Goal: Information Seeking & Learning: Find specific fact

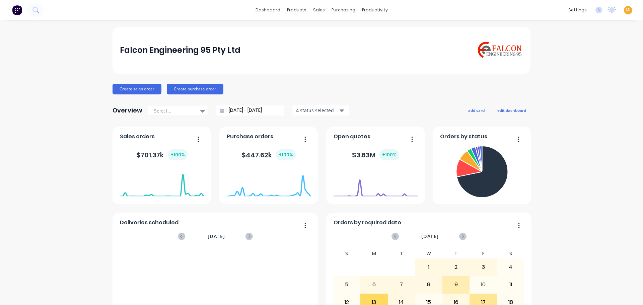
click at [625, 11] on span "MI" at bounding box center [627, 10] width 5 height 6
click at [576, 78] on button "Sign out" at bounding box center [585, 83] width 89 height 13
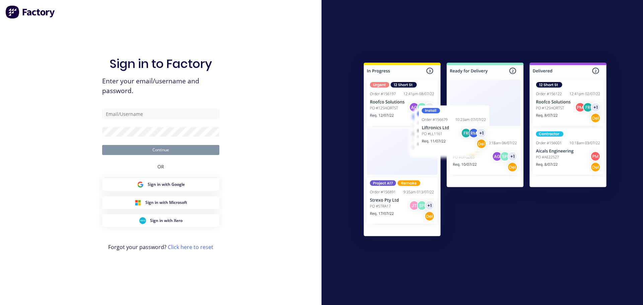
click at [0, 305] on com-1password-button at bounding box center [0, 305] width 0 height 0
type input "team+maricardemo@factory.app"
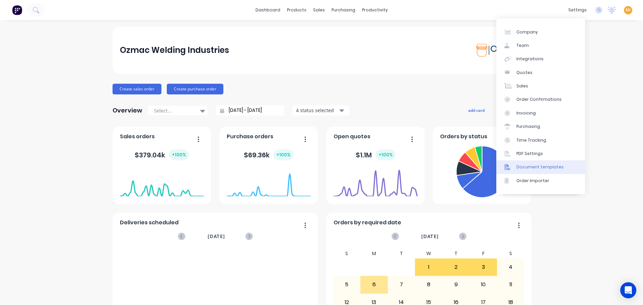
click at [525, 169] on div "Document templates" at bounding box center [539, 167] width 47 height 6
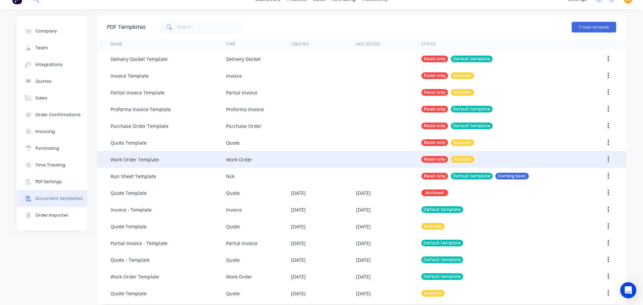
scroll to position [17, 0]
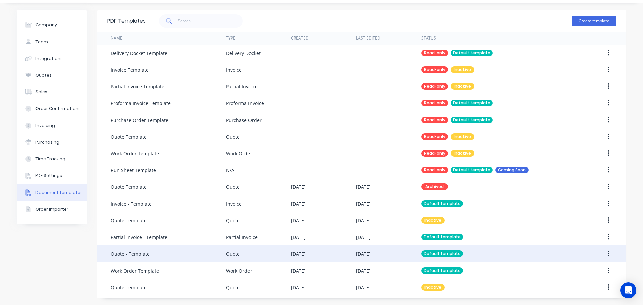
click at [297, 256] on div "[DATE]" at bounding box center [298, 253] width 15 height 7
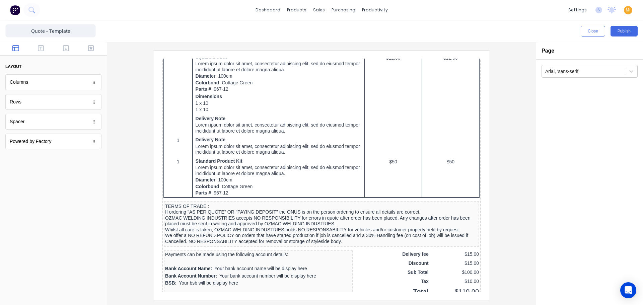
scroll to position [435, 0]
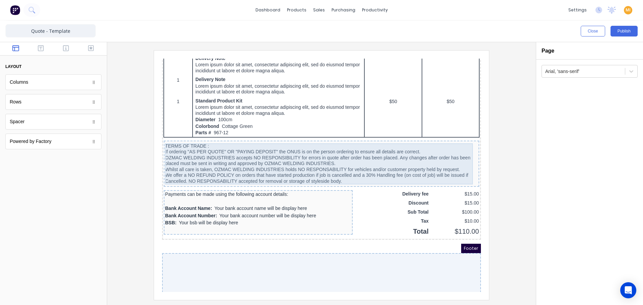
click at [323, 160] on div "TERMS OF TRADE : If ordering "AS PER QUOTE" OR "PAYING DEPOSIT" the ONUS is on …" at bounding box center [313, 155] width 313 height 41
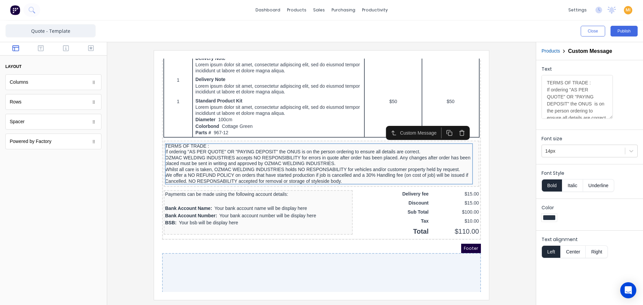
click at [43, 53] on div at bounding box center [53, 48] width 107 height 13
click at [39, 50] on icon "button" at bounding box center [41, 48] width 6 height 7
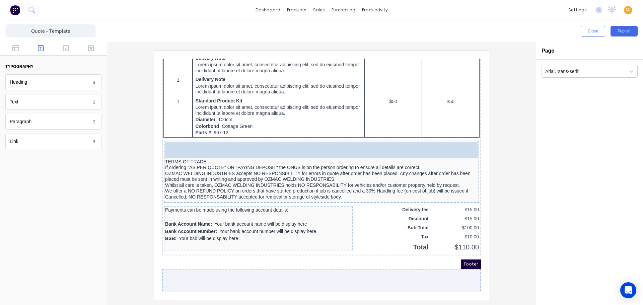
drag, startPoint x: 32, startPoint y: 107, endPoint x: 233, endPoint y: 145, distance: 203.9
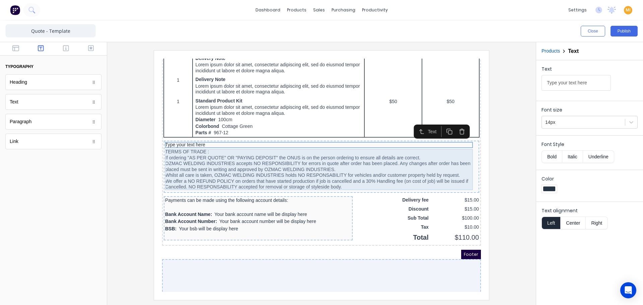
click at [243, 160] on div "TERMS OF TRADE : If ordering "AS PER QUOTE" OR "PAYING DEPOSIT" the ONUS is on …" at bounding box center [313, 161] width 313 height 41
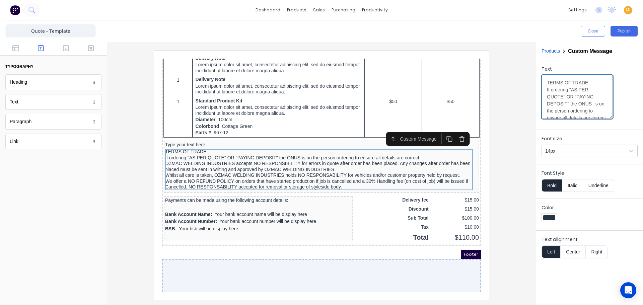
click at [569, 94] on textarea "TERMS OF TRADE : If ordering "AS PER QUOTE" OR "PAYING DEPOSIT" the ONUS is on …" at bounding box center [576, 97] width 71 height 44
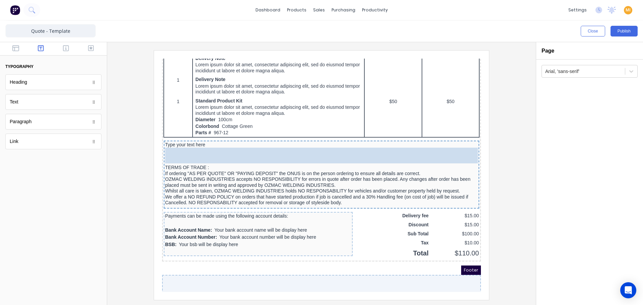
drag, startPoint x: 40, startPoint y: 123, endPoint x: 222, endPoint y: 149, distance: 183.1
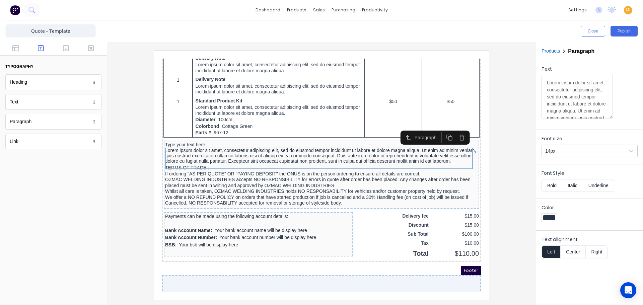
click at [204, 133] on div "Type your text here Lorem ipsum dolor sit amet, consectetur adipiscing elit, se…" at bounding box center [313, 167] width 315 height 68
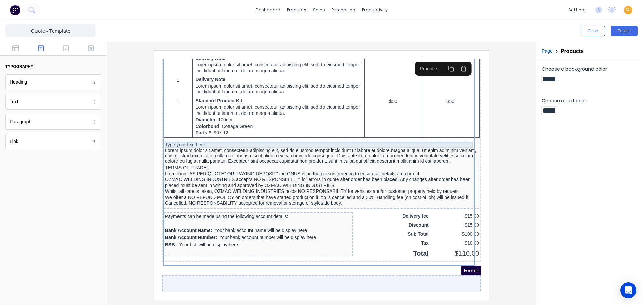
click at [218, 136] on div "Type your text here" at bounding box center [313, 137] width 313 height 6
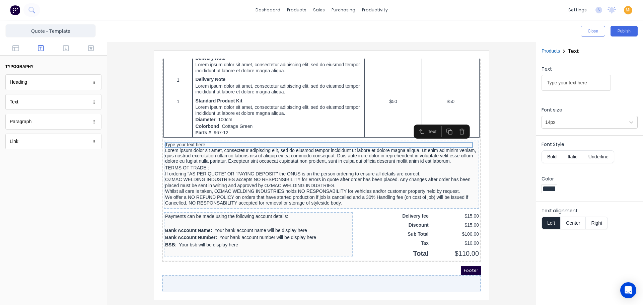
click at [458, 122] on button "button" at bounding box center [453, 123] width 12 height 11
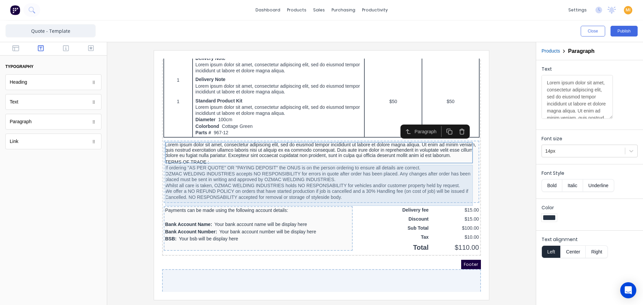
click at [218, 177] on div "TERMS OF TRADE : If ordering "AS PER QUOTE" OR "PAYING DEPOSIT" the ONUS is on …" at bounding box center [313, 171] width 313 height 41
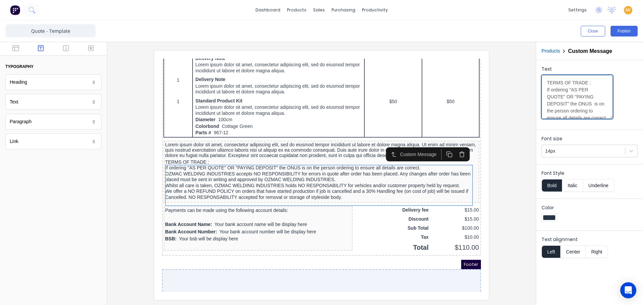
click at [567, 105] on textarea "TERMS OF TRADE : If ordering "AS PER QUOTE" OR "PAYING DEPOSIT" the ONUS is on …" at bounding box center [576, 97] width 71 height 44
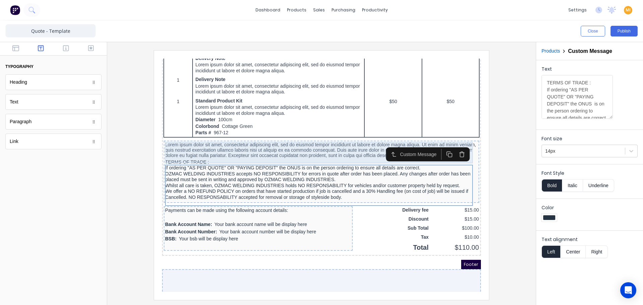
click at [312, 145] on div "Lorem ipsum dolor sit amet, consectetur adipiscing elit, sed do eiusmod tempor …" at bounding box center [313, 142] width 313 height 16
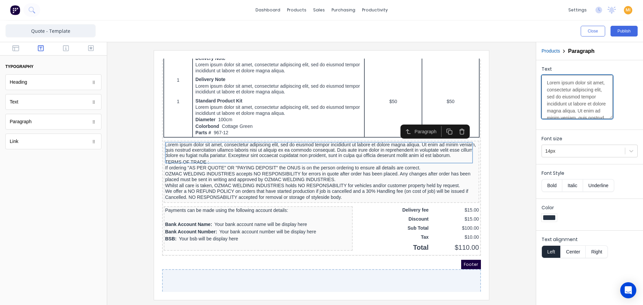
click at [555, 101] on textarea "Lorem ipsum dolor sit amet, consectetur adipiscing elit, sed do eiusmod tempor …" at bounding box center [576, 97] width 71 height 44
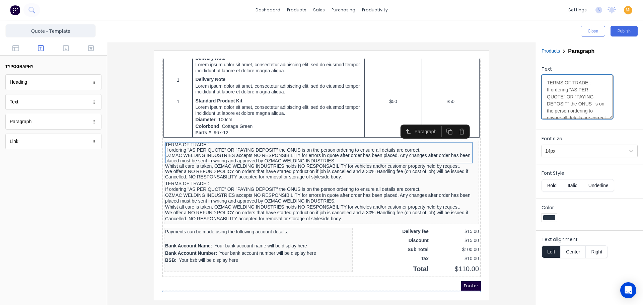
scroll to position [256, 0]
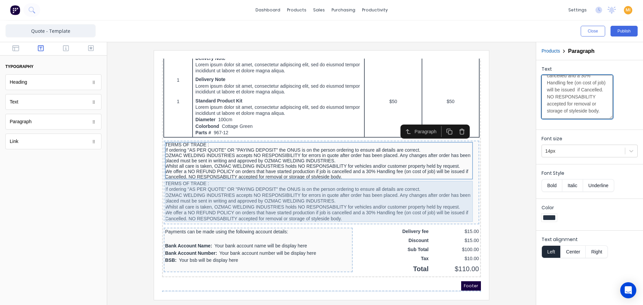
type textarea "TERMS OF TRADE : If ordering "AS PER QUOTE" OR "PAYING DEPOSIT" the ONUS is on …"
click at [306, 182] on div "TERMS OF TRADE : If ordering "AS PER QUOTE" OR "PAYING DEPOSIT" the ONUS is on …" at bounding box center [313, 193] width 313 height 41
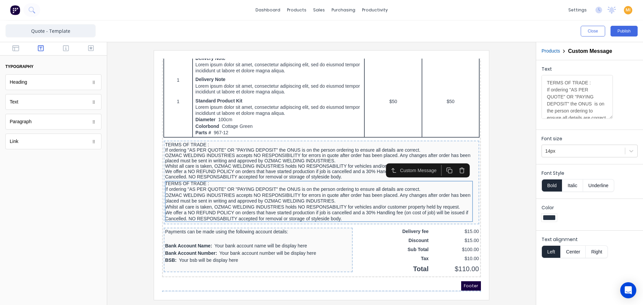
click at [450, 162] on icon "button" at bounding box center [453, 162] width 6 height 6
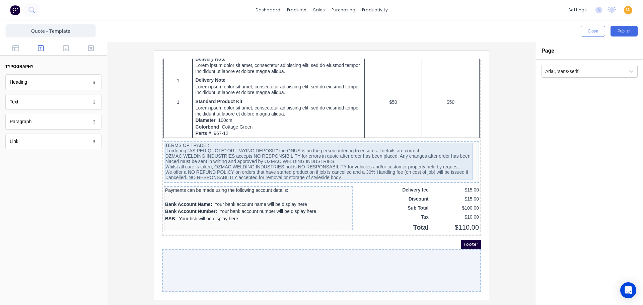
click at [286, 146] on div "TERMS OF TRADE : If ordering "AS PER QUOTE" OR "PAYING DEPOSIT" the ONUS is on …" at bounding box center [313, 153] width 313 height 37
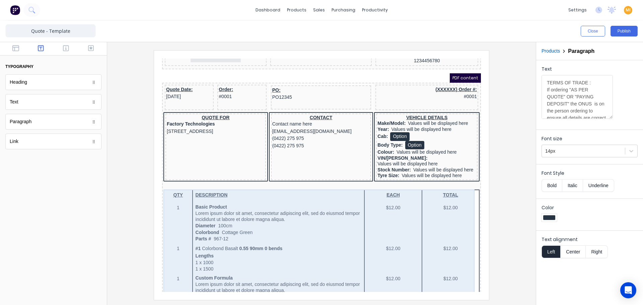
scroll to position [0, 0]
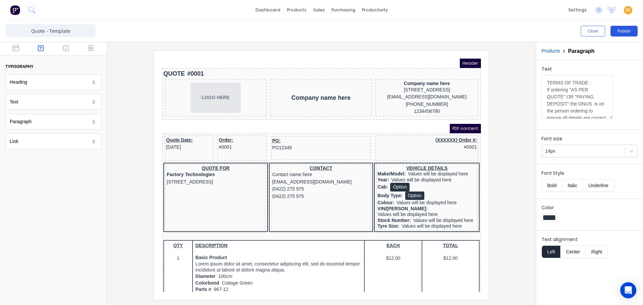
click at [624, 30] on button "Publish" at bounding box center [623, 31] width 27 height 11
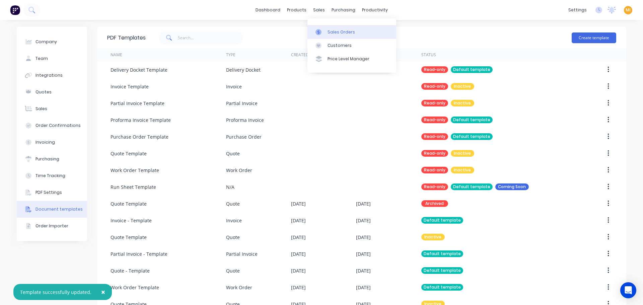
click at [325, 29] on div at bounding box center [320, 32] width 10 height 6
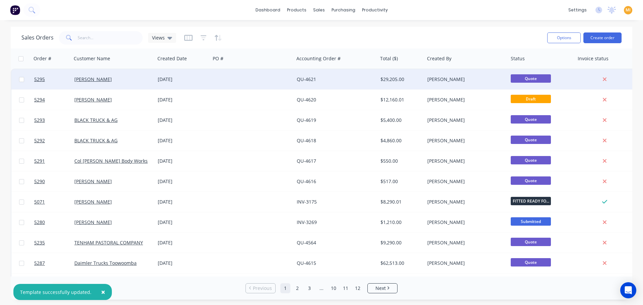
click at [266, 76] on div at bounding box center [252, 79] width 84 height 20
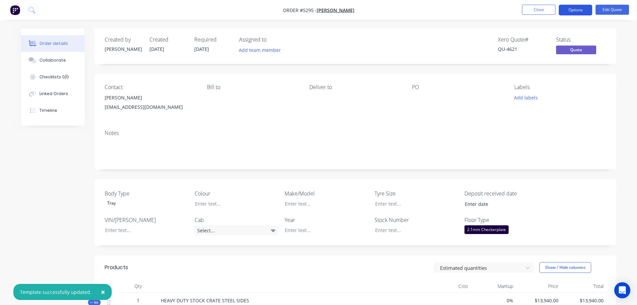
click at [579, 8] on button "Options" at bounding box center [575, 10] width 33 height 11
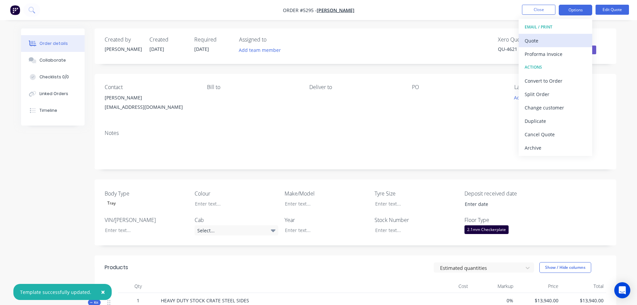
click at [540, 43] on div "Quote" at bounding box center [556, 41] width 62 height 10
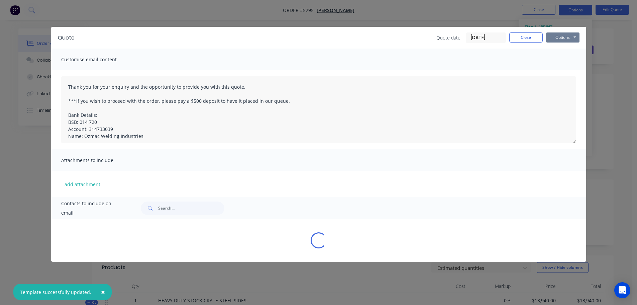
click at [552, 36] on button "Options" at bounding box center [562, 37] width 33 height 10
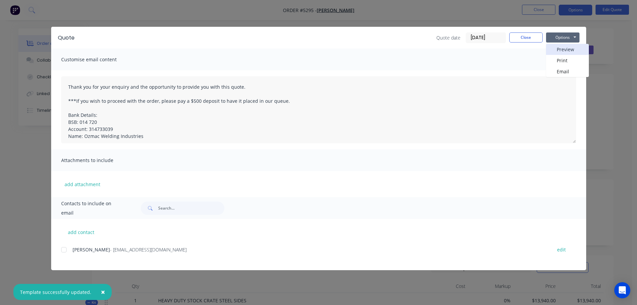
click at [562, 47] on button "Preview" at bounding box center [567, 49] width 43 height 11
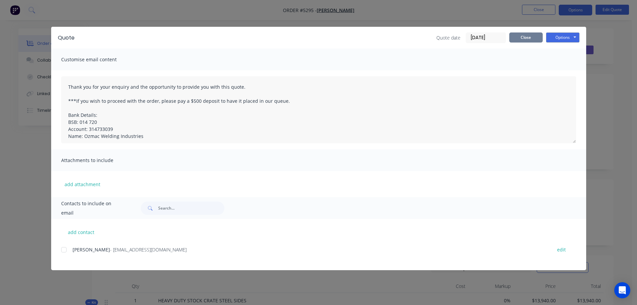
click at [524, 33] on button "Close" at bounding box center [526, 37] width 33 height 10
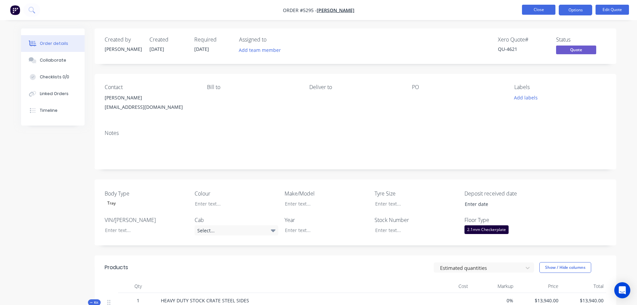
click at [529, 11] on button "Close" at bounding box center [538, 10] width 33 height 10
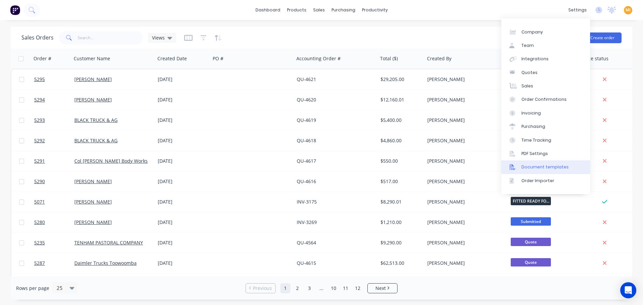
click at [534, 167] on div "Document templates" at bounding box center [544, 167] width 47 height 6
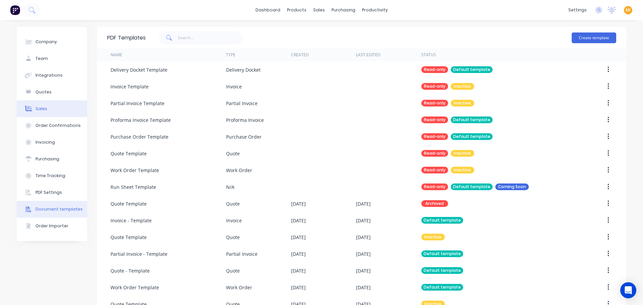
click at [35, 108] on div "Sales" at bounding box center [41, 109] width 12 height 6
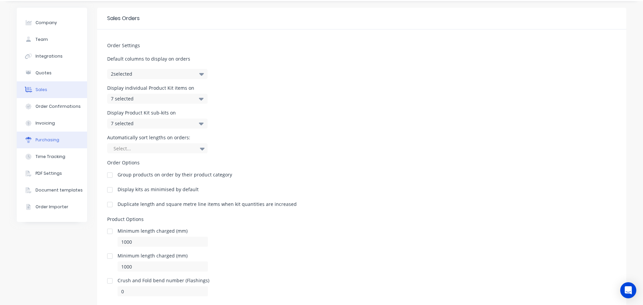
scroll to position [37, 0]
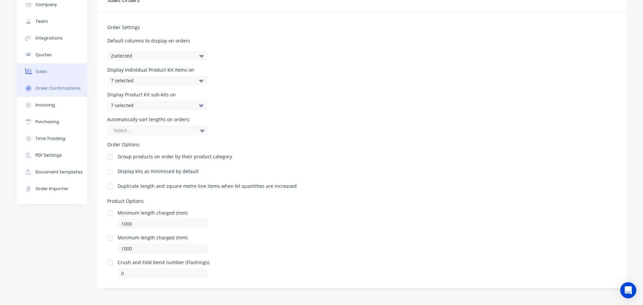
click at [50, 80] on button "Order Confirmations" at bounding box center [52, 88] width 70 height 17
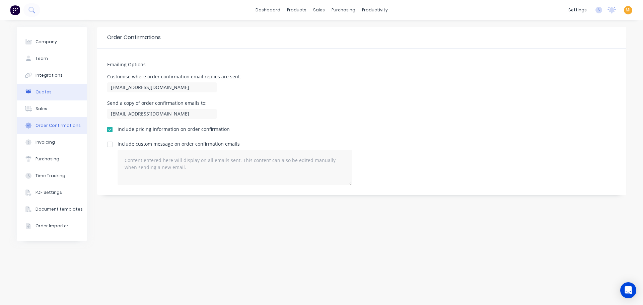
click at [51, 94] on button "Quotes" at bounding box center [52, 92] width 70 height 17
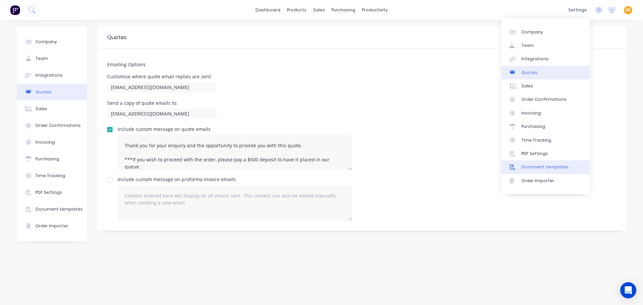
click at [540, 169] on div "Document templates" at bounding box center [544, 167] width 47 height 6
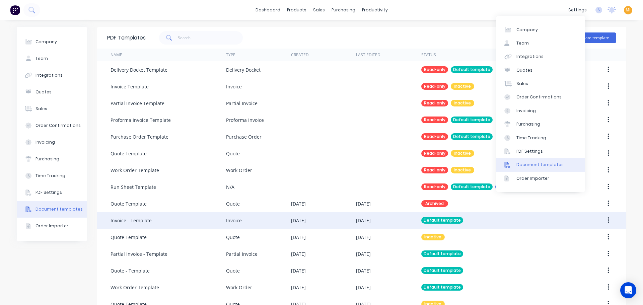
scroll to position [17, 0]
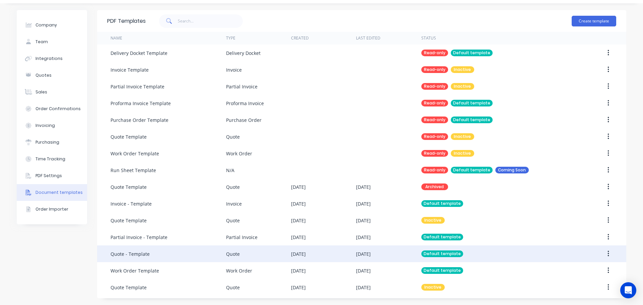
click at [362, 250] on div "[DATE]" at bounding box center [388, 253] width 65 height 17
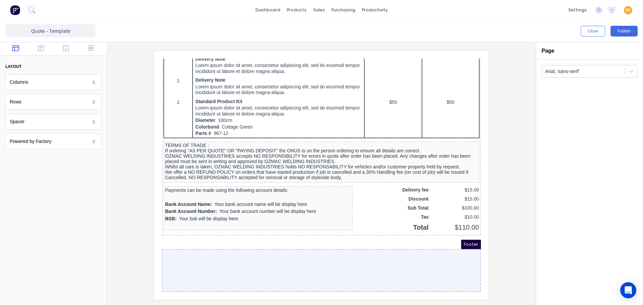
scroll to position [437, 0]
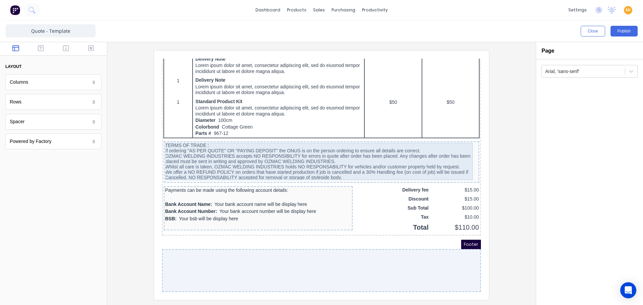
click at [325, 143] on div "TERMS OF TRADE : If ordering "AS PER QUOTE" OR "PAYING DEPOSIT" the ONUS is on …" at bounding box center [313, 153] width 313 height 37
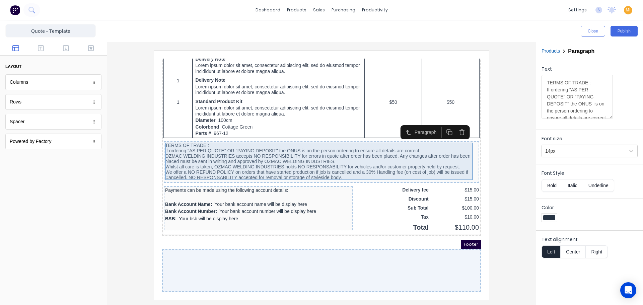
click at [325, 143] on div "TERMS OF TRADE : If ordering "AS PER QUOTE" OR "PAYING DEPOSIT" the ONUS is on …" at bounding box center [313, 153] width 313 height 37
click at [204, 145] on div "TERMS OF TRADE : If ordering "AS PER QUOTE" OR "PAYING DEPOSIT" the ONUS is on …" at bounding box center [313, 153] width 313 height 37
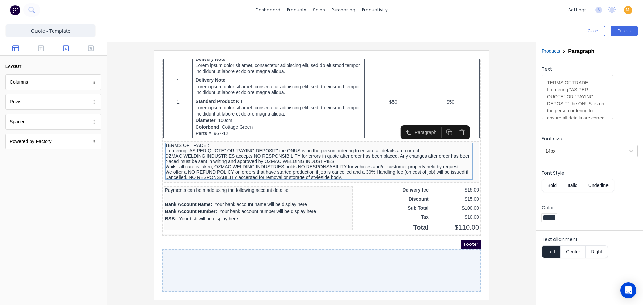
click at [65, 47] on icon "button" at bounding box center [66, 48] width 6 height 7
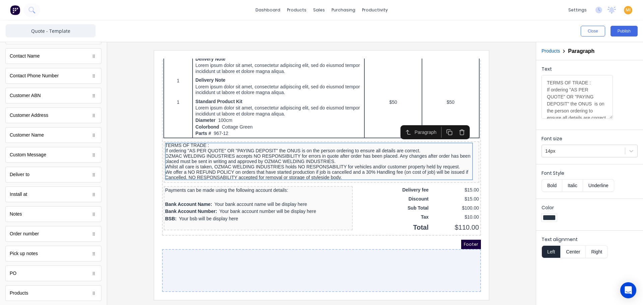
scroll to position [268, 0]
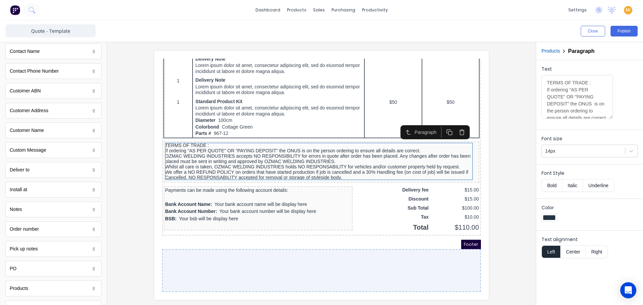
click at [31, 150] on div "Custom Message" at bounding box center [28, 150] width 36 height 7
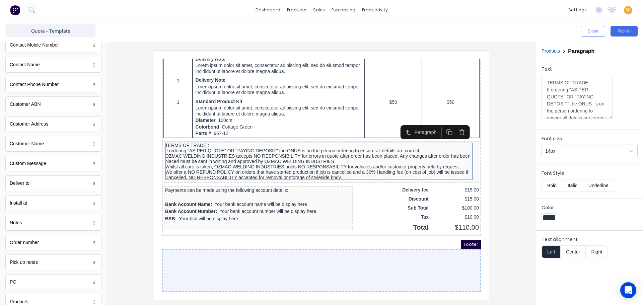
scroll to position [252, 0]
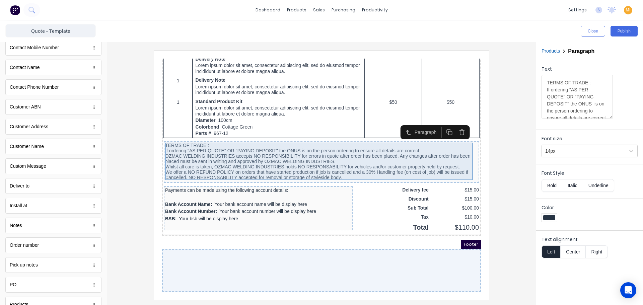
click at [328, 143] on div "TERMS OF TRADE : If ordering "AS PER QUOTE" OR "PAYING DEPOSIT" the ONUS is on …" at bounding box center [313, 153] width 313 height 37
click at [295, 150] on div "TERMS OF TRADE : If ordering "AS PER QUOTE" OR "PAYING DEPOSIT" the ONUS is on …" at bounding box center [313, 153] width 313 height 37
click at [417, 159] on div "TERMS OF TRADE : If ordering "AS PER QUOTE" OR "PAYING DEPOSIT" the ONUS is on …" at bounding box center [313, 153] width 313 height 37
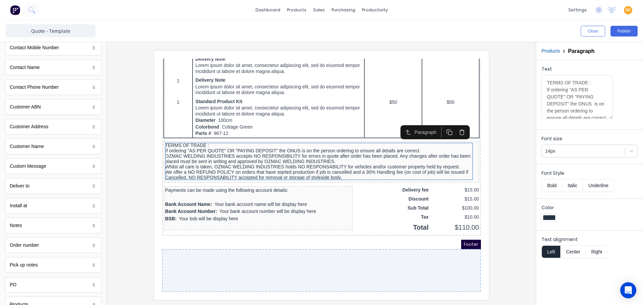
scroll to position [33, 0]
click at [577, 99] on textarea "TERMS OF TRADE : If ordering "AS PER QUOTE" OR "PAYING DEPOSIT" the ONUS is on …" at bounding box center [576, 97] width 71 height 44
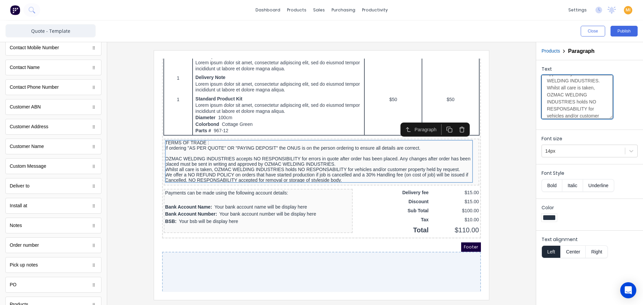
scroll to position [141, 0]
click at [574, 84] on textarea "TERMS OF TRADE : If ordering "AS PER QUOTE" OR "PAYING DEPOSIT" the ONUS is on …" at bounding box center [576, 97] width 71 height 44
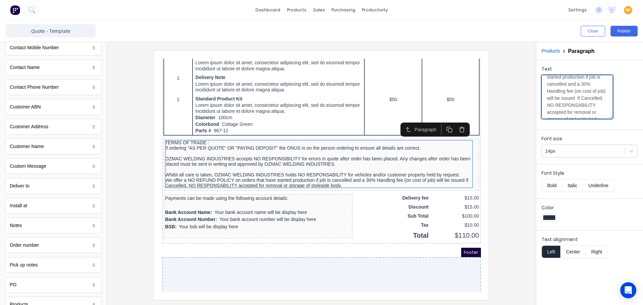
scroll to position [215, 0]
click at [587, 81] on textarea "TERMS OF TRADE : If ordering "AS PER QUOTE" OR "PAYING DEPOSIT" the ONUS is on …" at bounding box center [576, 97] width 71 height 44
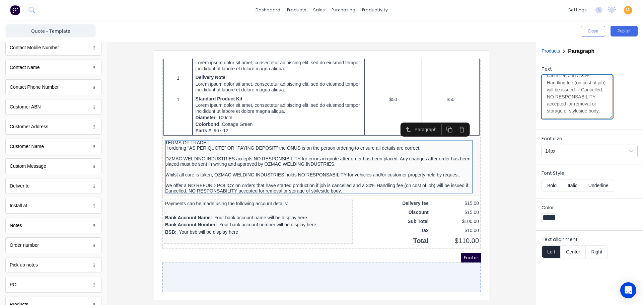
scroll to position [281, 0]
click at [569, 82] on textarea "TERMS OF TRADE : If ordering "AS PER QUOTE" OR "PAYING DEPOSIT" the ONUS is on …" at bounding box center [576, 97] width 71 height 44
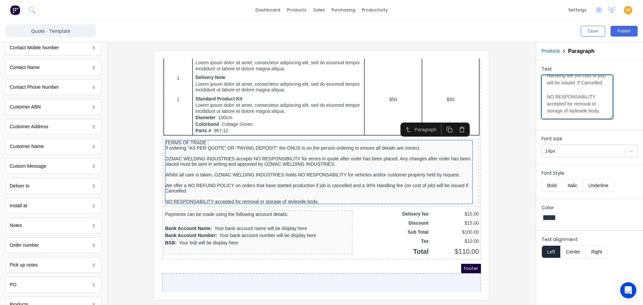
scroll to position [295, 0]
type textarea "TERMS OF TRADE : If ordering "AS PER QUOTE" OR "PAYING DEPOSIT" the ONUS is on …"
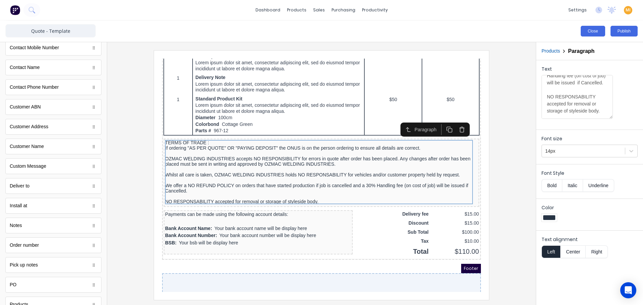
click at [596, 27] on button "Close" at bounding box center [592, 31] width 24 height 11
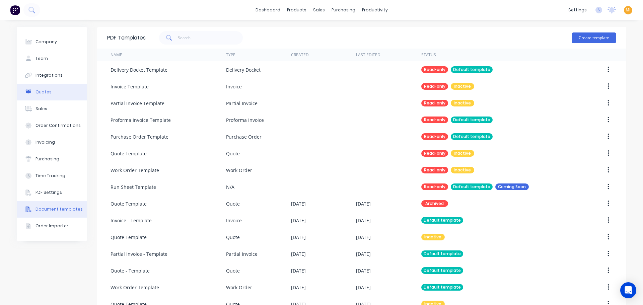
click at [55, 94] on button "Quotes" at bounding box center [52, 92] width 70 height 17
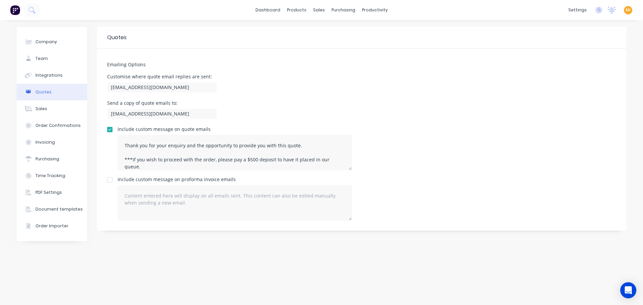
click at [16, 8] on img at bounding box center [15, 10] width 10 height 10
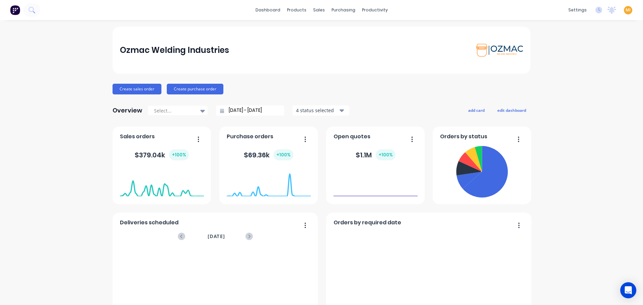
click at [625, 11] on span "MI" at bounding box center [627, 10] width 5 height 6
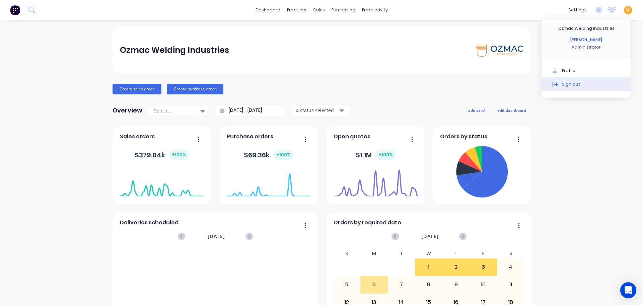
click at [585, 85] on button "Sign out" at bounding box center [585, 83] width 89 height 13
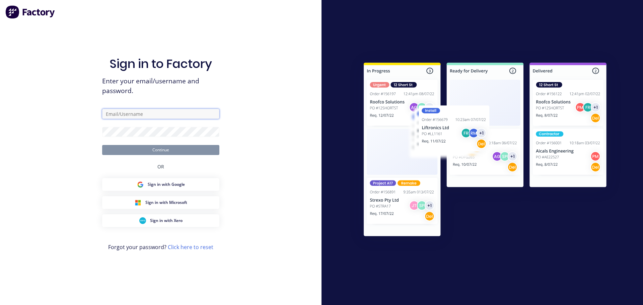
click at [146, 111] on input "text" at bounding box center [160, 114] width 117 height 10
type input "team+maricardemo@factory.app"
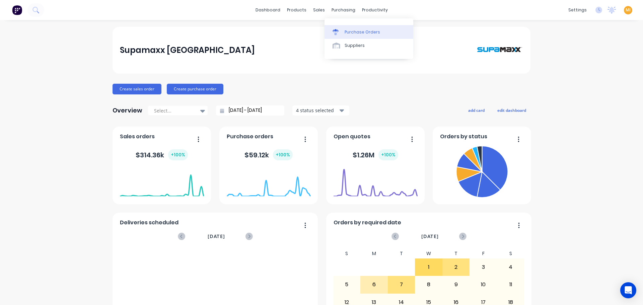
click at [357, 31] on div "Purchase Orders" at bounding box center [361, 32] width 35 height 6
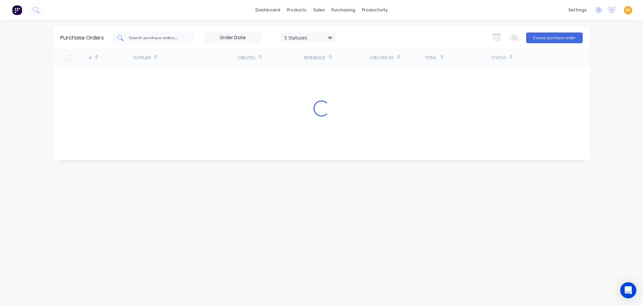
click at [131, 34] on input "text" at bounding box center [156, 37] width 56 height 7
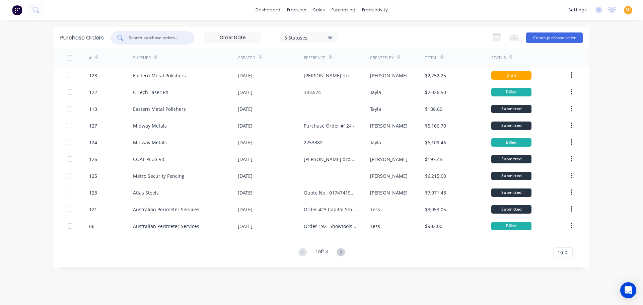
paste input "128"
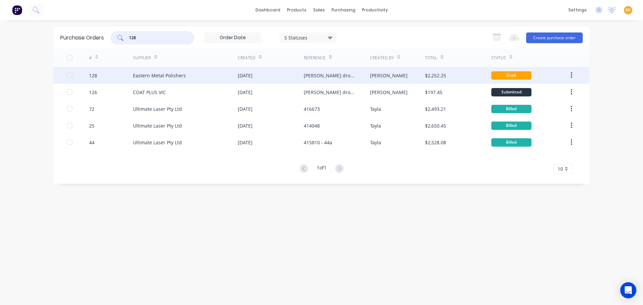
type input "128"
click at [126, 70] on div "128" at bounding box center [111, 75] width 44 height 17
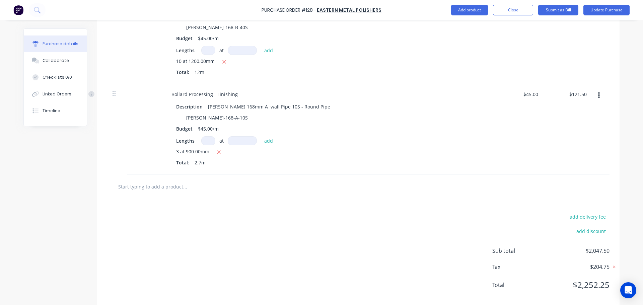
scroll to position [502, 0]
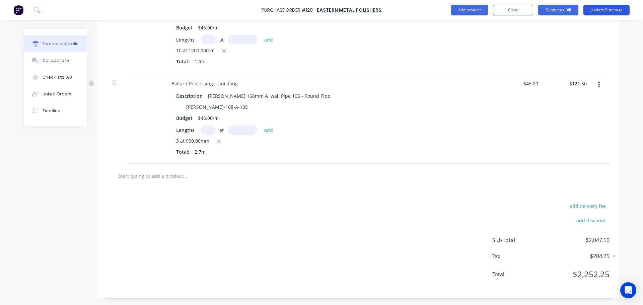
click at [606, 15] on button "Update Purchase" at bounding box center [606, 10] width 46 height 11
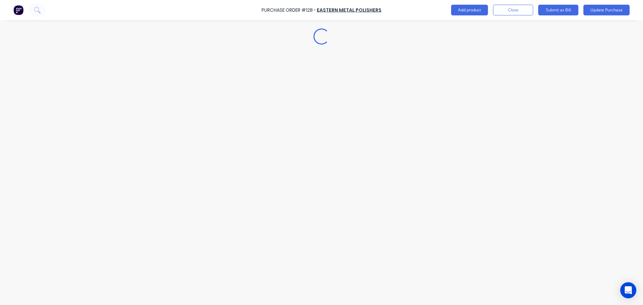
scroll to position [0, 0]
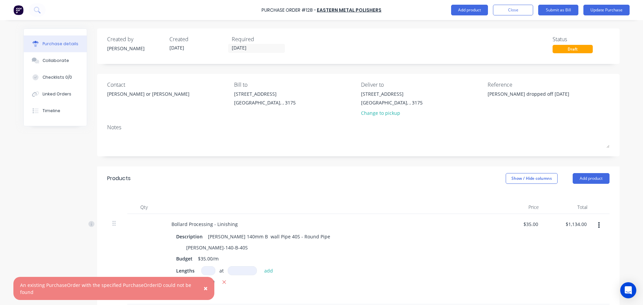
click at [204, 290] on span "×" at bounding box center [205, 287] width 4 height 9
type textarea "x"
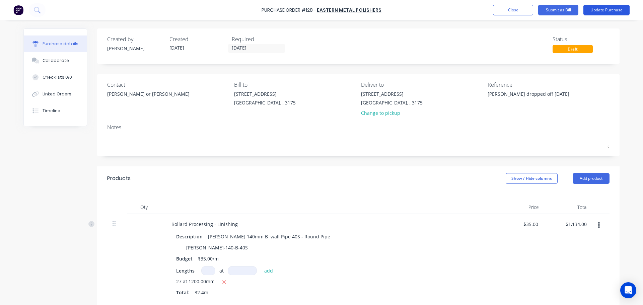
click at [604, 9] on button "Update Purchase" at bounding box center [606, 10] width 46 height 11
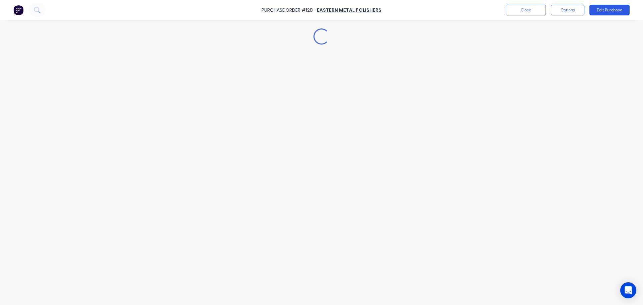
type textarea "x"
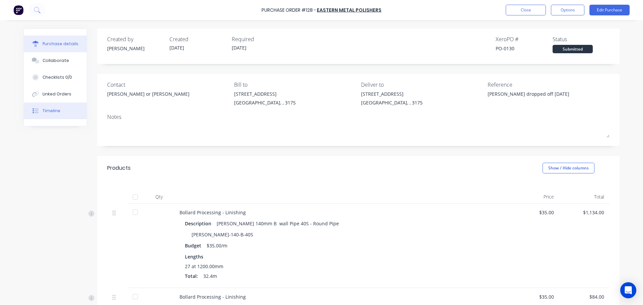
click at [61, 107] on button "Timeline" at bounding box center [55, 110] width 63 height 17
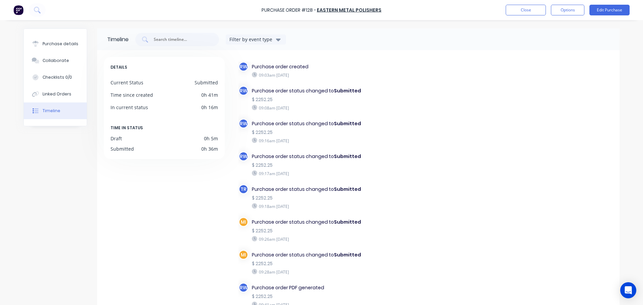
click at [19, 6] on img at bounding box center [18, 10] width 10 height 10
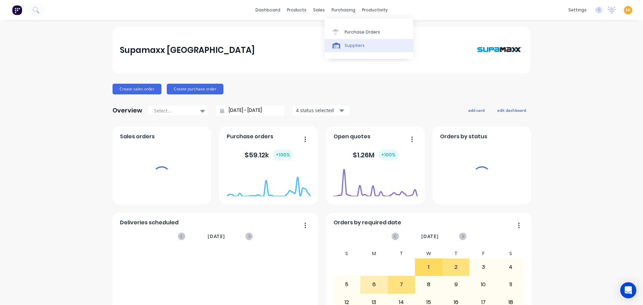
click at [348, 37] on link "Purchase Orders" at bounding box center [368, 31] width 89 height 13
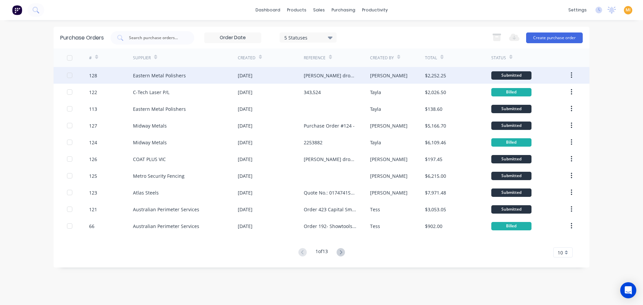
click at [120, 82] on div "128" at bounding box center [111, 75] width 44 height 17
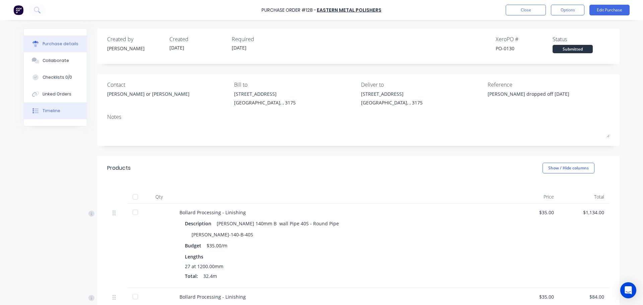
click at [49, 113] on div "Timeline" at bounding box center [51, 111] width 18 height 6
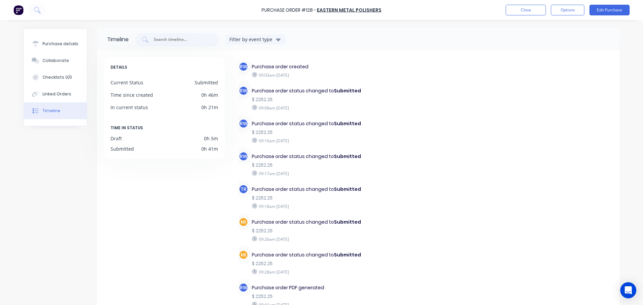
click at [12, 13] on div "Purchase Order #128 - Eastern Metal Polishers Close Options Edit Purchase" at bounding box center [321, 10] width 643 height 20
click at [20, 8] on img at bounding box center [18, 10] width 10 height 10
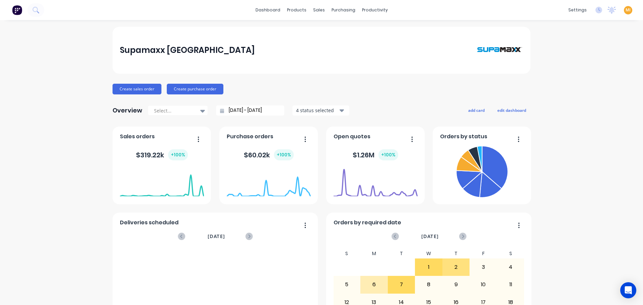
click at [625, 10] on span "MI" at bounding box center [627, 10] width 5 height 6
click at [578, 82] on button "Sign out" at bounding box center [585, 83] width 89 height 13
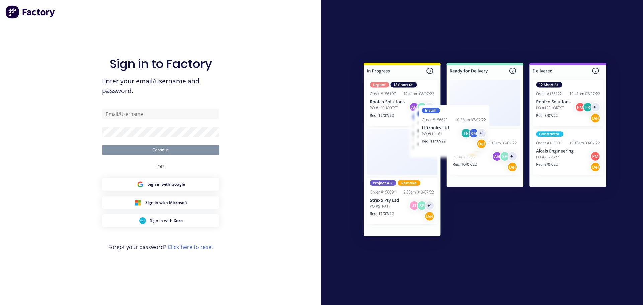
click at [0, 305] on com-1password-button at bounding box center [0, 305] width 0 height 0
type input "team+maricardemo@factory.app"
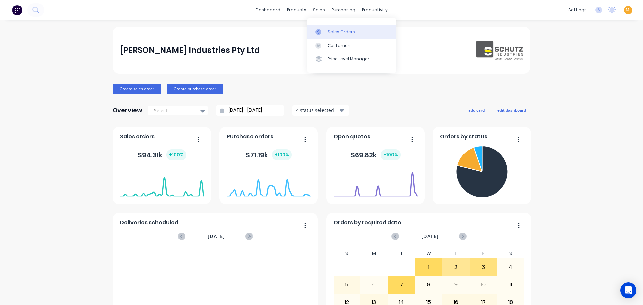
click at [330, 31] on div "Sales Orders" at bounding box center [340, 32] width 27 height 6
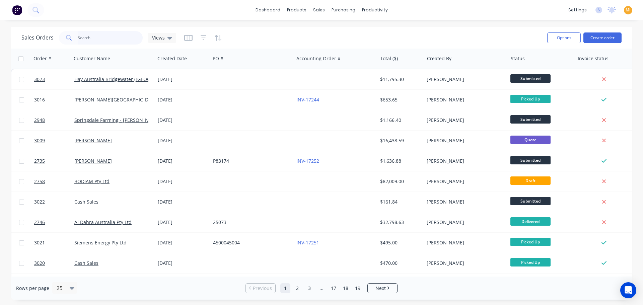
click at [122, 32] on input "text" at bounding box center [110, 37] width 65 height 13
paste input "2746"
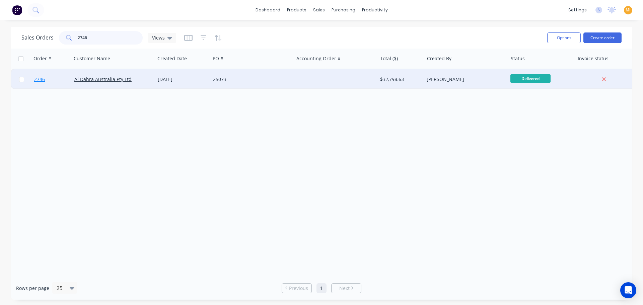
type input "2746"
click at [61, 80] on link "2746" at bounding box center [54, 79] width 40 height 20
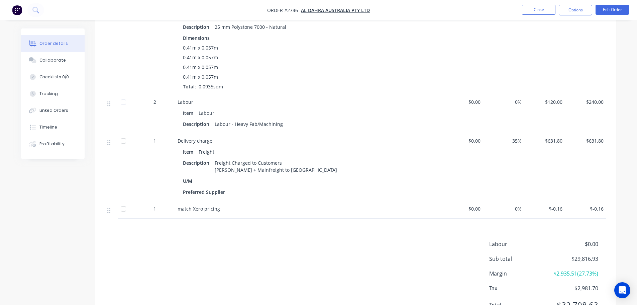
scroll to position [2497, 0]
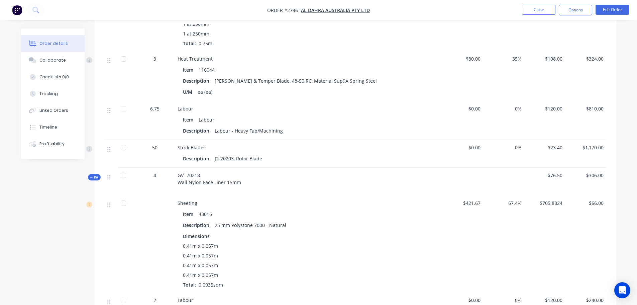
scroll to position [2497, 0]
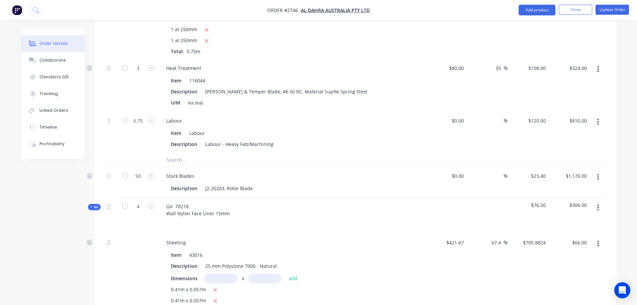
scroll to position [3063, 0]
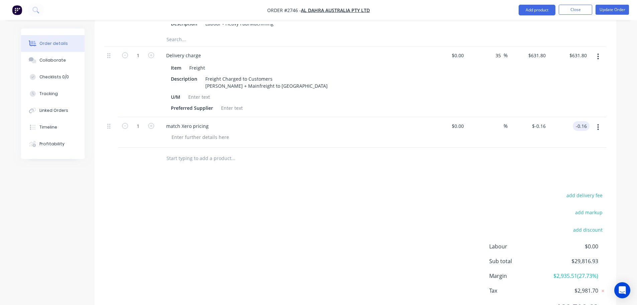
click at [588, 121] on input "-0.16" at bounding box center [583, 126] width 14 height 10
type input "$-0.16"
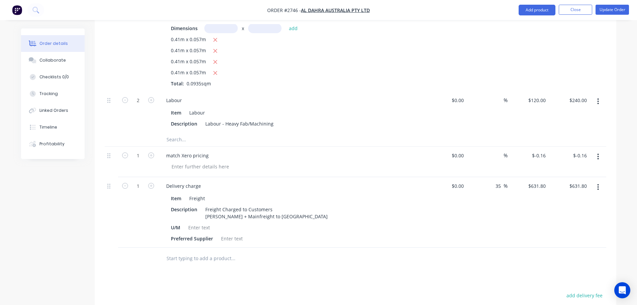
scroll to position [2963, 0]
click at [582, 151] on input "-0.16" at bounding box center [581, 156] width 17 height 10
type input "$-0.16"
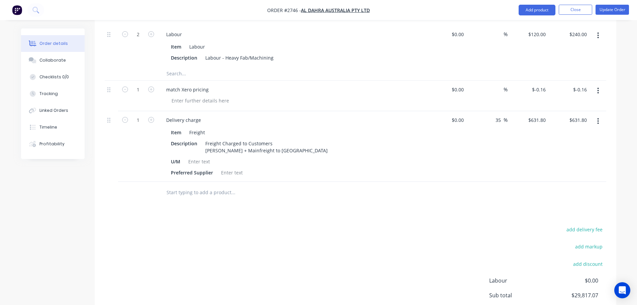
scroll to position [2996, 0]
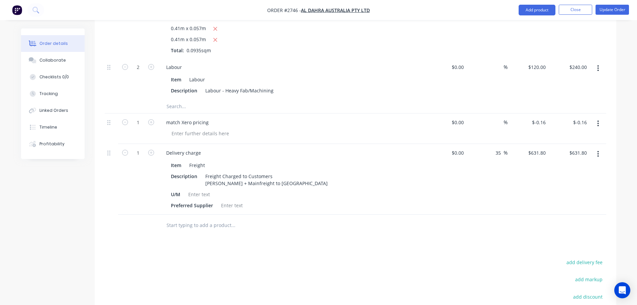
click at [599, 120] on icon "button" at bounding box center [598, 123] width 1 height 6
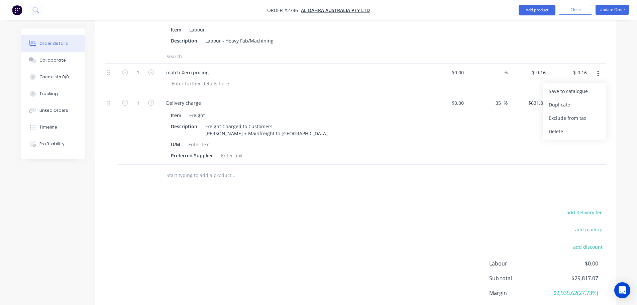
scroll to position [3063, 0]
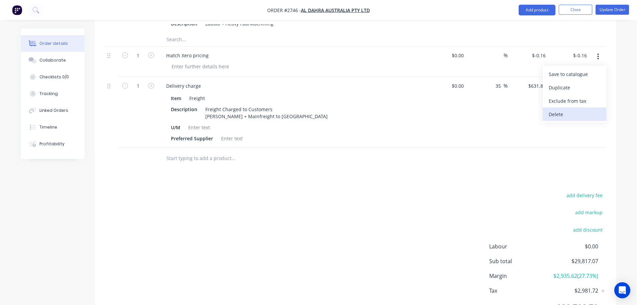
click at [560, 107] on button "Delete" at bounding box center [575, 113] width 64 height 13
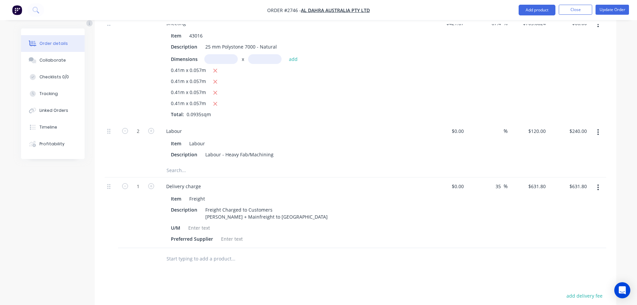
scroll to position [3032, 0]
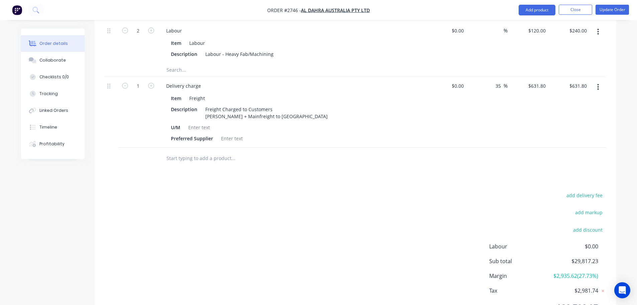
click at [403, 191] on div "add delivery fee add markup add discount Labour $0.00 Sub total $29,817.23 Marg…" at bounding box center [356, 255] width 502 height 129
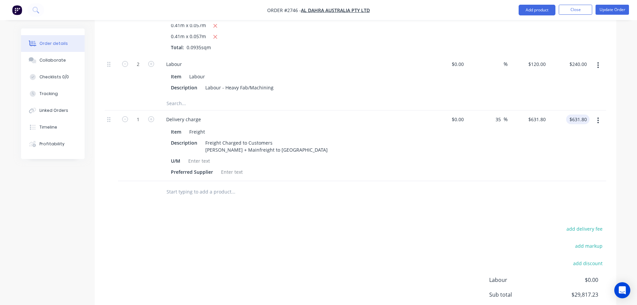
click at [586, 114] on input "$631.80" at bounding box center [579, 119] width 21 height 10
click at [588, 114] on input "631.80" at bounding box center [581, 119] width 18 height 10
click at [585, 114] on input "631.80" at bounding box center [581, 119] width 18 height 10
click at [587, 114] on input "631.80" at bounding box center [581, 119] width 18 height 10
type input "631.79"
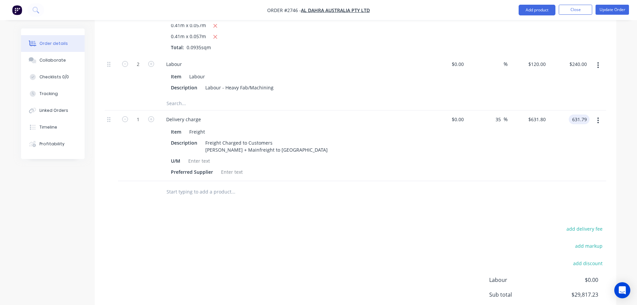
click at [507, 224] on div "add delivery fee add markup add discount Labour $0.00 Sub total $29,817.23 Marg…" at bounding box center [356, 288] width 502 height 129
type input "$631.79"
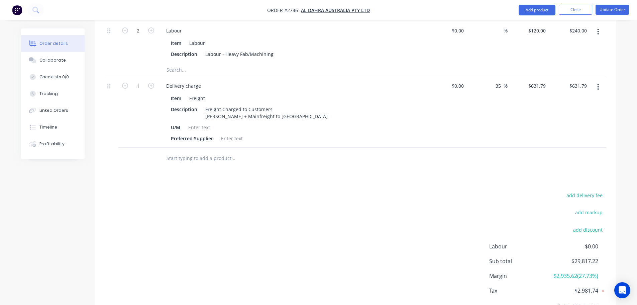
scroll to position [2966, 0]
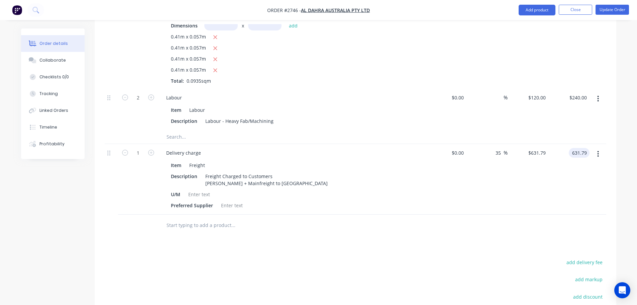
click at [588, 148] on input "631.79" at bounding box center [581, 153] width 18 height 10
type input "631.75"
type input "$631.75"
click at [585, 148] on input "631.75" at bounding box center [581, 153] width 18 height 10
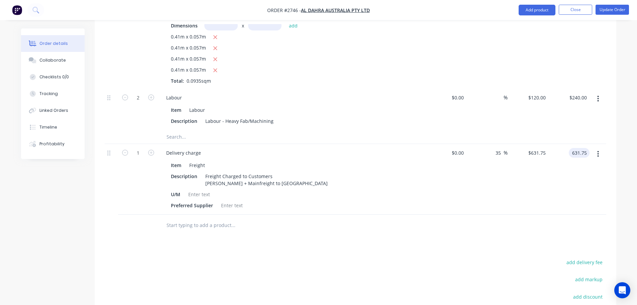
click at [587, 148] on input "631.75" at bounding box center [581, 153] width 18 height 10
click at [586, 148] on input "631.75" at bounding box center [581, 153] width 18 height 10
type input "630"
type input "$630.00"
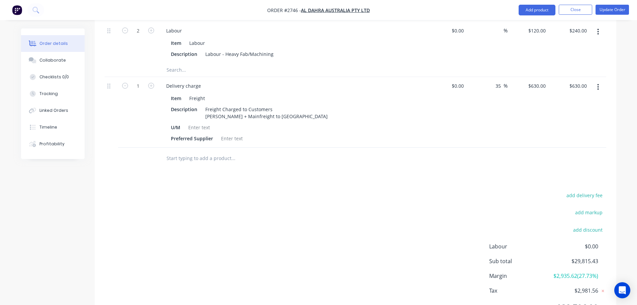
scroll to position [2932, 0]
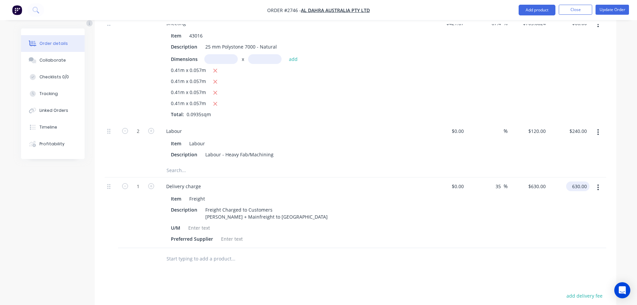
click at [586, 181] on input "630.00" at bounding box center [579, 186] width 21 height 10
click at [588, 181] on input "630.00" at bounding box center [581, 186] width 18 height 10
type input "630.20"
type input "$630.20"
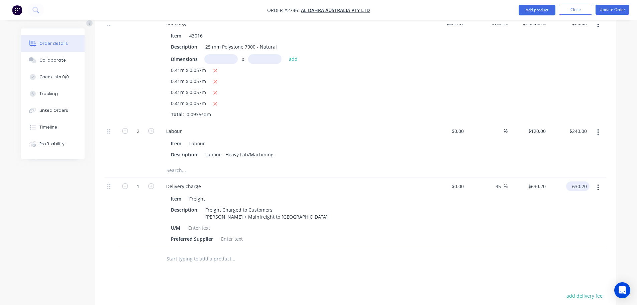
click at [586, 181] on input "630.20" at bounding box center [579, 186] width 21 height 10
type input "630.35"
type input "$630.35"
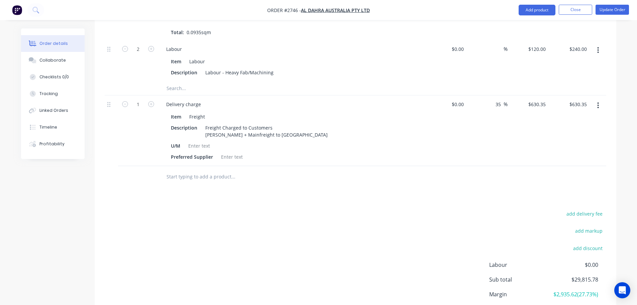
scroll to position [2999, 0]
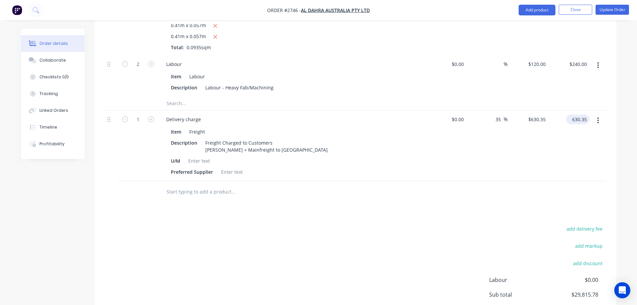
click at [587, 114] on input "630.35" at bounding box center [579, 119] width 21 height 10
type input "630.55"
click at [499, 224] on div "add delivery fee add markup add discount Labour $0.00 Sub total $29,815.78 Marg…" at bounding box center [356, 288] width 502 height 129
type input "$630.55"
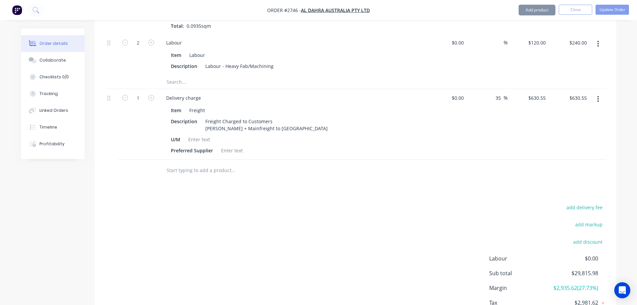
scroll to position [3032, 0]
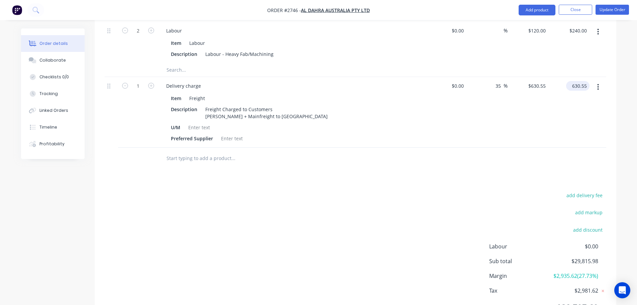
click at [580, 81] on input "630.55" at bounding box center [579, 86] width 21 height 10
type input "631.55"
type input "$631.55"
click at [587, 81] on input "631.55" at bounding box center [581, 86] width 18 height 10
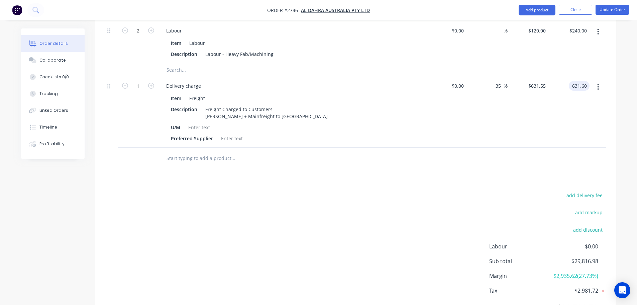
type input "631.60"
type input "$631.60"
click at [586, 81] on input "631.60" at bounding box center [581, 86] width 18 height 10
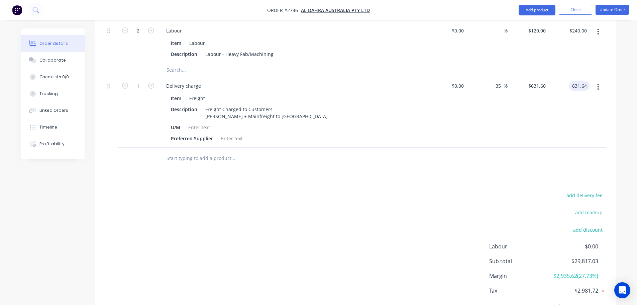
type input "631.64"
type input "$631.64"
click at [497, 191] on div "add delivery fee add markup add discount Labour $0.00 Sub total $29,817.07 Marg…" at bounding box center [356, 255] width 502 height 129
click at [347, 251] on div "add delivery fee add markup add discount Labour $0.00 Sub total $29,817.07 Marg…" at bounding box center [356, 255] width 502 height 129
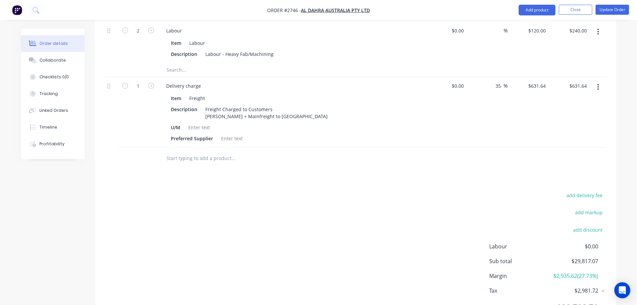
click at [347, 251] on div "add delivery fee add markup add discount Labour $0.00 Sub total $29,817.07 Marg…" at bounding box center [356, 255] width 502 height 129
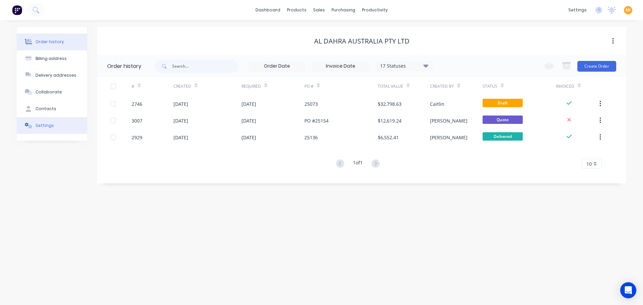
click at [58, 126] on button "Settings" at bounding box center [52, 125] width 70 height 17
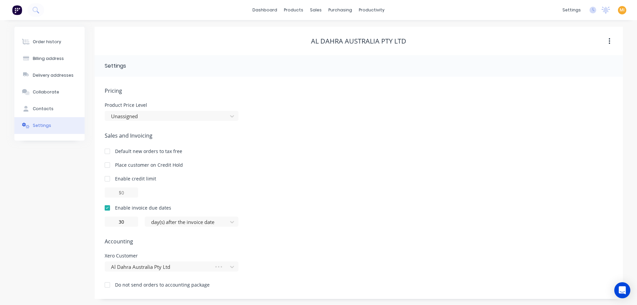
scroll to position [1, 0]
click at [107, 284] on div at bounding box center [107, 283] width 13 height 13
click at [55, 263] on div "Order history Billing address Delivery addresses Collaborate Contacts Settings" at bounding box center [49, 162] width 70 height 272
click at [307, 33] on div "Product Catalogue" at bounding box center [323, 31] width 41 height 6
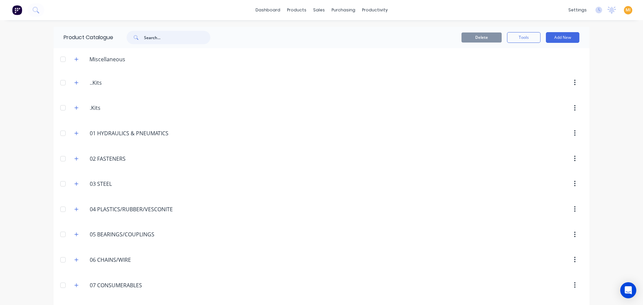
click at [153, 39] on input "text" at bounding box center [177, 37] width 66 height 13
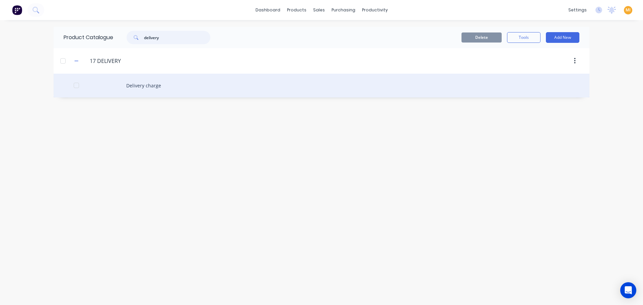
type input "delivery"
click at [125, 82] on div "Delivery charge" at bounding box center [321, 86] width 535 height 24
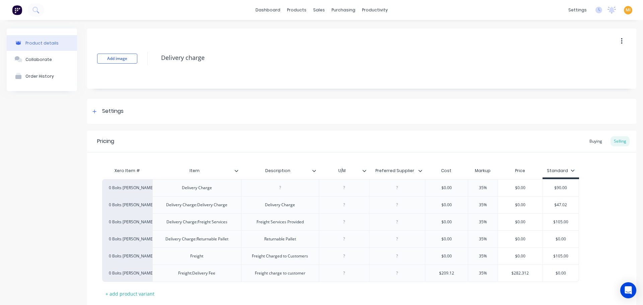
type textarea "x"
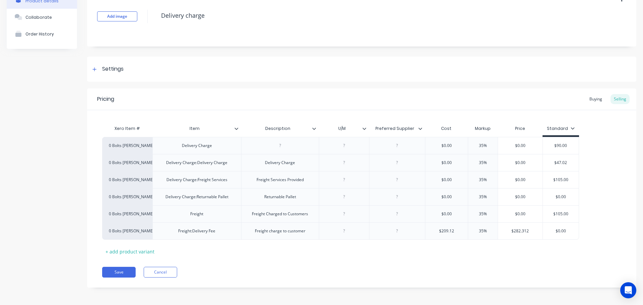
scroll to position [43, 0]
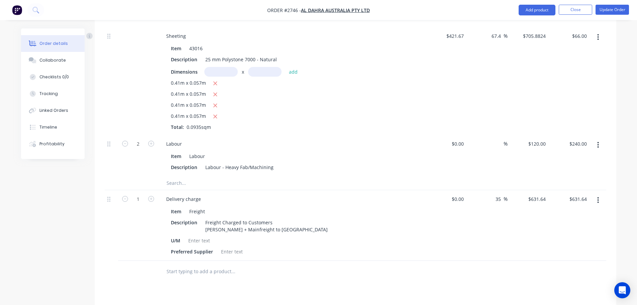
scroll to position [3032, 0]
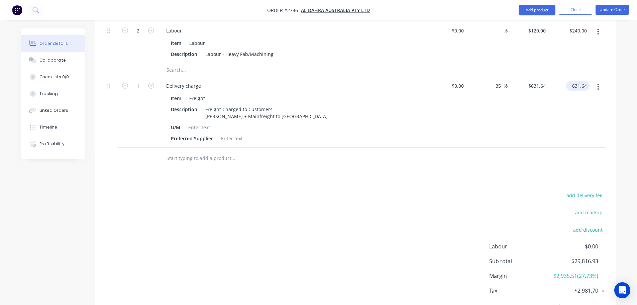
click at [589, 81] on input "631.64" at bounding box center [579, 86] width 21 height 10
click at [580, 81] on input "631.64" at bounding box center [581, 86] width 18 height 10
click at [502, 191] on div "add delivery fee add markup add discount Labour $0.00 Sub total $29,816.93 Marg…" at bounding box center [356, 255] width 502 height 129
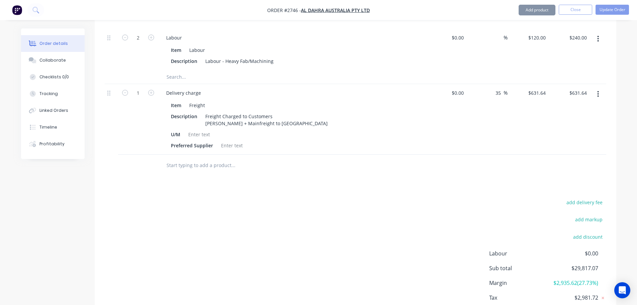
scroll to position [2932, 0]
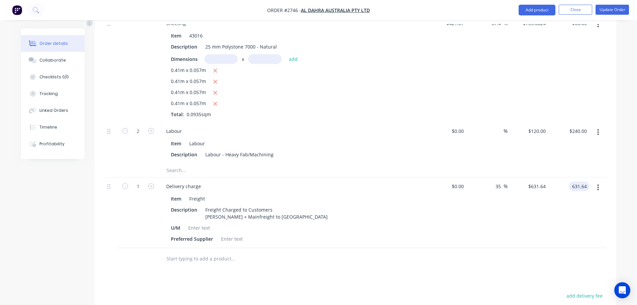
click at [580, 181] on input "631.64" at bounding box center [581, 186] width 18 height 10
click at [582, 181] on input "631.64" at bounding box center [581, 186] width 18 height 10
click at [580, 181] on input "631.64" at bounding box center [581, 186] width 18 height 10
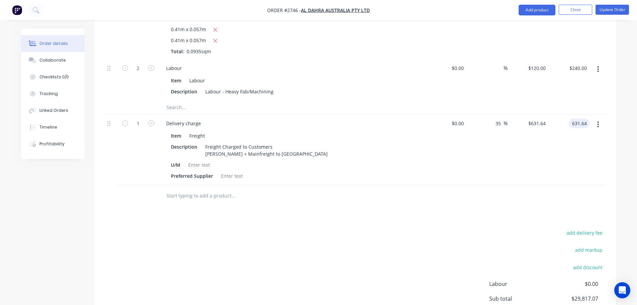
scroll to position [3032, 0]
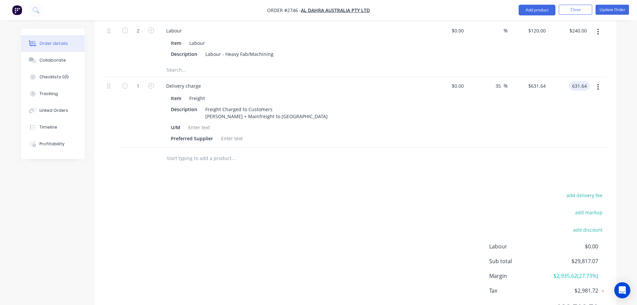
type input "$631.64"
click at [464, 191] on div "add delivery fee add markup add discount Labour $0.00 Sub total $29,817.07 Marg…" at bounding box center [356, 255] width 502 height 129
click at [495, 81] on input "35" at bounding box center [499, 86] width 9 height 10
type input "$0.00"
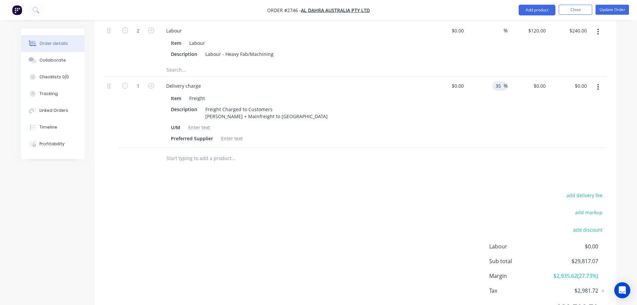
click at [471, 191] on div "add delivery fee add markup add discount Labour $0.00 Sub total $29,817.07 Marg…" at bounding box center [356, 255] width 502 height 129
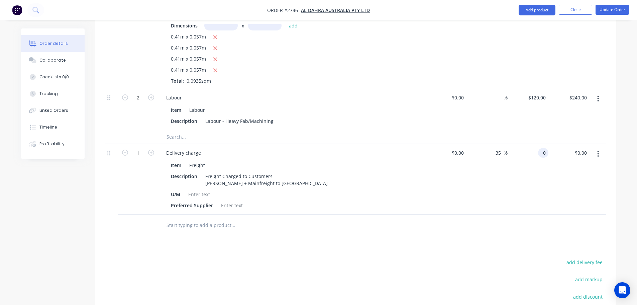
drag, startPoint x: 547, startPoint y: 117, endPoint x: 520, endPoint y: 119, distance: 27.6
click at [520, 144] on div "0 0" at bounding box center [528, 179] width 41 height 71
type input "$610.00"
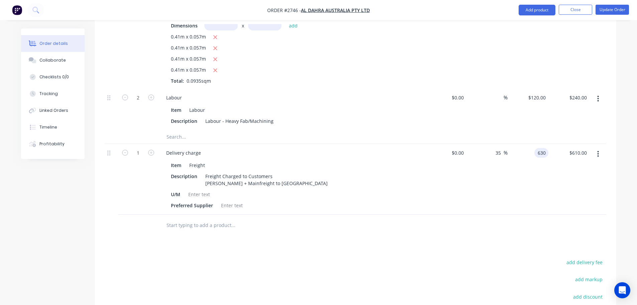
type input "$630.00"
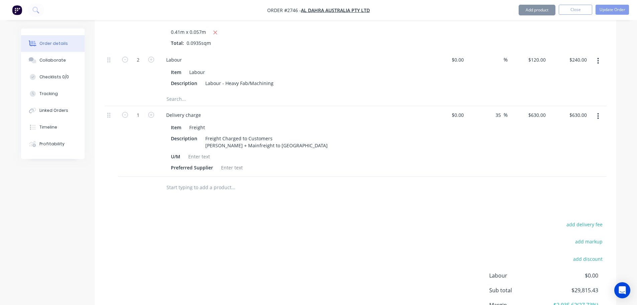
scroll to position [3032, 0]
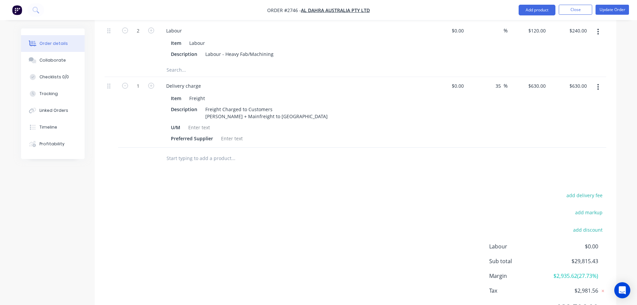
click at [515, 191] on div "add delivery fee add markup add discount Labour $0.00 Sub total $29,815.43 Marg…" at bounding box center [356, 255] width 502 height 129
click at [397, 191] on div "add delivery fee add markup add discount Labour $0.00 Sub total $29,815.43 Marg…" at bounding box center [356, 255] width 502 height 129
click at [538, 81] on input "630" at bounding box center [538, 86] width 21 height 10
click at [545, 81] on input "630" at bounding box center [542, 86] width 11 height 10
type input "$635.00"
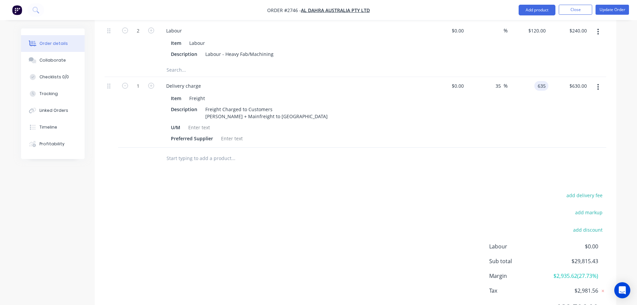
type input "$635.00"
click at [515, 109] on div "$635.00 $635.00" at bounding box center [528, 112] width 41 height 71
click at [539, 81] on input "635" at bounding box center [542, 86] width 11 height 10
type input "$630.00"
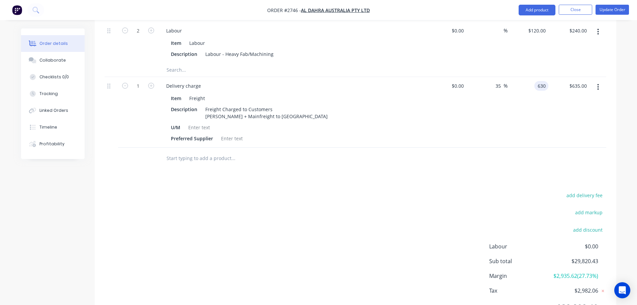
type input "$630.00"
click at [547, 81] on input "630" at bounding box center [538, 86] width 21 height 10
click at [546, 81] on input "630" at bounding box center [542, 86] width 11 height 10
type input "$630.60"
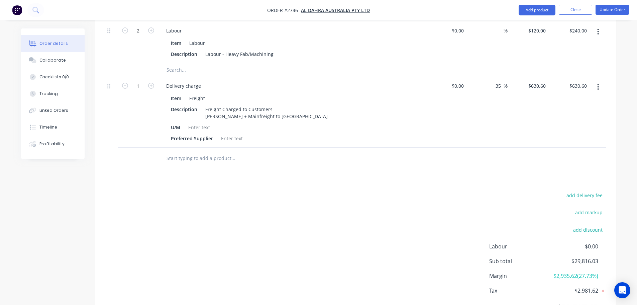
click at [518, 107] on div "$630.60 $630.60" at bounding box center [528, 112] width 41 height 71
click at [547, 81] on input "630.6" at bounding box center [538, 86] width 21 height 10
type input "$630.85"
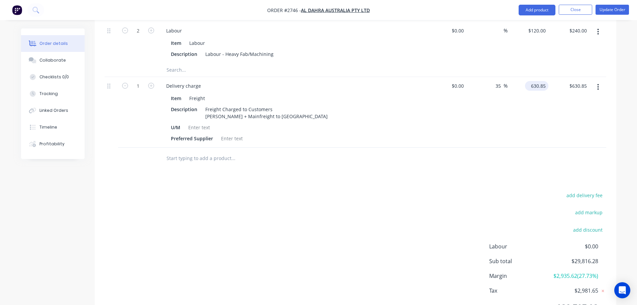
click at [538, 81] on input "630.85" at bounding box center [538, 86] width 21 height 10
click at [540, 81] on input "630.85" at bounding box center [540, 86] width 18 height 10
click at [544, 81] on input "630.85" at bounding box center [540, 86] width 18 height 10
type input "$630.95"
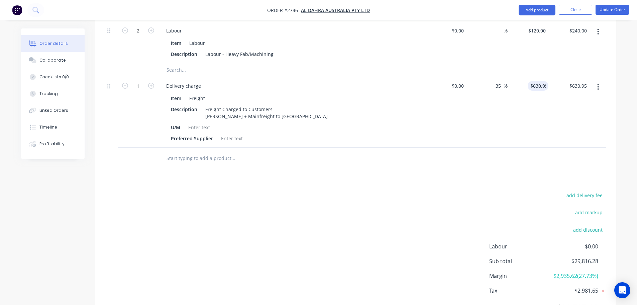
click at [540, 81] on input "630.95" at bounding box center [540, 86] width 18 height 10
click at [539, 81] on input "630.95" at bounding box center [540, 86] width 18 height 10
type input "$631.50"
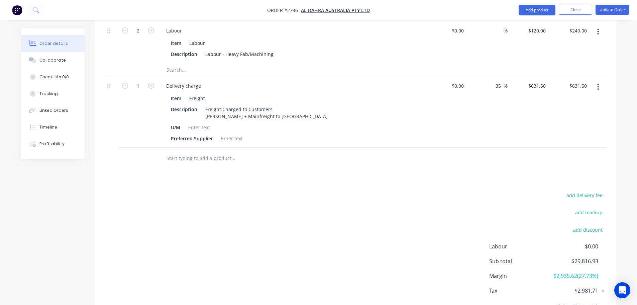
click at [487, 191] on div "add delivery fee add markup add discount Labour $0.00 Sub total $29,816.93 Marg…" at bounding box center [356, 255] width 502 height 129
click at [546, 81] on input "631.5" at bounding box center [540, 86] width 15 height 10
type input "$631.60"
click at [518, 191] on div "add delivery fee add markup add discount Labour $0.00 Sub total $29,816.93 Marg…" at bounding box center [356, 255] width 502 height 129
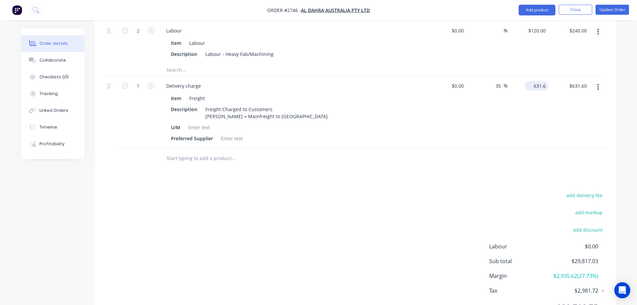
click at [545, 81] on input "631.6" at bounding box center [538, 86] width 21 height 10
type input "$631.63"
click at [482, 191] on div "add delivery fee add markup add discount Labour $0.00 Sub total $29,817.03 Marg…" at bounding box center [356, 255] width 502 height 129
click at [545, 81] on input "631.63" at bounding box center [538, 86] width 21 height 10
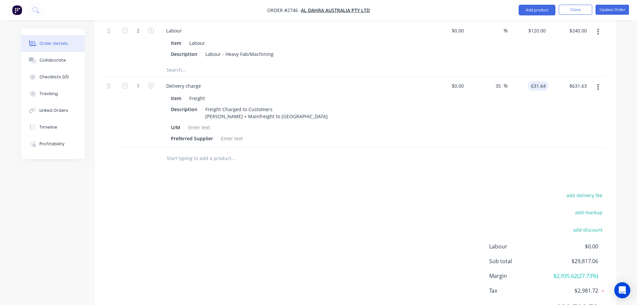
type input "$631.64"
drag, startPoint x: 502, startPoint y: 53, endPoint x: 473, endPoint y: 56, distance: 28.9
click at [473, 77] on div "35 35 %" at bounding box center [487, 112] width 41 height 71
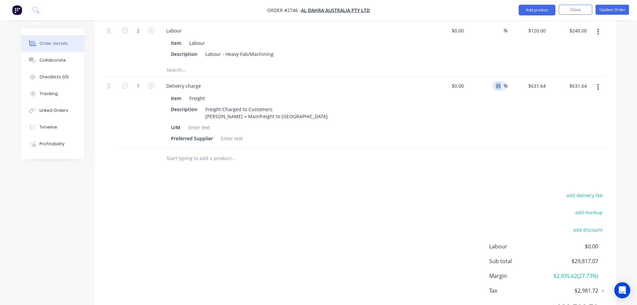
click at [498, 81] on input "35" at bounding box center [499, 86] width 9 height 10
click at [501, 81] on input "35" at bounding box center [499, 86] width 9 height 10
type input "3"
type input "$0.00"
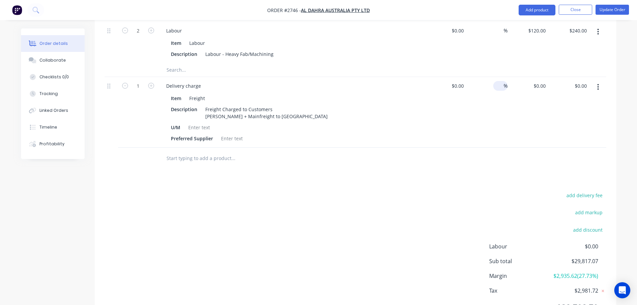
click at [487, 148] on div at bounding box center [356, 159] width 502 height 22
click at [498, 81] on input at bounding box center [500, 86] width 8 height 10
type input "$631.64"
click at [486, 191] on div "add delivery fee add markup add discount Labour $0.00 Sub total $29,185.43 Marg…" at bounding box center [356, 255] width 502 height 129
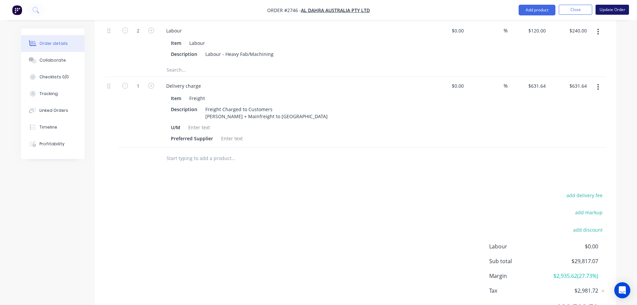
click at [624, 9] on button "Update Order" at bounding box center [612, 10] width 33 height 10
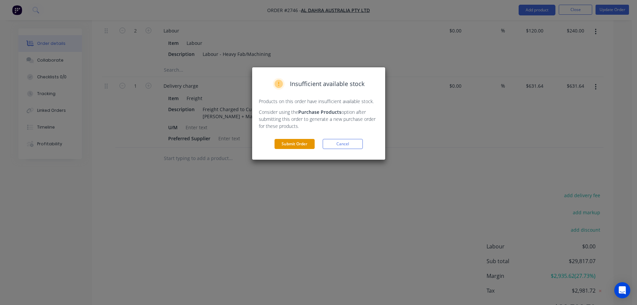
click at [293, 148] on button "Submit Order" at bounding box center [295, 144] width 40 height 10
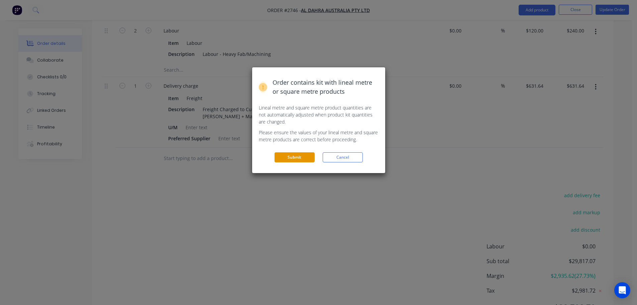
click at [294, 159] on button "Submit" at bounding box center [295, 157] width 40 height 10
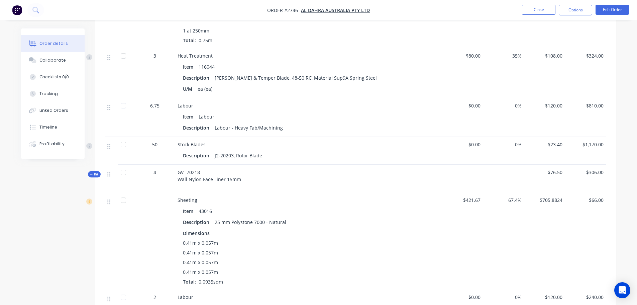
scroll to position [2479, 0]
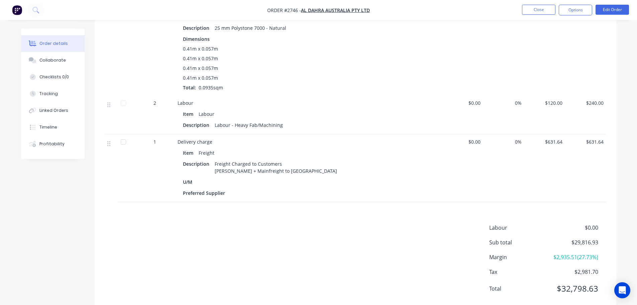
click at [18, 9] on img "button" at bounding box center [17, 10] width 10 height 10
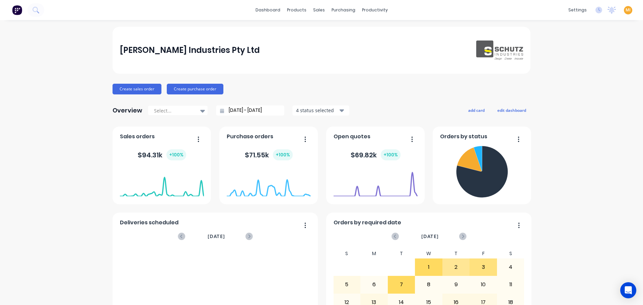
click at [625, 12] on span "MI" at bounding box center [627, 10] width 5 height 6
click at [588, 82] on button "Sign out" at bounding box center [585, 83] width 89 height 13
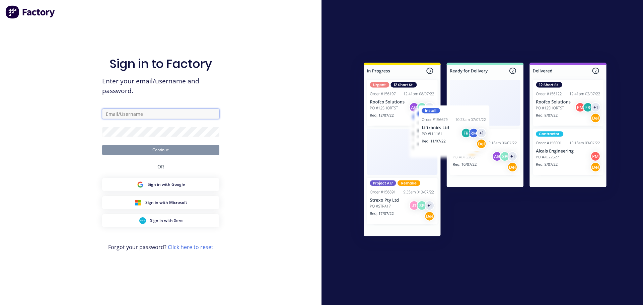
click at [144, 115] on input "text" at bounding box center [160, 114] width 117 height 10
type input "[EMAIL_ADDRESS][DOMAIN_NAME]"
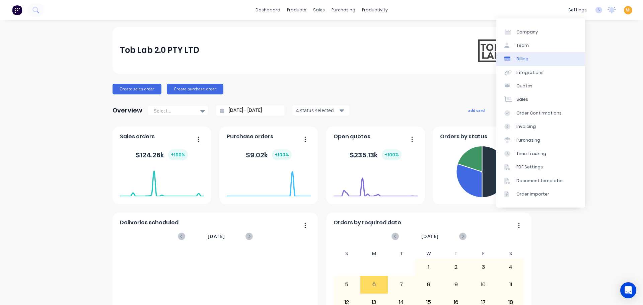
drag, startPoint x: 535, startPoint y: 47, endPoint x: 504, endPoint y: 64, distance: 35.9
click at [535, 47] on link "Team" at bounding box center [540, 45] width 89 height 13
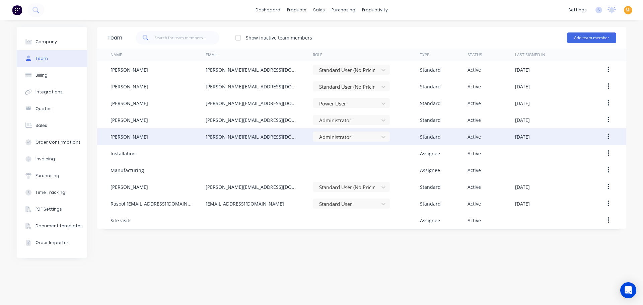
drag, startPoint x: 157, startPoint y: 138, endPoint x: 101, endPoint y: 139, distance: 55.6
click at [101, 139] on div "[PERSON_NAME] [PERSON_NAME][EMAIL_ADDRESS][DOMAIN_NAME] Administrator Standard …" at bounding box center [361, 136] width 529 height 17
copy div "[PERSON_NAME]"
click at [135, 138] on div "[PERSON_NAME]" at bounding box center [128, 136] width 37 height 7
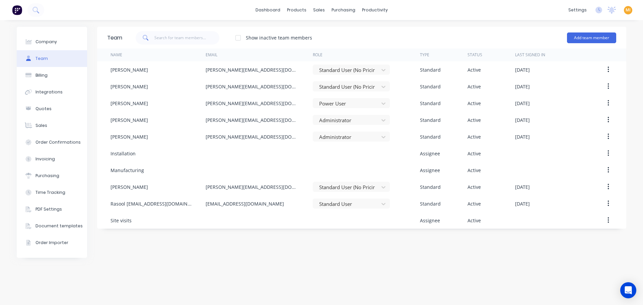
click at [18, 10] on img at bounding box center [17, 10] width 10 height 10
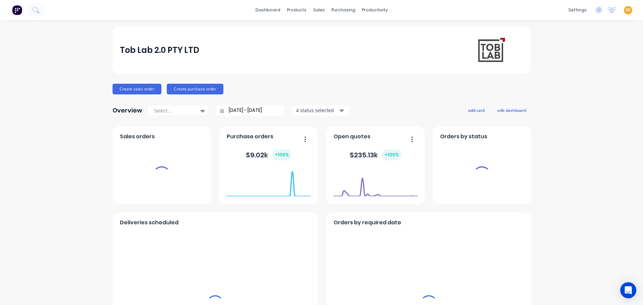
click at [625, 10] on span "MI" at bounding box center [627, 10] width 5 height 6
click at [607, 84] on div "Sign out" at bounding box center [616, 84] width 18 height 6
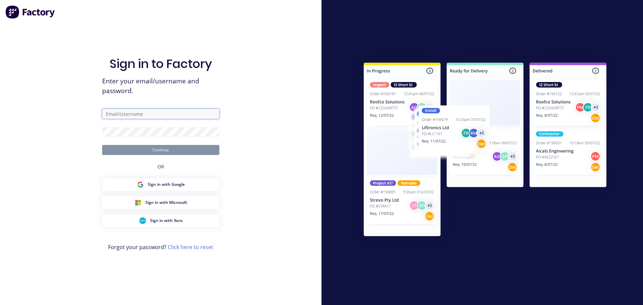
click at [140, 111] on input "text" at bounding box center [160, 114] width 117 height 10
type input "[EMAIL_ADDRESS][DOMAIN_NAME]"
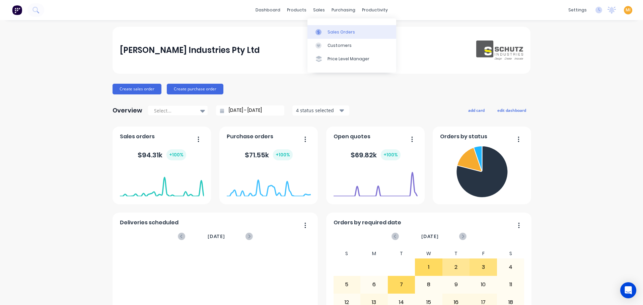
click at [346, 35] on div "Sales Orders" at bounding box center [340, 32] width 27 height 6
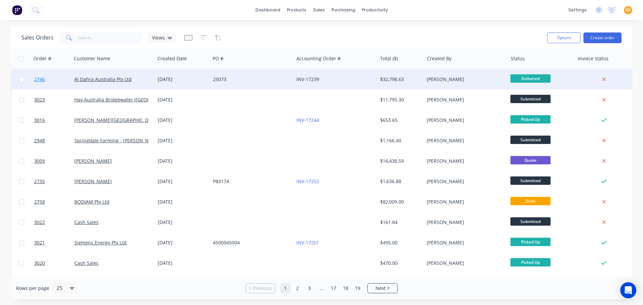
click at [59, 75] on link "2746" at bounding box center [54, 79] width 40 height 20
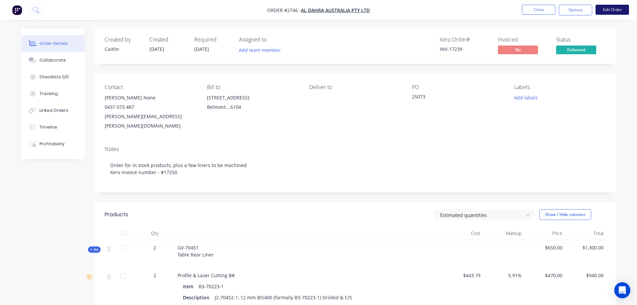
click at [610, 10] on button "Edit Order" at bounding box center [612, 10] width 33 height 10
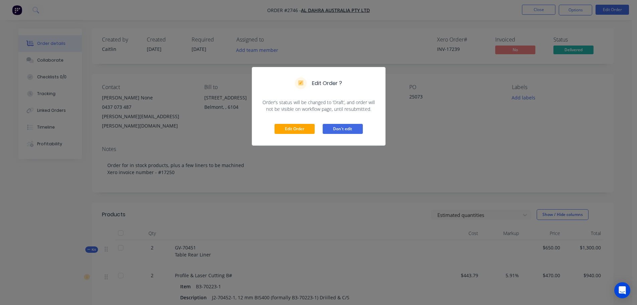
click at [351, 129] on button "Don't edit" at bounding box center [343, 129] width 40 height 10
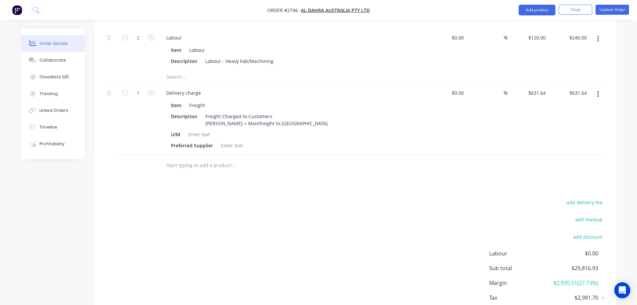
scroll to position [3032, 0]
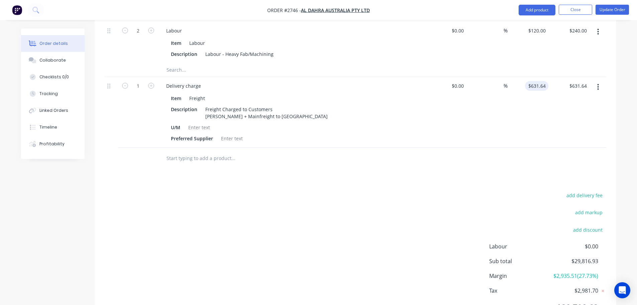
click at [547, 81] on input "$631.64" at bounding box center [538, 86] width 21 height 10
click at [469, 191] on div "add delivery fee add markup add discount Labour $0.00 Sub total $29,816.93 Marg…" at bounding box center [356, 255] width 502 height 129
type input "$631.64"
click at [469, 191] on div "add delivery fee add markup add discount Labour $0.00 Sub total $29,817.07 Marg…" at bounding box center [356, 255] width 502 height 129
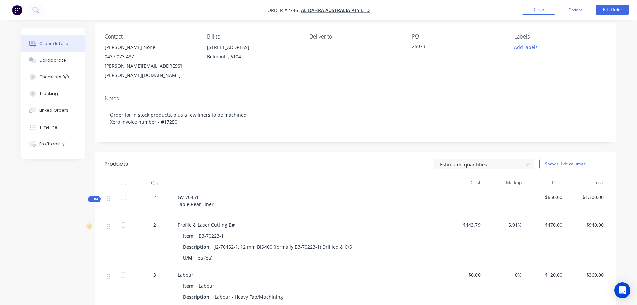
scroll to position [100, 0]
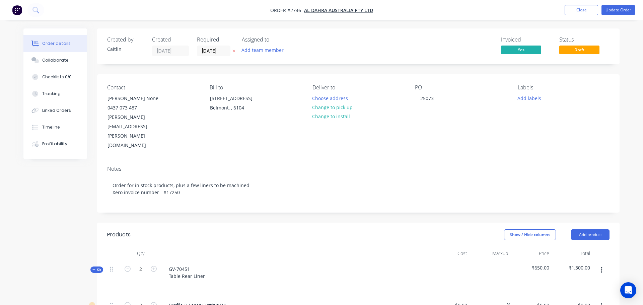
type input "$443.79"
type input "5.91"
type input "$470.00"
type input "$940.00"
type input "$120.00"
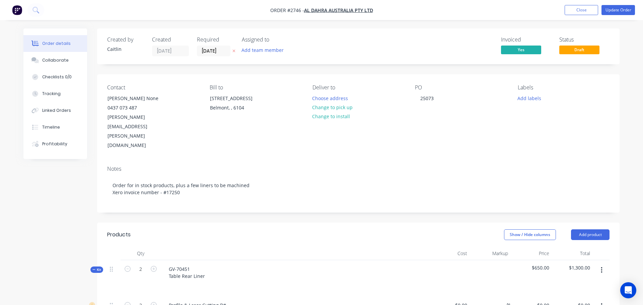
type input "$360.00"
type input "$443.79"
type input "-4.23"
type input "$425.00"
type input "$850.00"
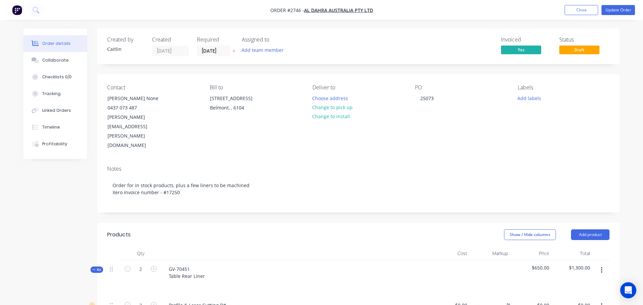
type input "$120.00"
type input "$360.00"
type input "$522.70"
type input "$57.29"
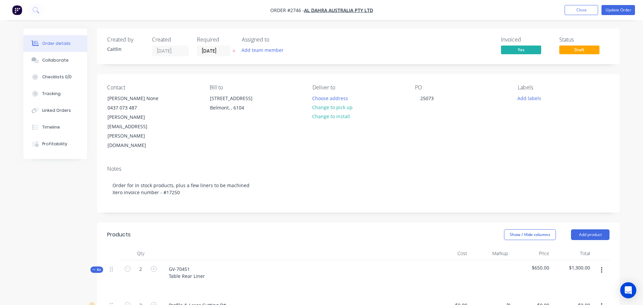
type input "809.24"
type input "$520.9012"
type input "$800.00"
type input "$120.00"
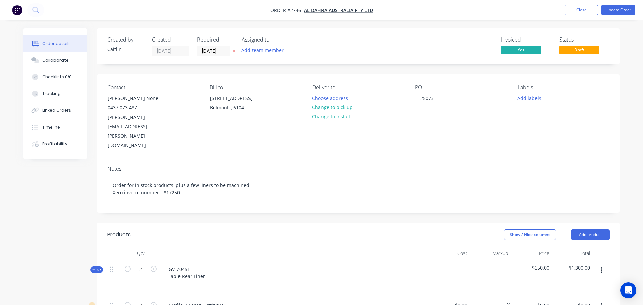
type input "$867.11"
type input "$1,734.22"
type input "$867.11"
type input "$1,734.22"
type input "$738.32"
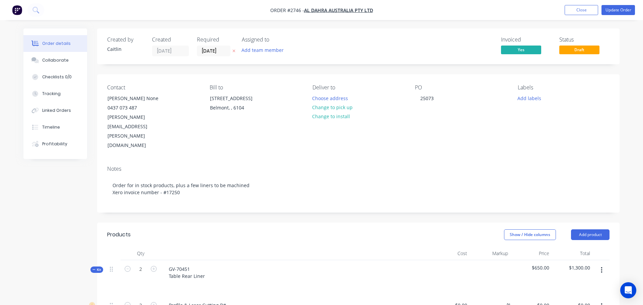
type input "$1,476.64"
type input "$742.07"
type input "$116.26"
type input "172.92"
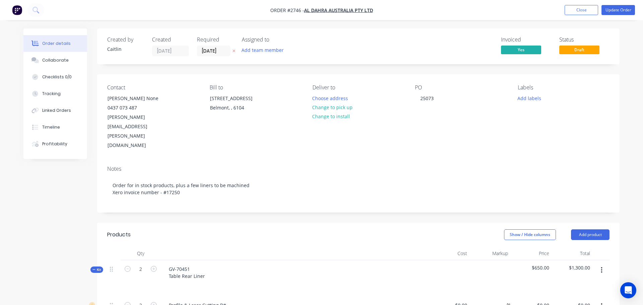
type input "$317.30"
type input "$120.00"
type input "$165.00"
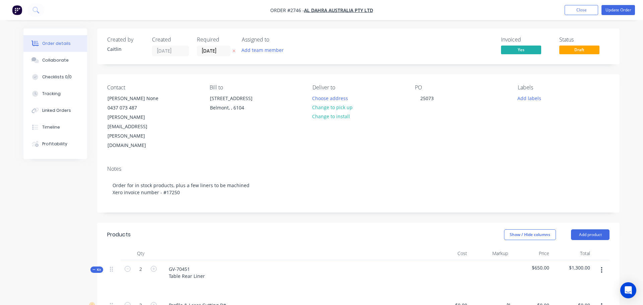
type input "109.52"
type input "$345.7111"
type input "$155.57"
type input "$16.50"
type input "35"
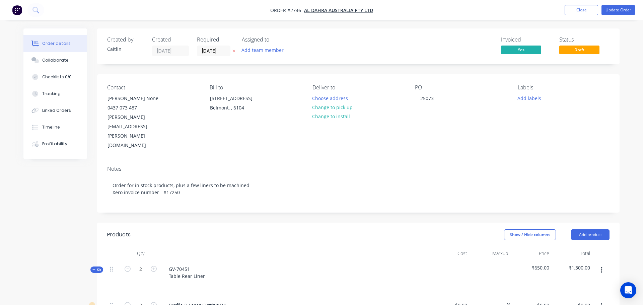
type input "$22.275"
type input "$133.65"
type input "$10.22"
type input "35"
type input "$13.797"
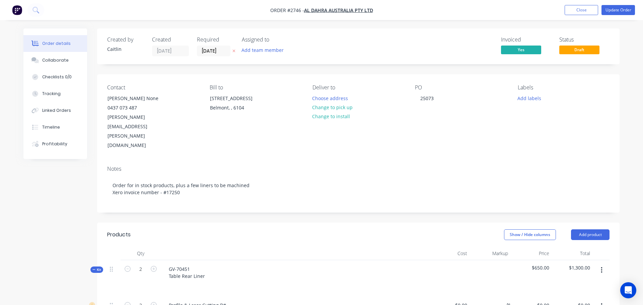
type input "$82.78"
type input "$120.00"
type input "$720.00"
type input "$180.29"
type input "45.52"
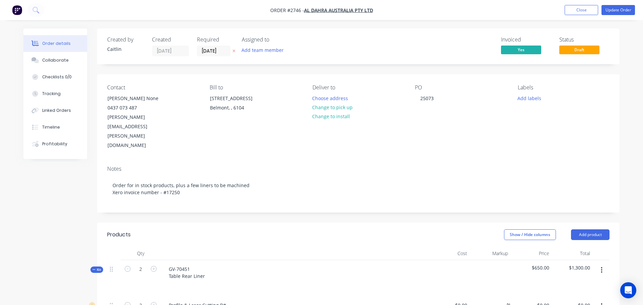
type input "$262.3656"
type input "$61.00"
type input "$120.00"
type input "$90.00"
type input "$180.29"
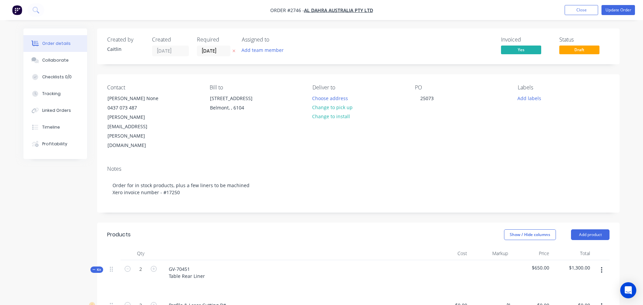
type input "57.43"
type input "$283.8317"
type input "$56.00"
type input "$120.00"
type input "$180.00"
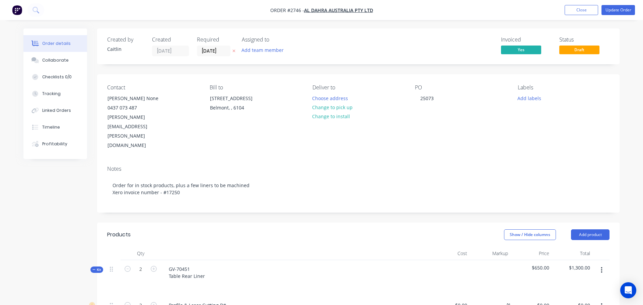
type input "$180.29"
type input "166.91"
type input "$481.2057"
type input "$530.00"
type input "$120.00"
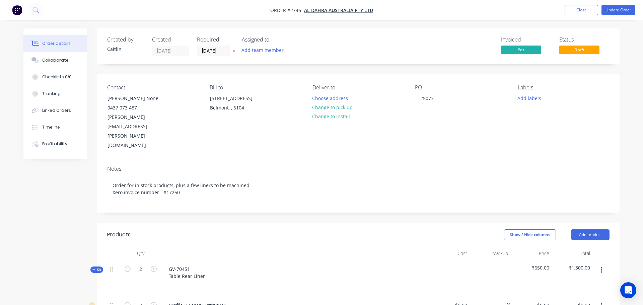
type input "$480.00"
type input "$55.00"
type input "41.35"
type input "$77.7441"
type input "$1,039.05"
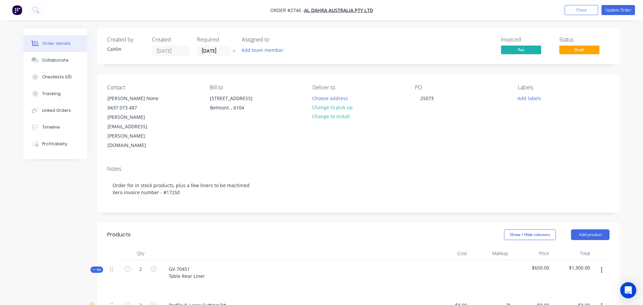
type input "$233.00"
type input "35"
type input "$314.55"
type input "$2,830.95"
type input "$120.00"
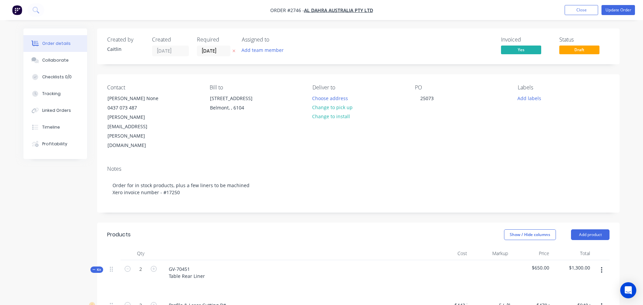
type input "$2,700.00"
type input "$398.17"
type input "-30.34"
type input "$277.37"
type input "$554.74"
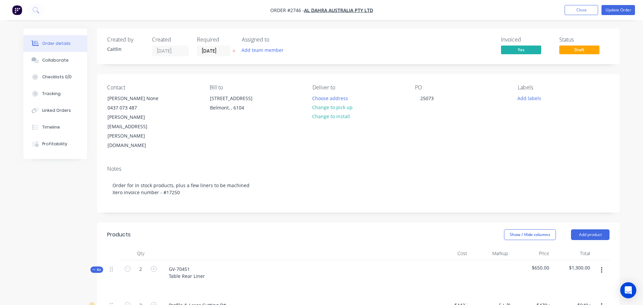
type input "$120.00"
type input "$1,440.00"
type input "$55.00"
type input "77.03"
type input "$97.3684"
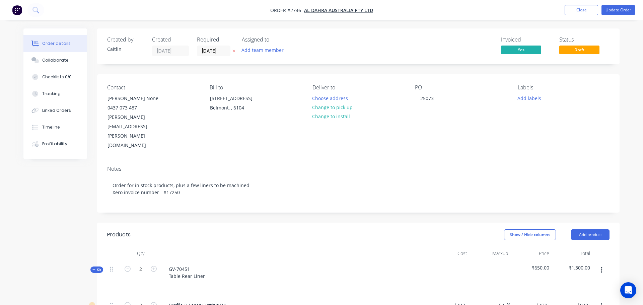
type input "$444.00"
type input "$80.00"
type input "35"
type input "$108.00"
type input "$1,296.00"
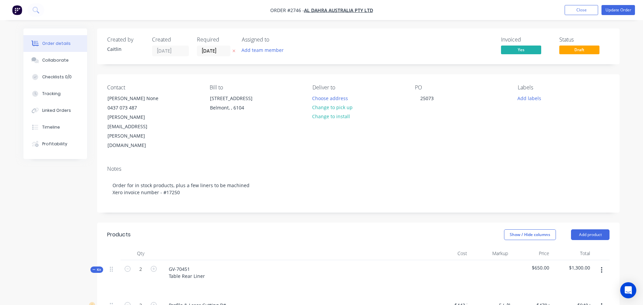
type input "$120.00"
type input "$3,600.00"
type input "$55.00"
type input "153.09"
type input "$139.20"
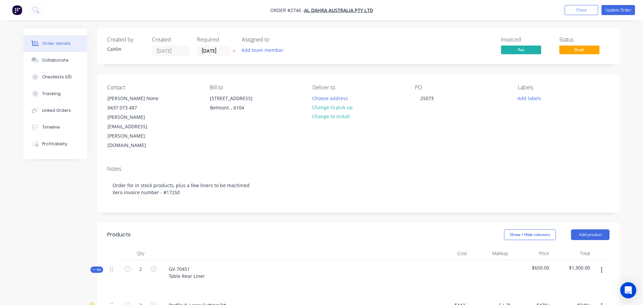
type input "$104.40"
type input "$80.00"
type input "35"
type input "$108.00"
type input "$324.00"
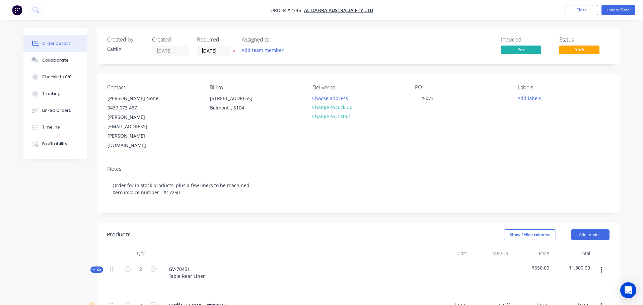
type input "$120.00"
type input "$810.00"
type input "$23.40"
type input "$1,170.00"
type input "$421.67"
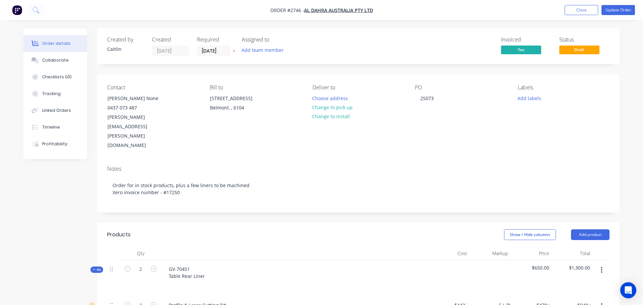
type input "67.4"
type input "$705.8824"
type input "$66.00"
type input "$120.00"
type input "$240.00"
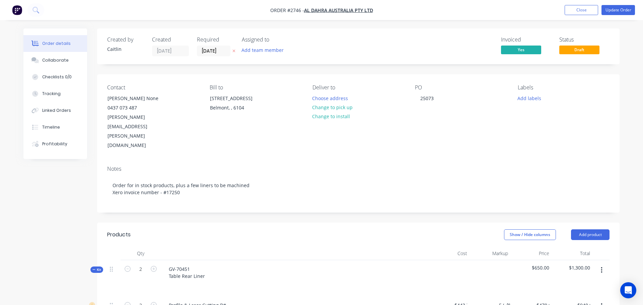
type input "$631.64"
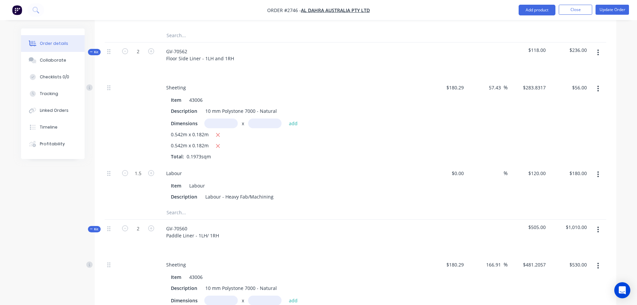
scroll to position [3032, 0]
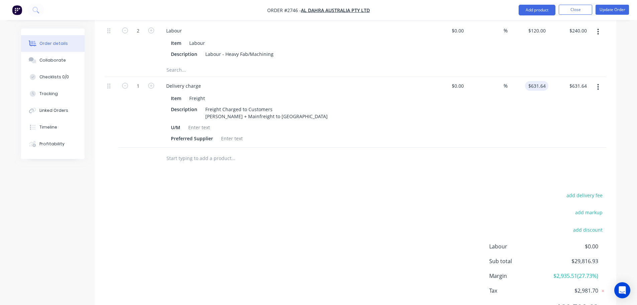
click at [540, 81] on input "$631.64" at bounding box center [538, 86] width 21 height 10
click at [416, 197] on div "add delivery fee add markup add discount Labour $0.00 Sub total $29,816.93 Marg…" at bounding box center [356, 255] width 502 height 129
click at [536, 81] on input "$631.64" at bounding box center [538, 86] width 21 height 10
type input "$631.64"
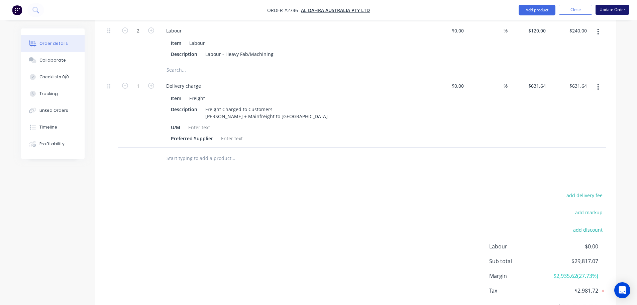
click at [606, 9] on button "Update Order" at bounding box center [612, 10] width 33 height 10
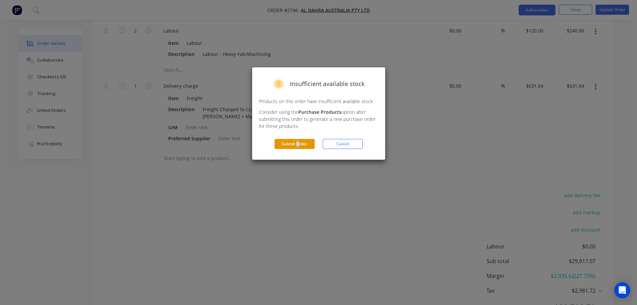
click at [299, 149] on div "Insufficient available stock Products on this order have insufficient available…" at bounding box center [318, 113] width 133 height 92
click at [298, 147] on button "Submit Order" at bounding box center [295, 144] width 40 height 10
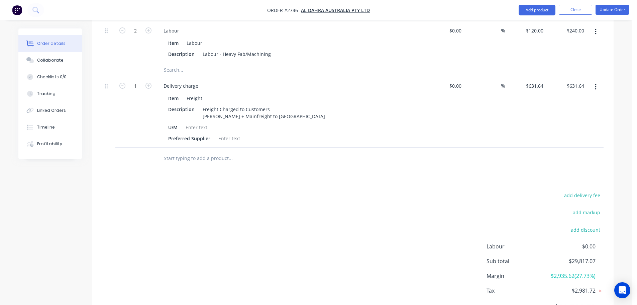
click at [297, 145] on button "Submit" at bounding box center [295, 141] width 40 height 10
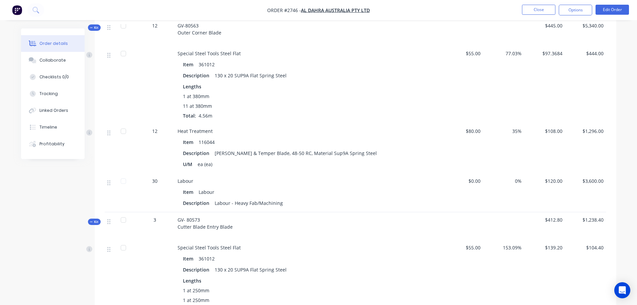
scroll to position [2078, 0]
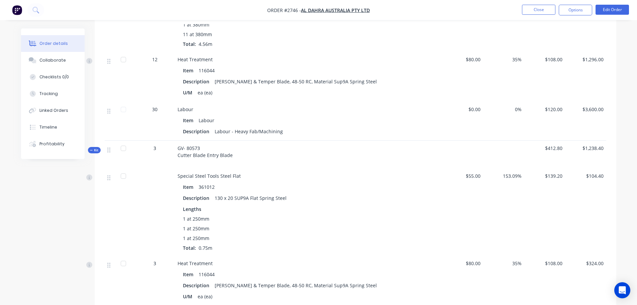
click at [13, 10] on img "button" at bounding box center [17, 10] width 10 height 10
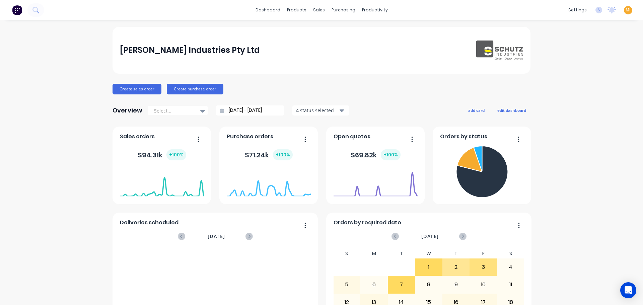
click at [625, 9] on div "MI Schutz Industries Pty Ltd Maricar Infante Administrator Profile Sign out" at bounding box center [627, 10] width 8 height 8
click at [625, 10] on span "MI" at bounding box center [627, 10] width 5 height 6
click at [580, 86] on button "Sign out" at bounding box center [585, 83] width 89 height 13
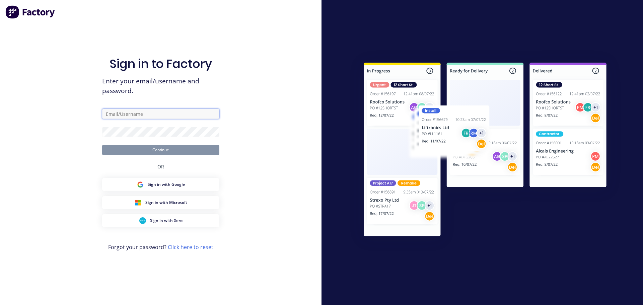
click at [125, 113] on input "text" at bounding box center [160, 114] width 117 height 10
type input "[EMAIL_ADDRESS][DOMAIN_NAME]"
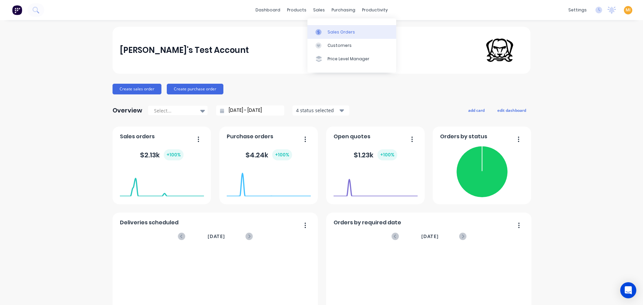
drag, startPoint x: 338, startPoint y: 35, endPoint x: 333, endPoint y: 36, distance: 5.4
click at [338, 35] on link "Sales Orders" at bounding box center [351, 31] width 89 height 13
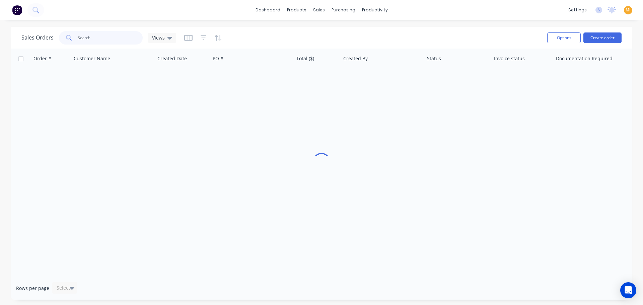
click at [102, 35] on input "text" at bounding box center [110, 37] width 65 height 13
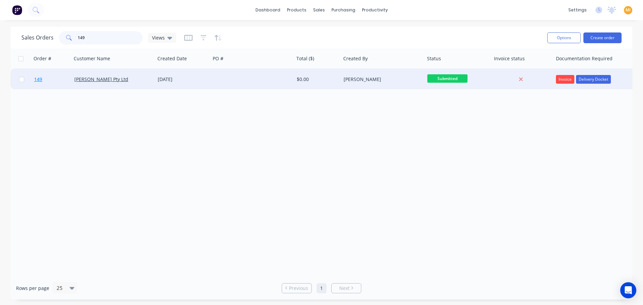
type input "149"
click at [53, 75] on link "149" at bounding box center [54, 79] width 40 height 20
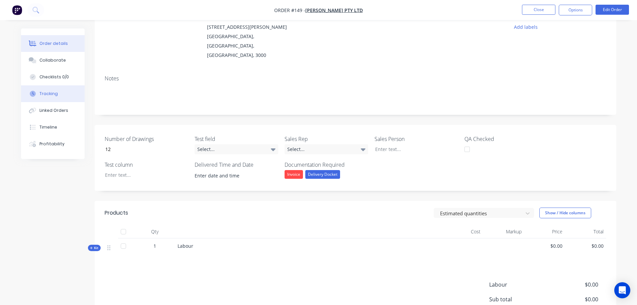
scroll to position [128, 0]
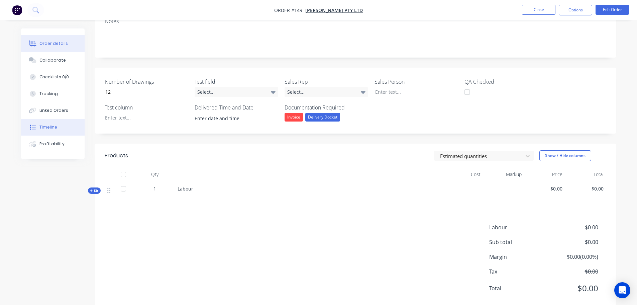
click at [56, 126] on div "Timeline" at bounding box center [48, 127] width 18 height 6
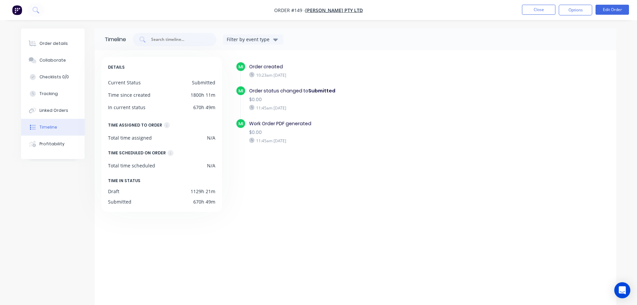
click at [542, 16] on nav "Order #149 - [PERSON_NAME] Pty Ltd Close Options Edit Order" at bounding box center [318, 10] width 637 height 20
click at [544, 10] on button "Close" at bounding box center [538, 10] width 33 height 10
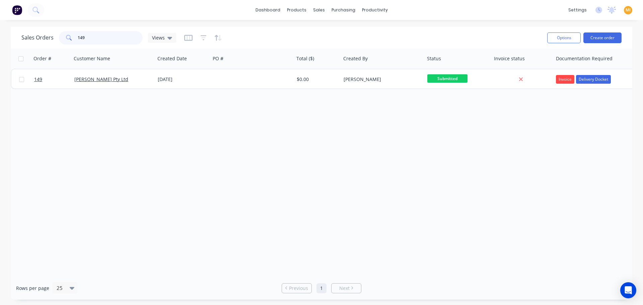
click at [78, 36] on input "149" at bounding box center [110, 37] width 65 height 13
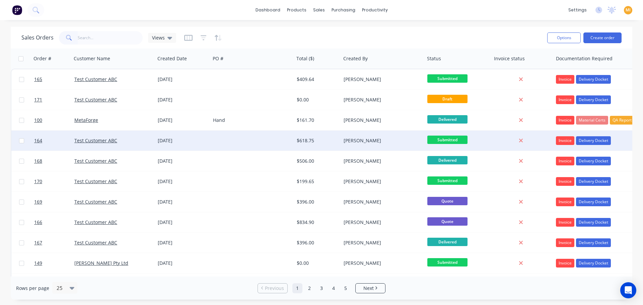
click at [150, 135] on div "Test Customer ABC" at bounding box center [114, 141] width 84 height 20
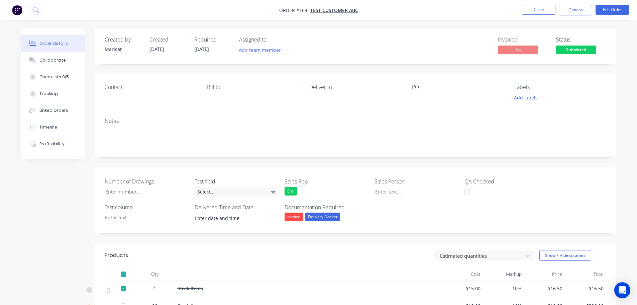
scroll to position [134, 0]
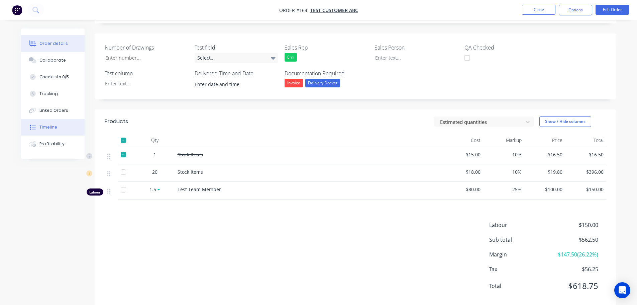
click at [58, 126] on button "Timeline" at bounding box center [53, 127] width 64 height 17
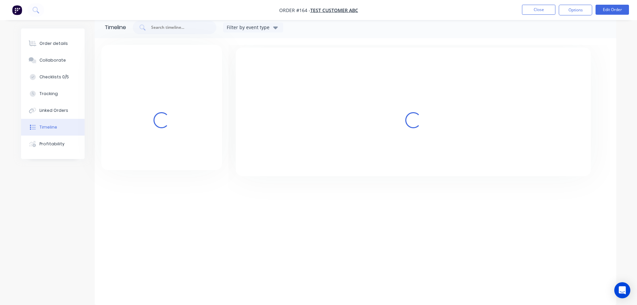
scroll to position [52, 0]
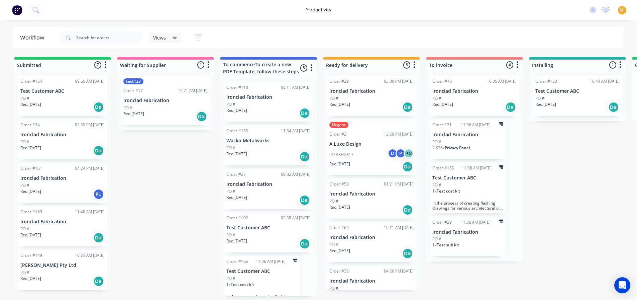
click at [39, 96] on div "PO #" at bounding box center [62, 98] width 84 height 6
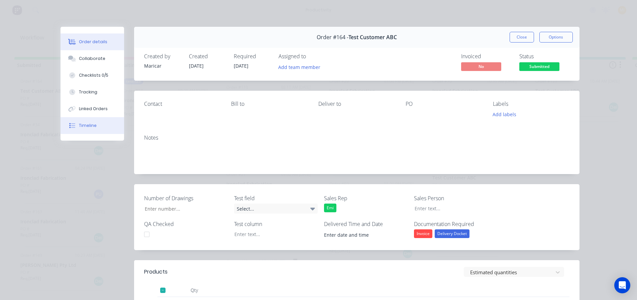
click at [97, 127] on button "Timeline" at bounding box center [93, 125] width 64 height 17
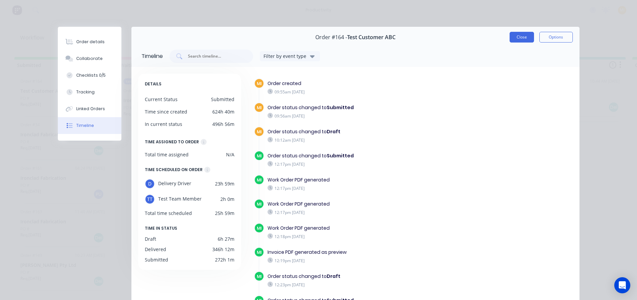
click at [519, 36] on button "Close" at bounding box center [522, 37] width 24 height 11
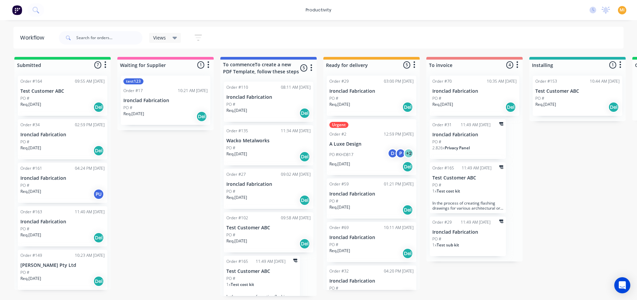
click at [20, 11] on img at bounding box center [17, 10] width 10 height 10
click at [629, 12] on div "No new notifications [PERSON_NAME] all as read [PERSON_NAME] mentioned you in a…" at bounding box center [611, 10] width 53 height 10
click at [624, 8] on span "MI" at bounding box center [622, 10] width 5 height 6
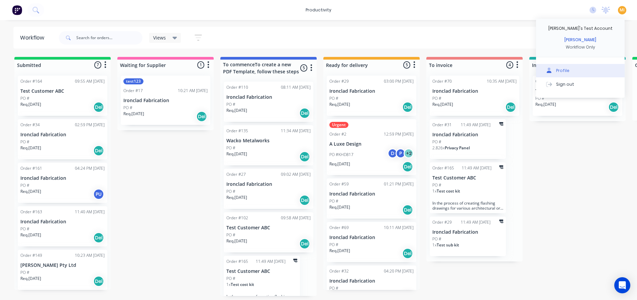
click at [572, 82] on div "Sign out" at bounding box center [566, 84] width 18 height 6
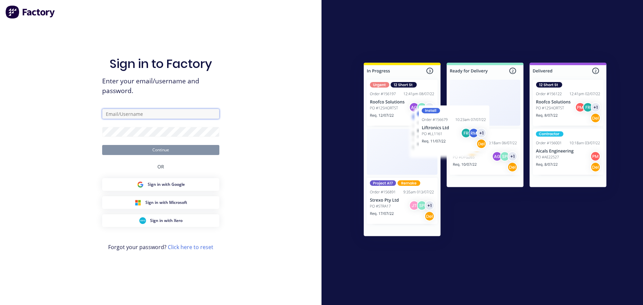
click at [131, 117] on input "text" at bounding box center [160, 114] width 117 height 10
type input "[EMAIL_ADDRESS][DOMAIN_NAME]"
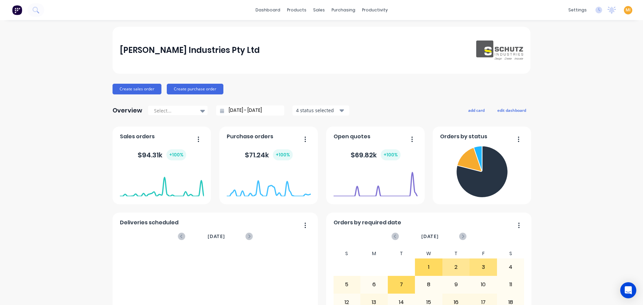
click at [16, 10] on img at bounding box center [17, 10] width 10 height 10
click at [625, 10] on span "MI" at bounding box center [627, 10] width 5 height 6
drag, startPoint x: 564, startPoint y: 83, endPoint x: 304, endPoint y: 2, distance: 272.1
click at [564, 83] on div "Sign out" at bounding box center [571, 84] width 18 height 6
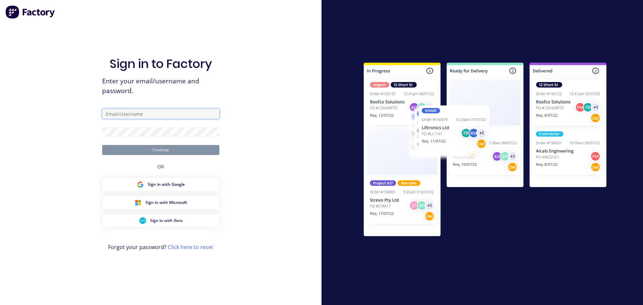
click at [149, 115] on input "text" at bounding box center [160, 114] width 117 height 10
type input "[EMAIL_ADDRESS][DOMAIN_NAME]"
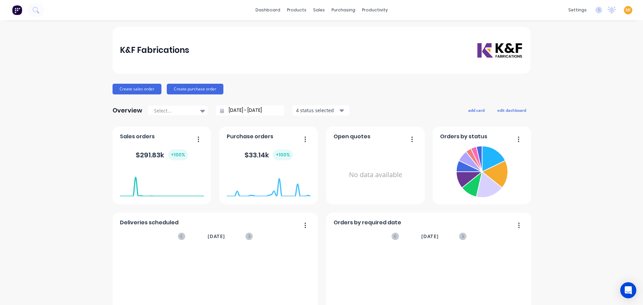
click at [15, 11] on img at bounding box center [17, 10] width 10 height 10
click at [625, 10] on span "MI" at bounding box center [627, 10] width 5 height 6
click at [576, 90] on button "Sign out" at bounding box center [585, 83] width 89 height 13
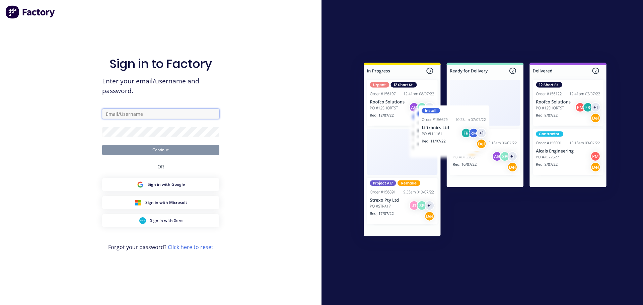
click at [148, 112] on input "text" at bounding box center [160, 114] width 117 height 10
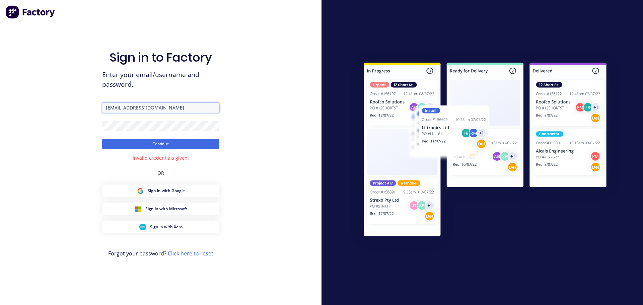
drag, startPoint x: 183, startPoint y: 106, endPoint x: 83, endPoint y: 108, distance: 99.4
click at [83, 108] on div "Sign in to Factory Enter your email/username and password. [EMAIL_ADDRESS][DOMA…" at bounding box center [160, 152] width 321 height 305
paste input "[DOMAIN_NAME]"
type input "[EMAIL_ADDRESS][DOMAIN_NAME]"
click at [66, 122] on div "Sign in to Factory Enter your email/username and password. [EMAIL_ADDRESS][DOMA…" at bounding box center [160, 152] width 321 height 305
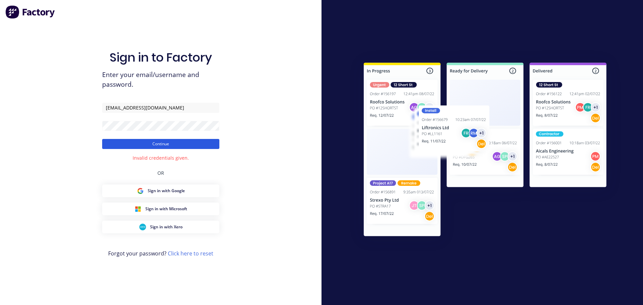
click at [132, 140] on button "Continue" at bounding box center [160, 144] width 117 height 10
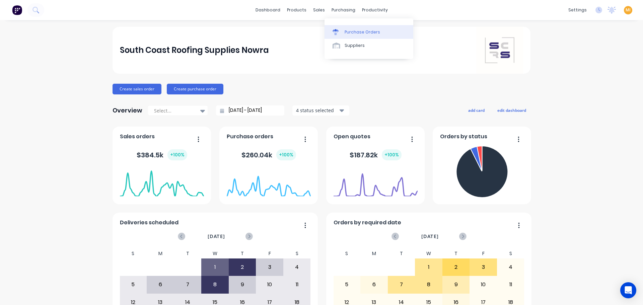
click at [347, 32] on div "Purchase Orders" at bounding box center [361, 32] width 35 height 6
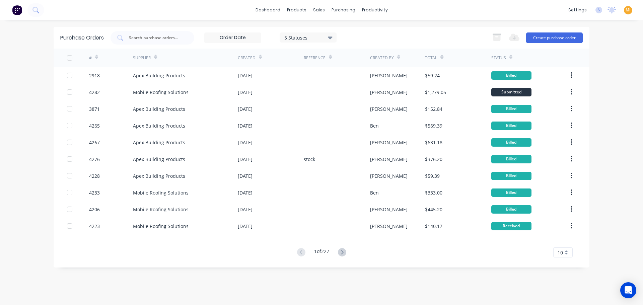
click at [300, 38] on div "5 Statuses" at bounding box center [308, 37] width 48 height 7
click at [348, 52] on div at bounding box center [352, 54] width 13 height 13
click at [317, 69] on div "Archived" at bounding box center [316, 68] width 54 height 7
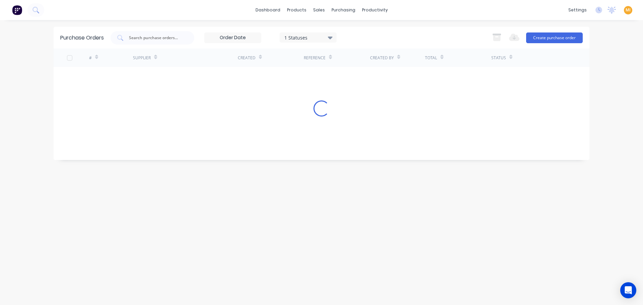
click at [319, 288] on div "Purchase Orders 1 Statuses 1 Statuses Export to Excel (XLSX) Create purchase or…" at bounding box center [321, 162] width 535 height 271
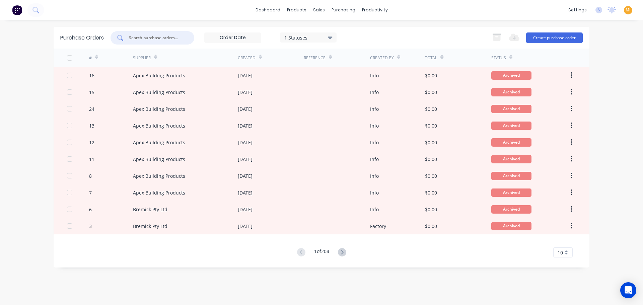
click at [156, 35] on input "text" at bounding box center [156, 37] width 56 height 7
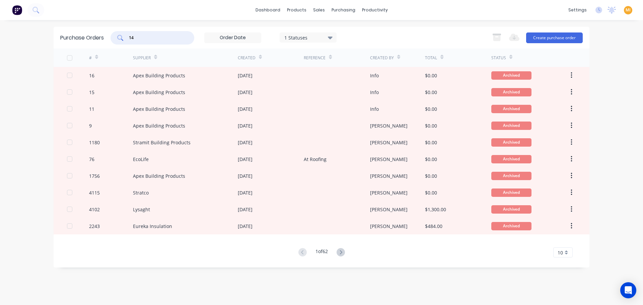
type input "14"
click at [96, 57] on icon at bounding box center [96, 57] width 3 height 5
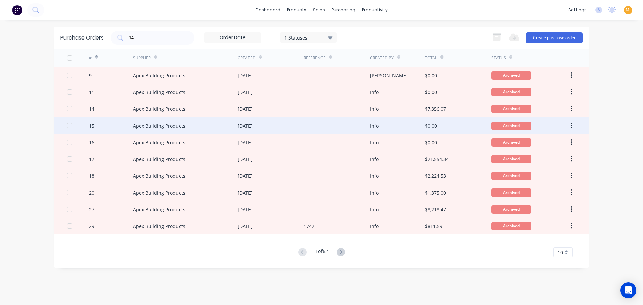
click at [91, 118] on div "15" at bounding box center [111, 125] width 44 height 17
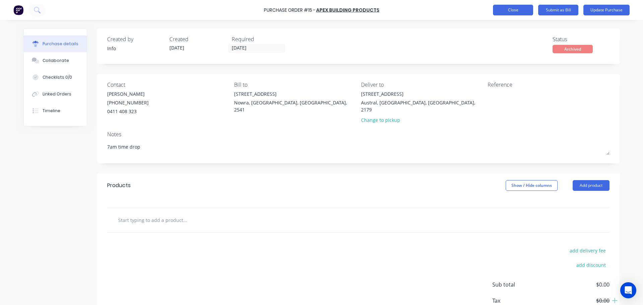
click at [520, 13] on button "Close" at bounding box center [513, 10] width 40 height 11
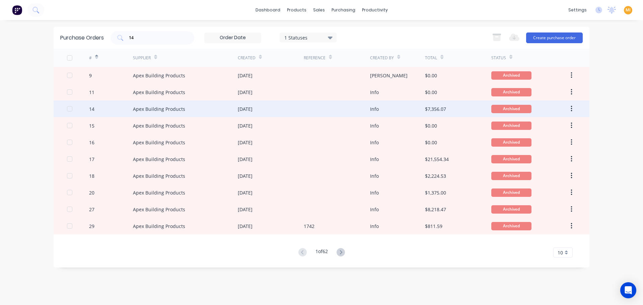
click at [112, 105] on div "14" at bounding box center [111, 108] width 44 height 17
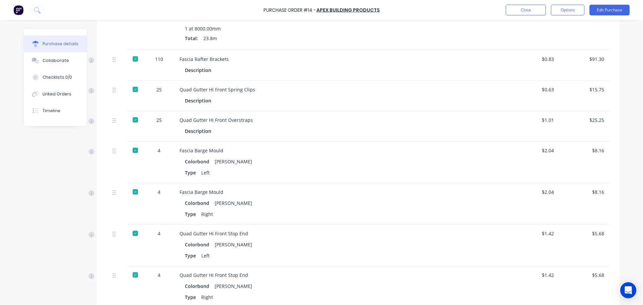
scroll to position [652, 0]
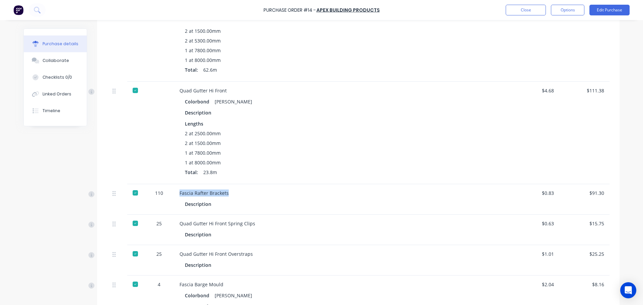
drag, startPoint x: 226, startPoint y: 192, endPoint x: 176, endPoint y: 191, distance: 49.5
click at [176, 191] on div "Fascia Rafter Brackets Description" at bounding box center [341, 199] width 335 height 30
copy div "Fascia Rafter Brackets"
click at [213, 205] on div "Description" at bounding box center [201, 204] width 32 height 10
click at [133, 191] on div at bounding box center [135, 192] width 13 height 13
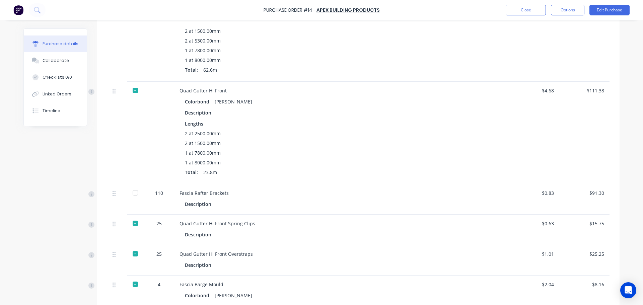
click at [135, 192] on div at bounding box center [135, 192] width 13 height 13
click at [130, 179] on span "65" at bounding box center [129, 180] width 27 height 15
click at [134, 221] on div at bounding box center [135, 223] width 13 height 13
click at [131, 222] on div at bounding box center [135, 223] width 13 height 13
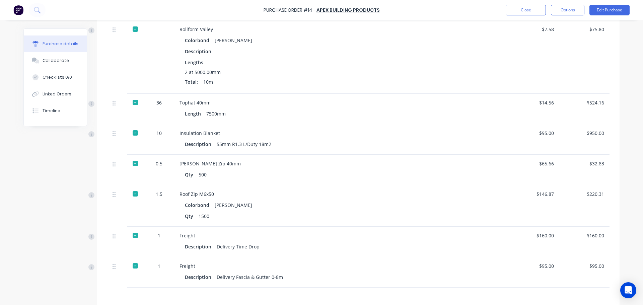
scroll to position [1355, 0]
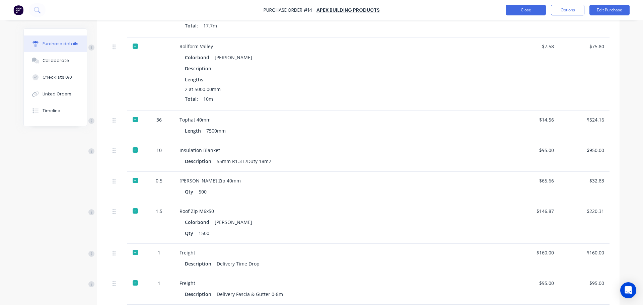
click at [521, 12] on button "Close" at bounding box center [525, 10] width 40 height 11
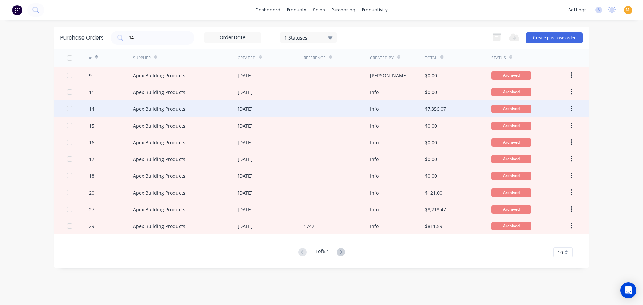
click at [112, 108] on div "14" at bounding box center [111, 108] width 44 height 17
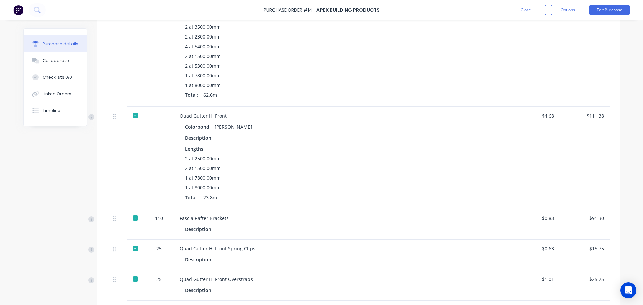
scroll to position [736, 0]
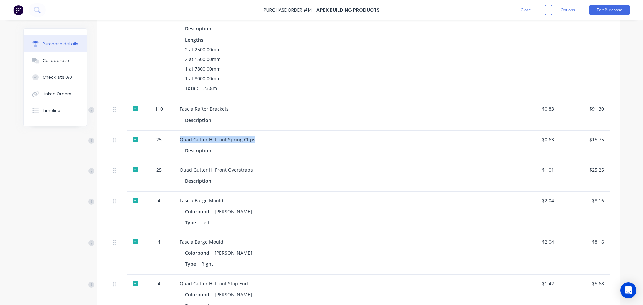
drag, startPoint x: 252, startPoint y: 138, endPoint x: 175, endPoint y: 138, distance: 76.3
click at [175, 138] on div "Quad Gutter Hi Front Spring Clips Description" at bounding box center [341, 146] width 335 height 30
copy div "Quad Gutter Hi Front Spring Clips"
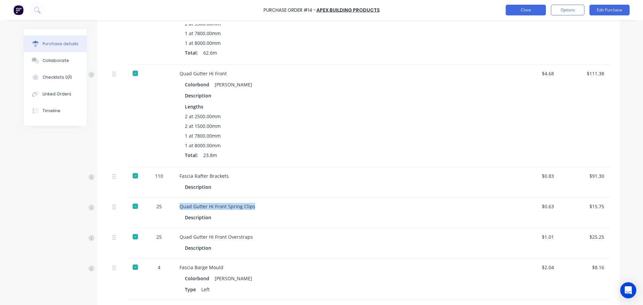
click at [526, 12] on button "Close" at bounding box center [525, 10] width 40 height 11
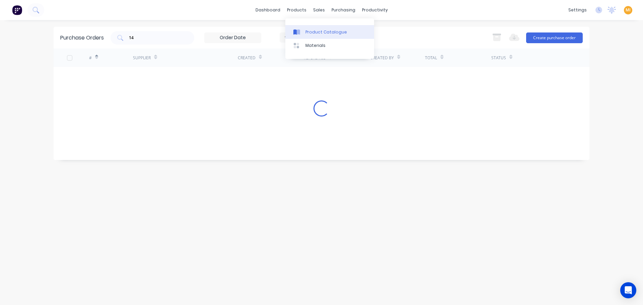
click at [305, 32] on link "Product Catalogue" at bounding box center [329, 31] width 89 height 13
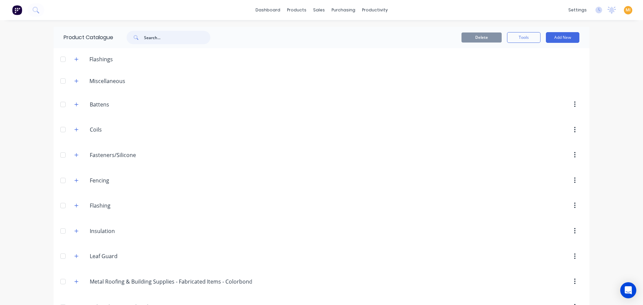
click at [168, 34] on input "text" at bounding box center [177, 37] width 66 height 13
paste input "Fascia"
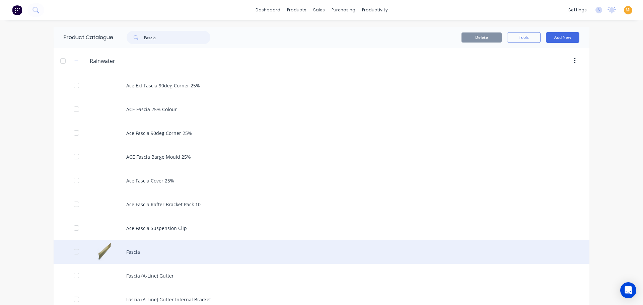
type input "Fascia"
click at [132, 255] on div "Fascia" at bounding box center [321, 252] width 535 height 24
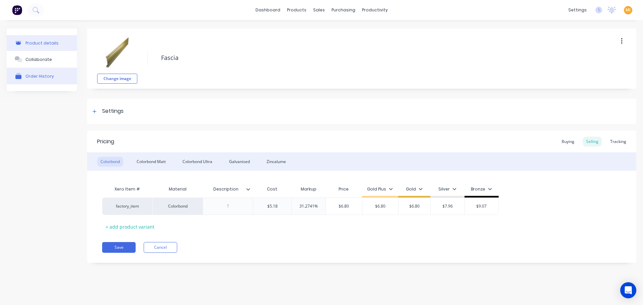
click at [42, 81] on button "Order History" at bounding box center [42, 76] width 70 height 17
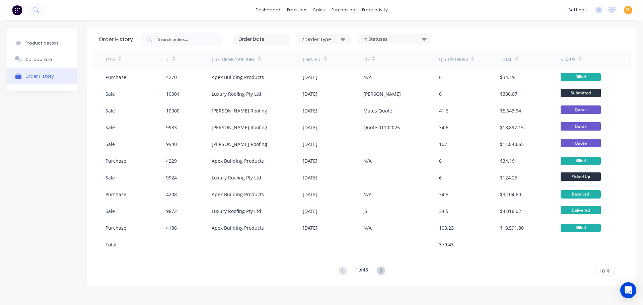
click at [413, 43] on div "14 Statuses Sales Order Status All Archived Draft Quote Submitted Waiting on Su…" at bounding box center [394, 39] width 74 height 10
click at [412, 40] on div "14 Statuses" at bounding box center [393, 38] width 73 height 7
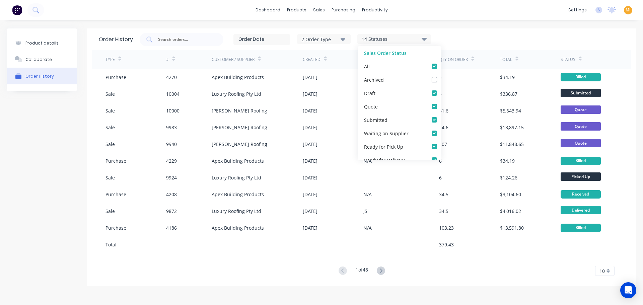
click at [330, 32] on div "Order History 2 Order Type 14 Statuses Sales Order Status All Archived Draft Qu…" at bounding box center [361, 39] width 539 height 22
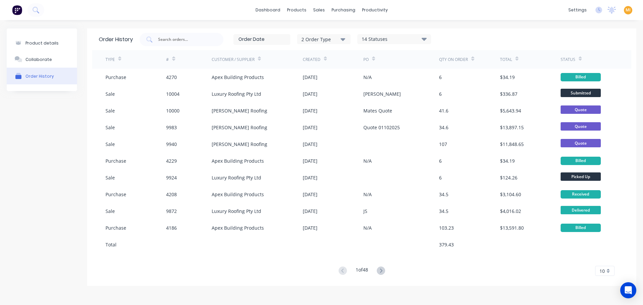
click at [328, 41] on div "2 Order Type" at bounding box center [323, 38] width 45 height 7
click at [32, 45] on div "Product details" at bounding box center [41, 42] width 33 height 5
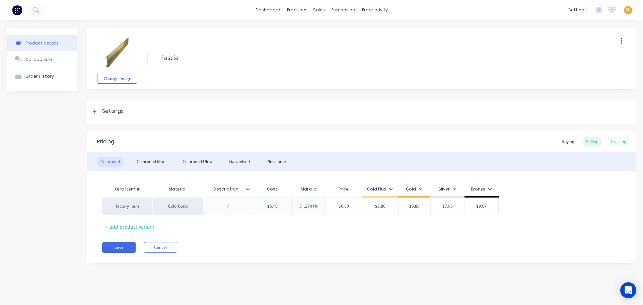
click at [618, 141] on div "Tracking" at bounding box center [617, 142] width 23 height 10
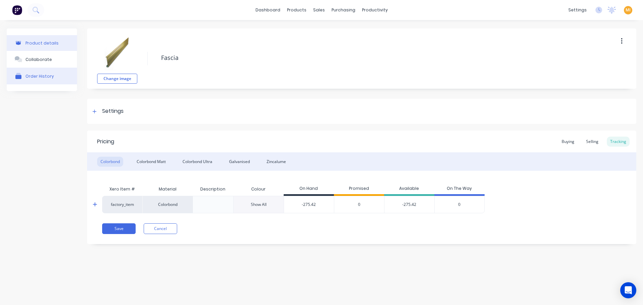
click at [39, 73] on button "Order History" at bounding box center [42, 76] width 70 height 17
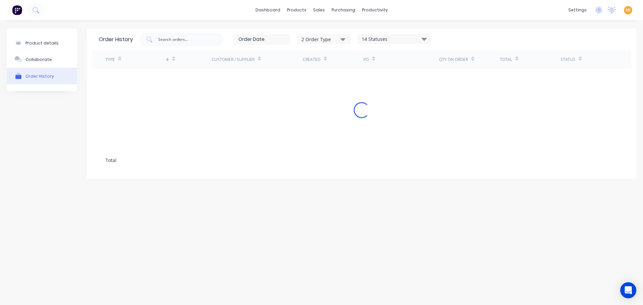
click at [323, 43] on button "2 Order Type" at bounding box center [324, 39] width 54 height 10
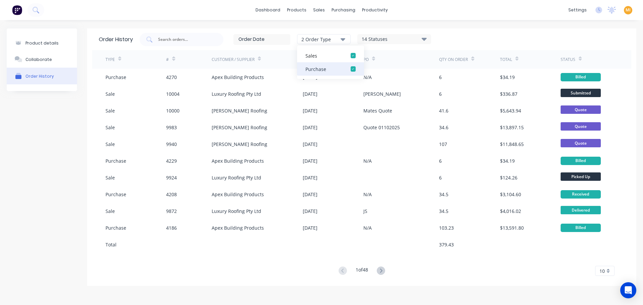
click at [348, 68] on div "button" at bounding box center [352, 68] width 13 height 13
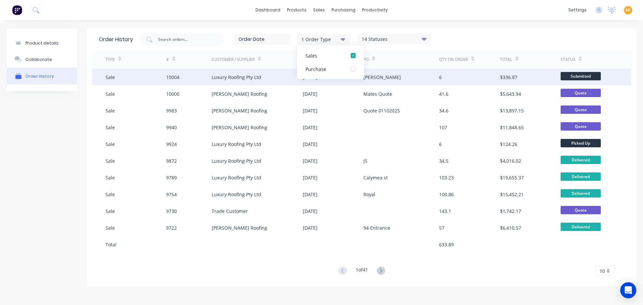
click at [432, 77] on div "[PERSON_NAME]" at bounding box center [401, 77] width 76 height 17
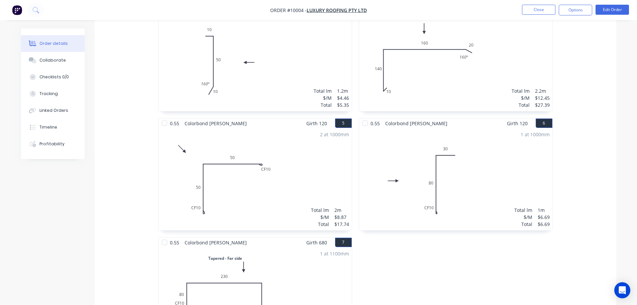
scroll to position [335, 0]
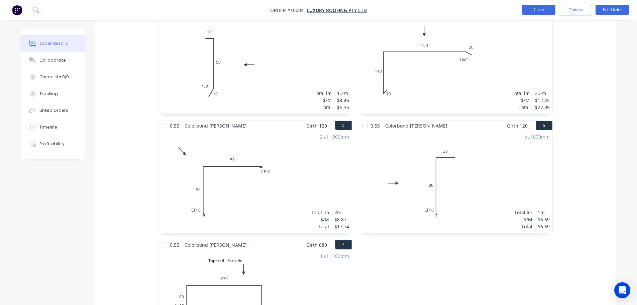
click at [539, 9] on button "Close" at bounding box center [538, 10] width 33 height 10
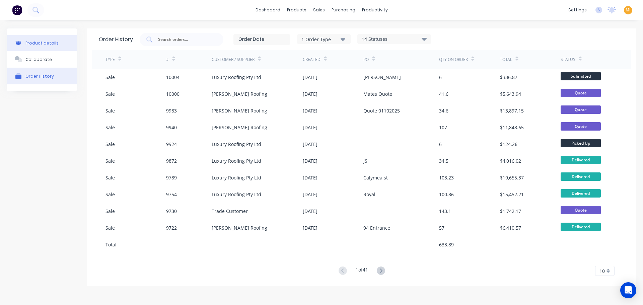
click at [41, 43] on div "Product details" at bounding box center [41, 42] width 33 height 5
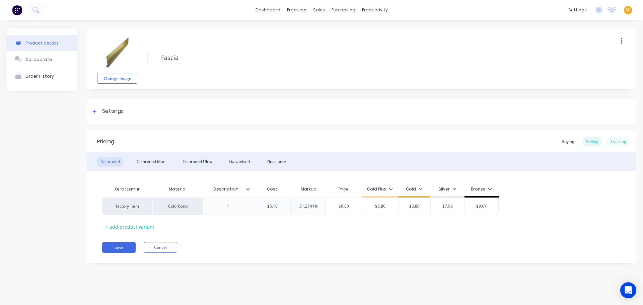
click at [619, 138] on div "Tracking" at bounding box center [617, 142] width 23 height 10
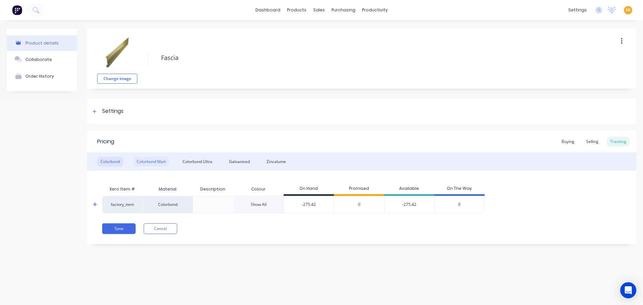
click at [157, 163] on div "Colorbond Matt" at bounding box center [151, 162] width 36 height 10
click at [192, 161] on div "Colorbond Ultra" at bounding box center [197, 162] width 36 height 10
click at [615, 142] on div "Tracking" at bounding box center [617, 142] width 23 height 10
click at [280, 164] on div "Zincalume" at bounding box center [276, 162] width 26 height 10
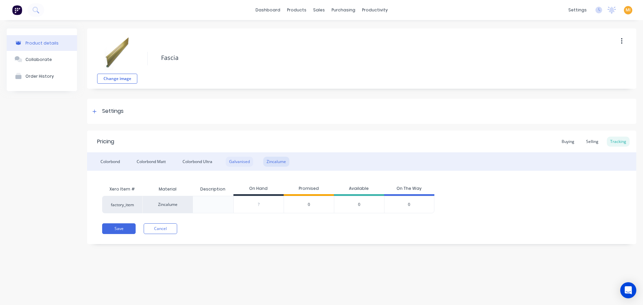
click at [247, 166] on div "Galvanised" at bounding box center [239, 162] width 27 height 10
click at [43, 74] on div "Order History" at bounding box center [39, 76] width 28 height 5
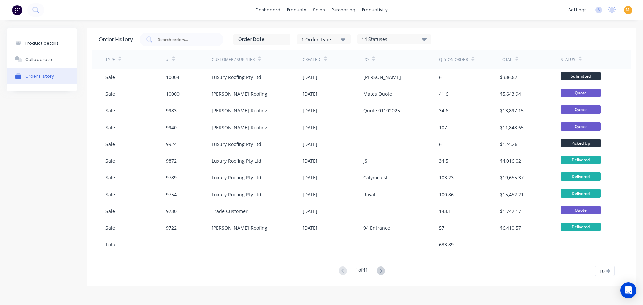
click at [387, 39] on div "14 Statuses" at bounding box center [393, 38] width 73 height 7
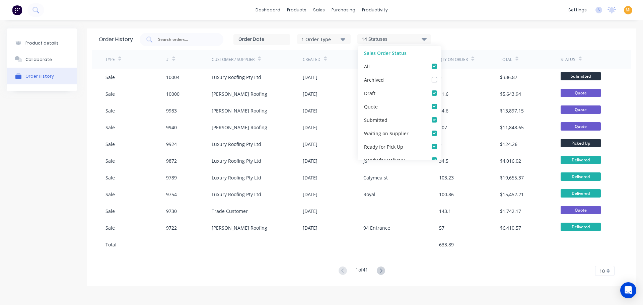
click at [329, 39] on div "1 Order Type" at bounding box center [323, 38] width 45 height 7
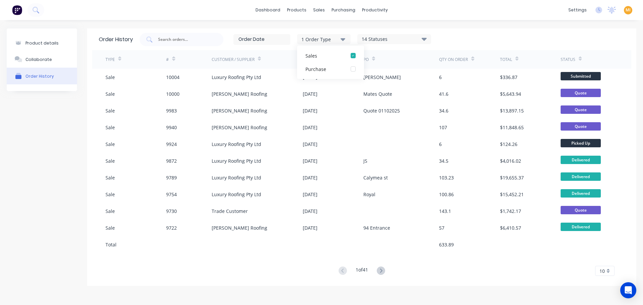
click at [401, 37] on div "14 Statuses" at bounding box center [393, 38] width 73 height 7
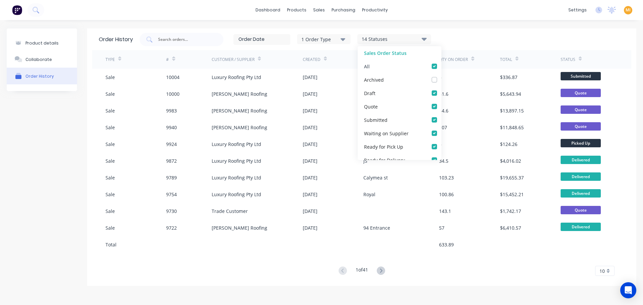
click at [441, 63] on label at bounding box center [441, 63] width 0 height 0
click at [441, 64] on input "checkbox" at bounding box center [443, 66] width 5 height 6
checkbox input "false"
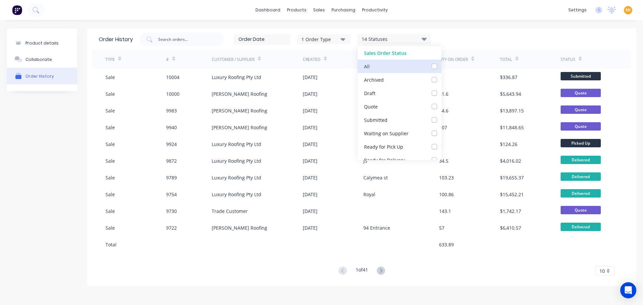
checkbox input "false"
checkbox Supplier_checkbox_f2b6d637-b3bc-471a-a10e-f9c8c6f3d3ceorder-history "false"
checkbox Up_checkbox_3bf1f83a-5f99-48d6-94c0-8552a712b96forder-history "false"
checkbox Delivery_checkbox_a4758a8c-3ad9-4f9c-b4d7-d18e71aa6697order-history "false"
checkbox Delivery_checkbox_a3debab5-8335-4c44-9349-aac29780014forder-history "false"
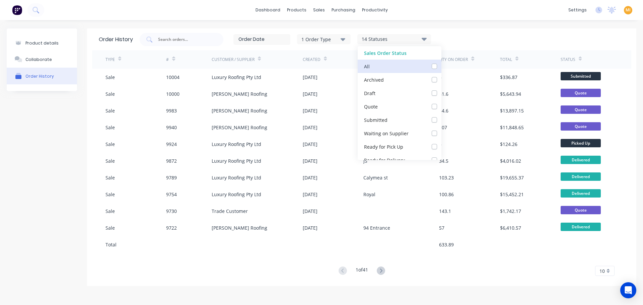
checkbox input "false"
checkbox Up_checkbox_kn0b9iorder-history "false"
click at [441, 63] on label at bounding box center [441, 63] width 0 height 0
click at [441, 64] on input "checkbox" at bounding box center [443, 66] width 5 height 6
checkbox input "true"
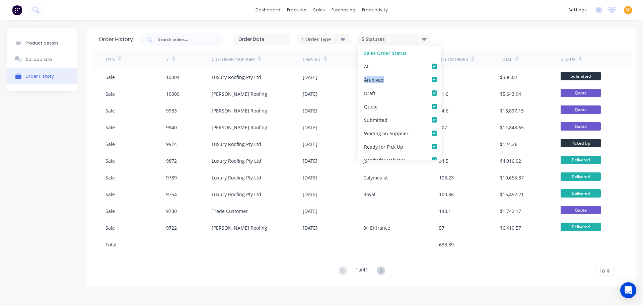
checkbox input "true"
checkbox Supplier_checkbox_f2b6d637-b3bc-471a-a10e-f9c8c6f3d3ceorder-history "true"
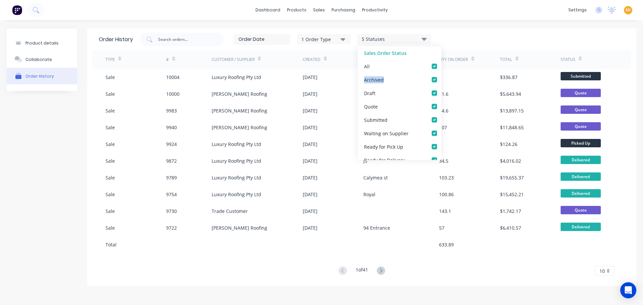
checkbox Up_checkbox_3bf1f83a-5f99-48d6-94c0-8552a712b96forder-history "true"
checkbox Delivery_checkbox_a4758a8c-3ad9-4f9c-b4d7-d18e71aa6697order-history "true"
checkbox Delivery_checkbox_a3debab5-8335-4c44-9349-aac29780014forder-history "true"
checkbox input "true"
checkbox Up_checkbox_kn0b9iorder-history "true"
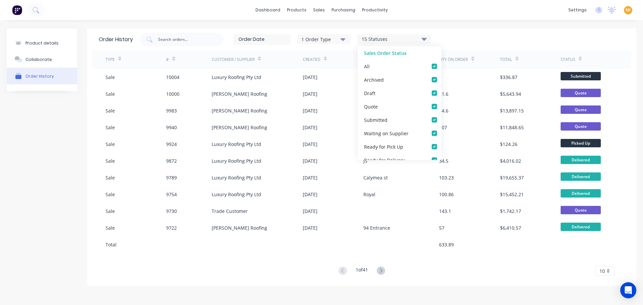
click at [441, 63] on label at bounding box center [441, 63] width 0 height 0
click at [441, 65] on input "checkbox" at bounding box center [443, 66] width 5 height 6
checkbox input "false"
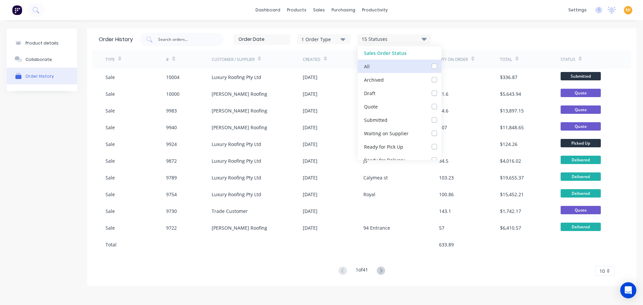
checkbox input "false"
checkbox Supplier_checkbox_f2b6d637-b3bc-471a-a10e-f9c8c6f3d3ceorder-history "false"
checkbox Up_checkbox_3bf1f83a-5f99-48d6-94c0-8552a712b96forder-history "false"
checkbox Delivery_checkbox_a4758a8c-3ad9-4f9c-b4d7-d18e71aa6697order-history "false"
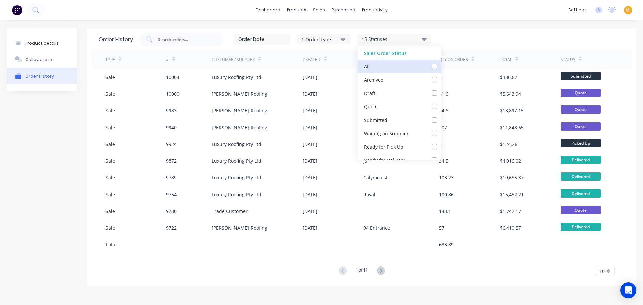
checkbox Delivery_checkbox_a3debab5-8335-4c44-9349-aac29780014forder-history "false"
checkbox input "false"
checkbox Up_checkbox_kn0b9iorder-history "false"
click at [441, 63] on label at bounding box center [441, 63] width 0 height 0
click at [441, 68] on input "checkbox" at bounding box center [443, 66] width 5 height 6
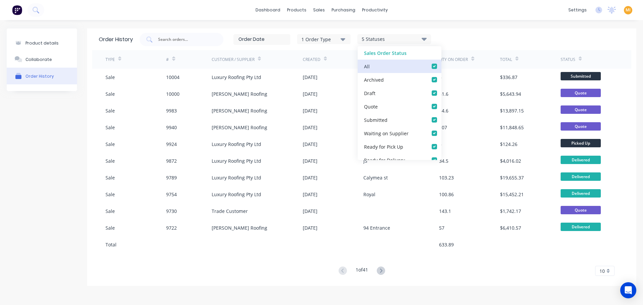
checkbox input "true"
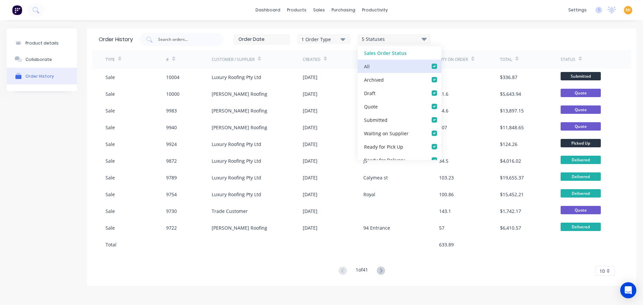
checkbox Supplier_checkbox_f2b6d637-b3bc-471a-a10e-f9c8c6f3d3ceorder-history "true"
checkbox Up_checkbox_3bf1f83a-5f99-48d6-94c0-8552a712b96forder-history "true"
checkbox Delivery_checkbox_a4758a8c-3ad9-4f9c-b4d7-d18e71aa6697order-history "true"
checkbox Delivery_checkbox_a3debab5-8335-4c44-9349-aac29780014forder-history "true"
checkbox input "true"
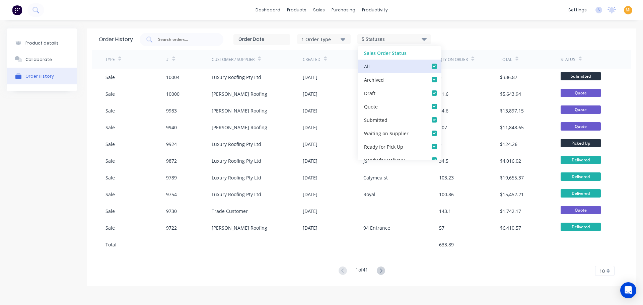
checkbox Up_checkbox_kn0b9iorder-history "true"
click at [431, 103] on div "Quote" at bounding box center [399, 106] width 84 height 13
click at [441, 103] on label at bounding box center [441, 103] width 0 height 0
click at [441, 105] on input "checkbox" at bounding box center [443, 106] width 5 height 6
checkbox input "false"
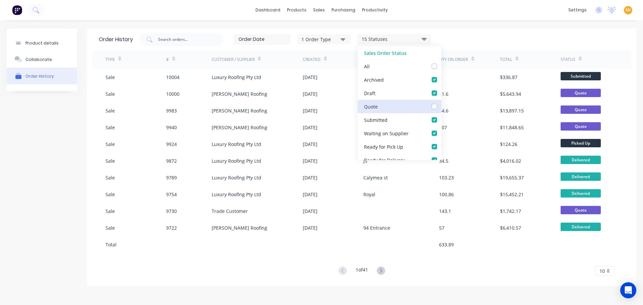
checkbox input "false"
click at [479, 38] on div "1 Order Type 14 Statuses Sales Order Status All Archived Draft Quote Submitted …" at bounding box center [382, 39] width 485 height 13
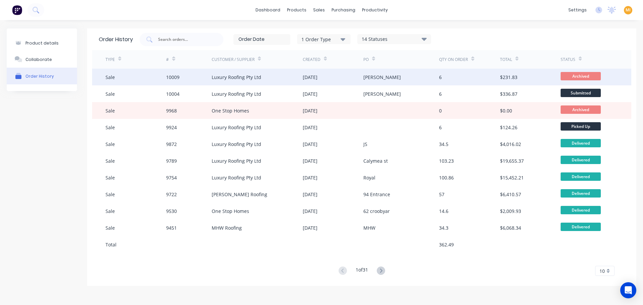
click at [244, 79] on div "Luxury Roofing Pty Ltd" at bounding box center [236, 77] width 50 height 7
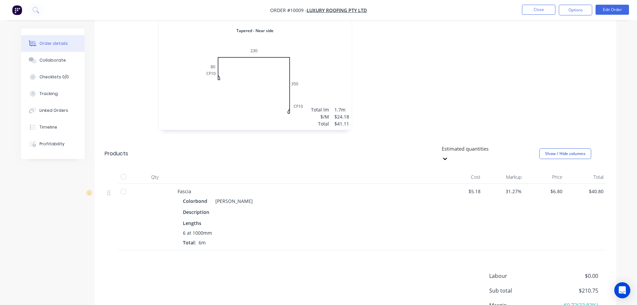
scroll to position [721, 0]
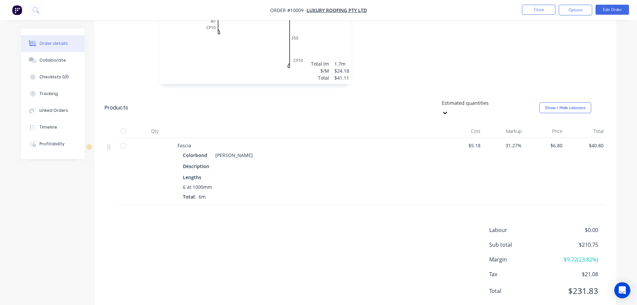
click at [124, 139] on div at bounding box center [123, 145] width 13 height 13
drag, startPoint x: 134, startPoint y: 224, endPoint x: 144, endPoint y: 226, distance: 10.6
click at [134, 226] on div "Labour $0.00 Sub total $210.75 Margin $9.72 ( 23.82 %) Tax $21.08 Total $231.83" at bounding box center [356, 265] width 502 height 78
click at [541, 11] on button "Close" at bounding box center [538, 10] width 33 height 10
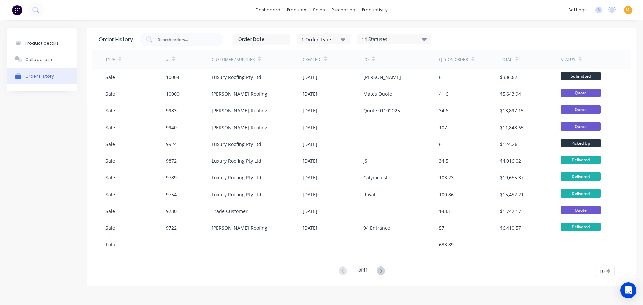
click at [380, 39] on div "14 Statuses" at bounding box center [393, 38] width 73 height 7
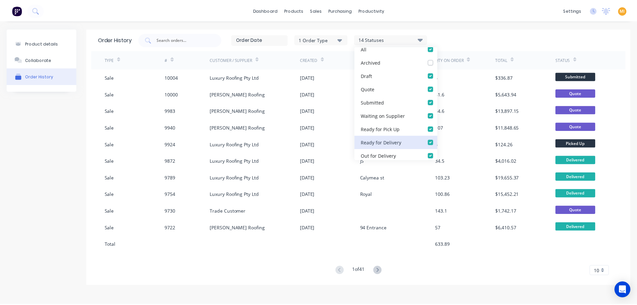
scroll to position [33, 0]
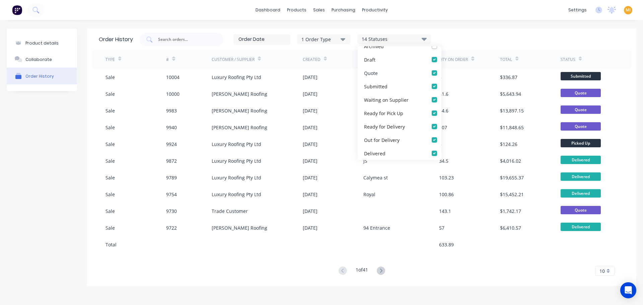
click at [441, 69] on label at bounding box center [441, 69] width 0 height 0
click at [441, 74] on input "checkbox" at bounding box center [443, 72] width 5 height 6
checkbox input "false"
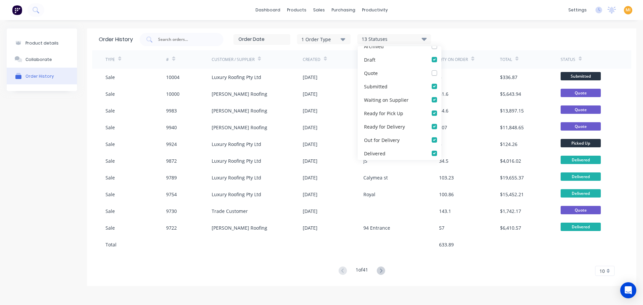
click at [407, 262] on div "TYPE # Customer / Supplier Created PO Qty on order Total Status Sale 10004 Luxu…" at bounding box center [361, 163] width 539 height 226
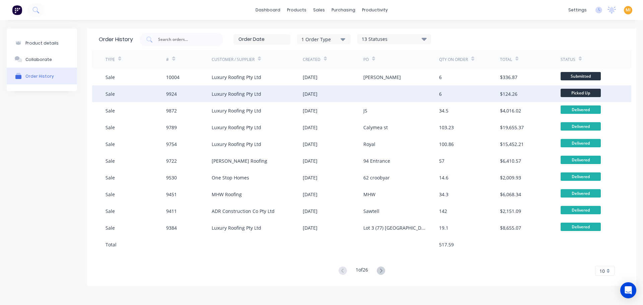
click at [304, 100] on div "26 Sep 2025" at bounding box center [333, 93] width 61 height 17
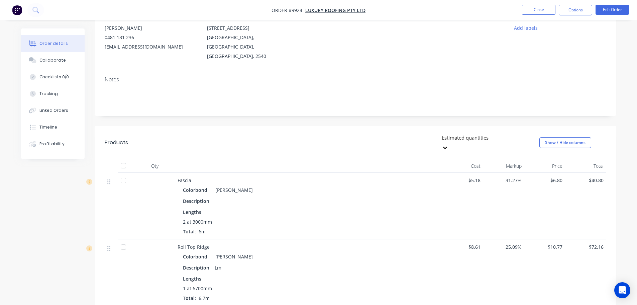
scroll to position [134, 0]
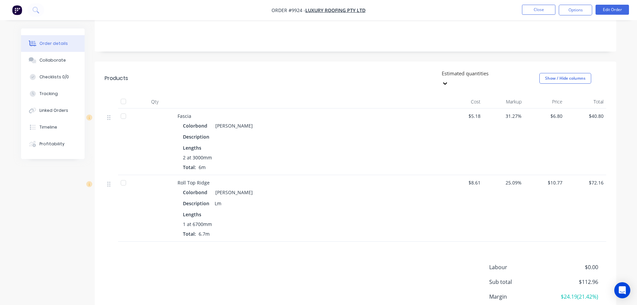
click at [122, 109] on div at bounding box center [123, 115] width 13 height 13
click at [112, 138] on div at bounding box center [111, 141] width 13 height 67
click at [541, 14] on button "Close" at bounding box center [538, 10] width 33 height 10
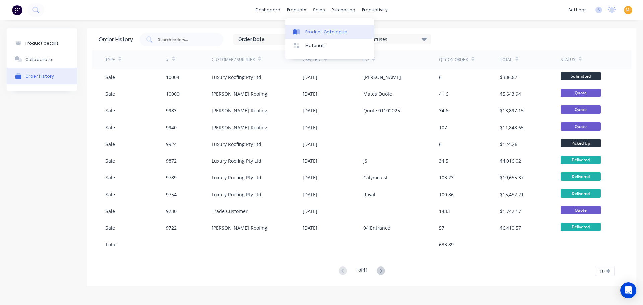
click at [307, 30] on div "Product Catalogue" at bounding box center [325, 32] width 41 height 6
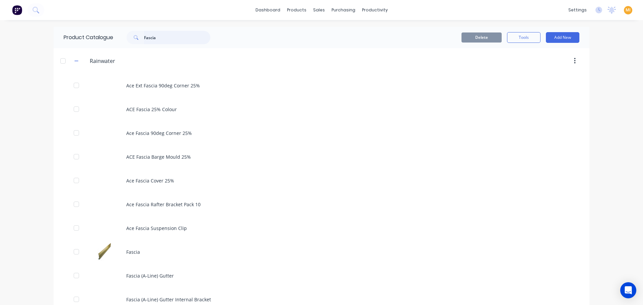
click at [162, 40] on input "Fascia" at bounding box center [177, 37] width 66 height 13
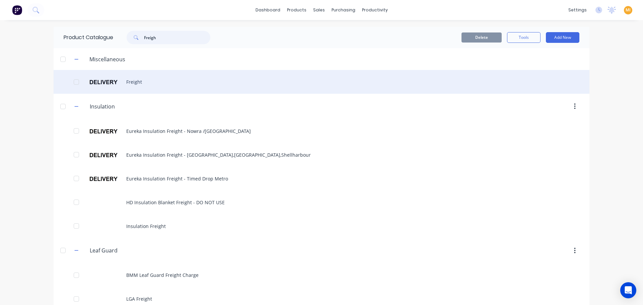
type input "Freigh"
click at [151, 83] on div "Freight" at bounding box center [321, 82] width 535 height 24
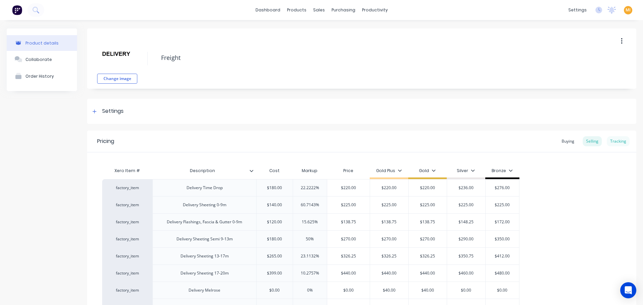
click at [614, 138] on div "Tracking" at bounding box center [617, 141] width 23 height 10
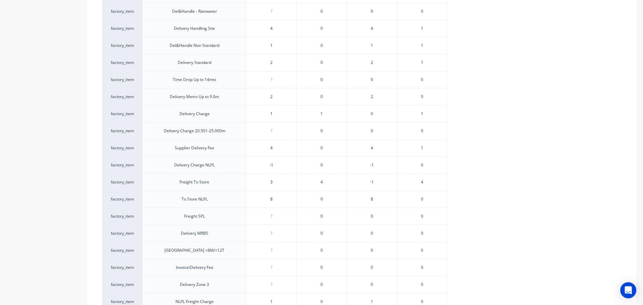
scroll to position [385, 0]
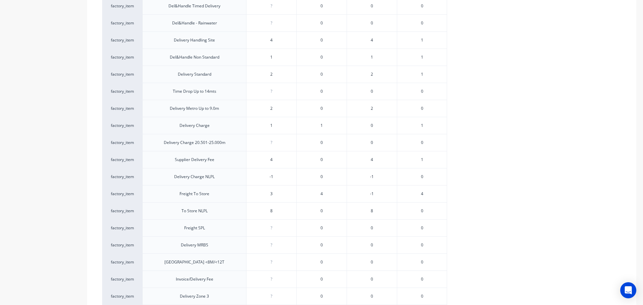
click at [529, 65] on div "factory_item Delivery Time Drop -3 1 -4 2 factory_item Delivery Sheeting 0-9m 3…" at bounding box center [361, 75] width 519 height 564
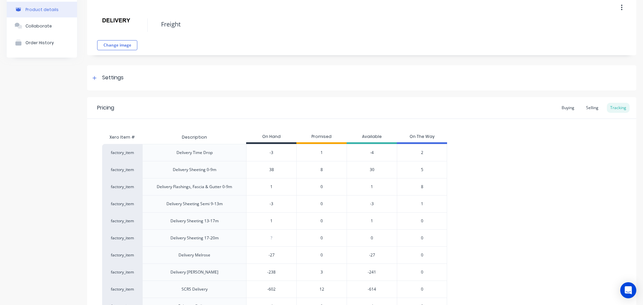
click at [371, 152] on div "-4" at bounding box center [371, 152] width 50 height 17
click at [420, 153] on div "2" at bounding box center [422, 152] width 50 height 17
click at [421, 152] on span "2" at bounding box center [422, 153] width 2 height 6
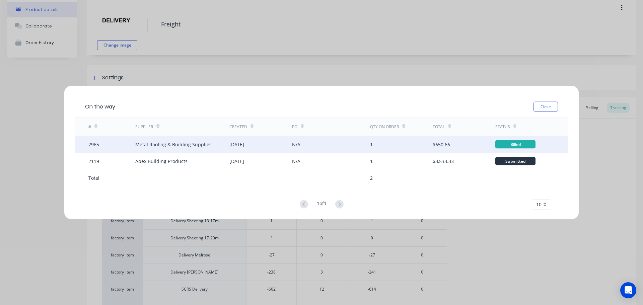
click at [343, 148] on div "N/A" at bounding box center [331, 144] width 78 height 17
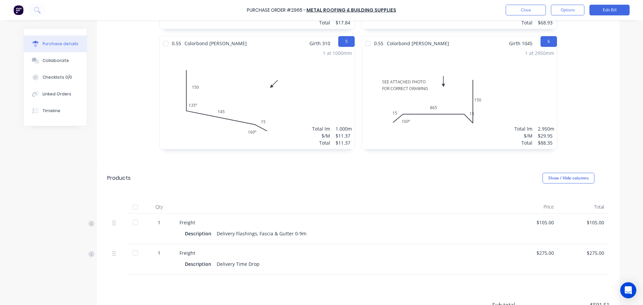
scroll to position [447, 0]
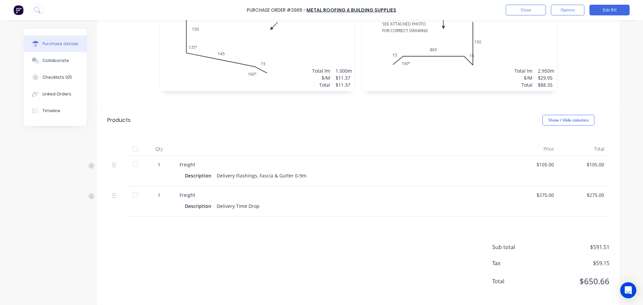
click at [132, 188] on div at bounding box center [135, 194] width 13 height 13
click at [521, 15] on button "Close" at bounding box center [525, 10] width 40 height 11
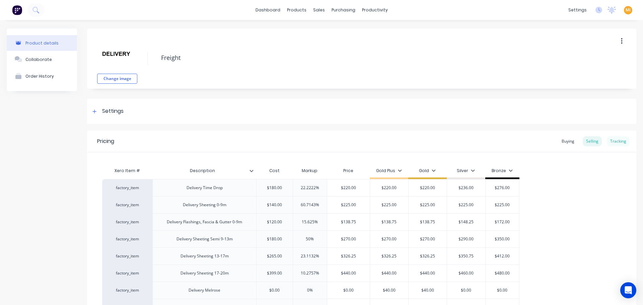
click at [608, 144] on div "Tracking" at bounding box center [617, 141] width 23 height 10
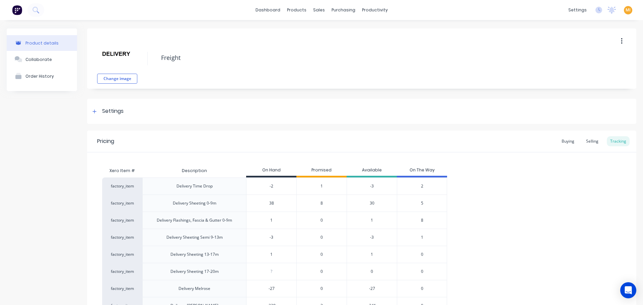
click at [423, 184] on span "2" at bounding box center [422, 186] width 2 height 6
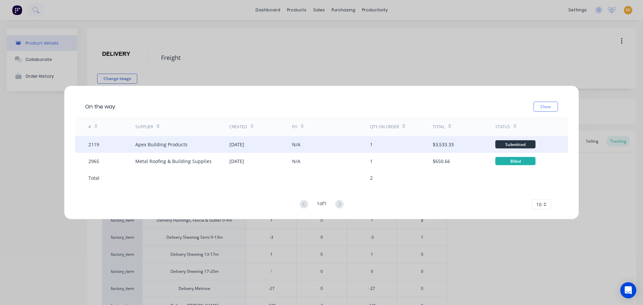
click at [326, 148] on div "N/A" at bounding box center [331, 144] width 78 height 17
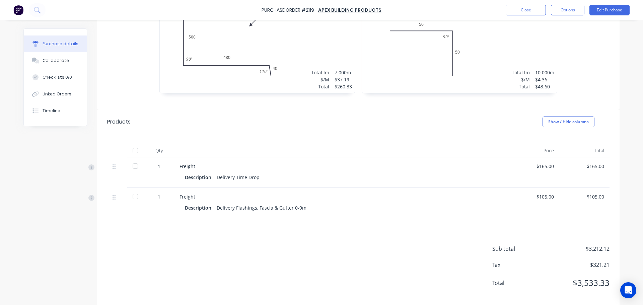
scroll to position [574, 0]
click at [131, 158] on div at bounding box center [135, 164] width 13 height 13
click at [521, 12] on button "Close" at bounding box center [525, 10] width 40 height 11
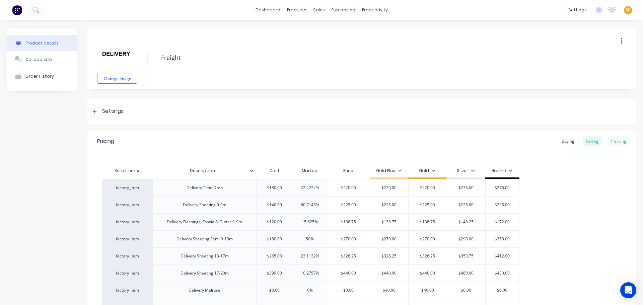
click at [606, 141] on div "Tracking" at bounding box center [617, 141] width 23 height 10
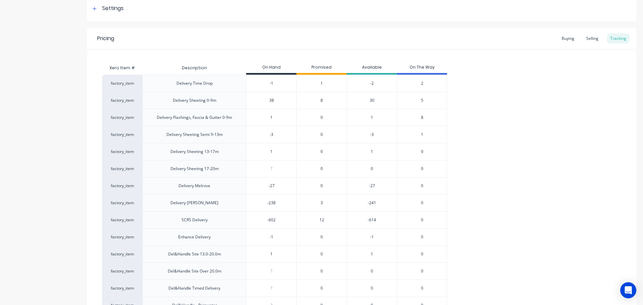
scroll to position [100, 0]
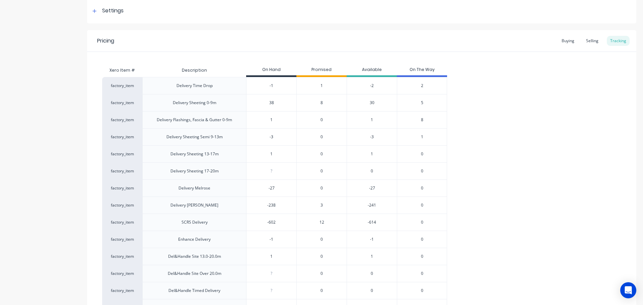
click at [421, 84] on span "2" at bounding box center [422, 86] width 2 height 6
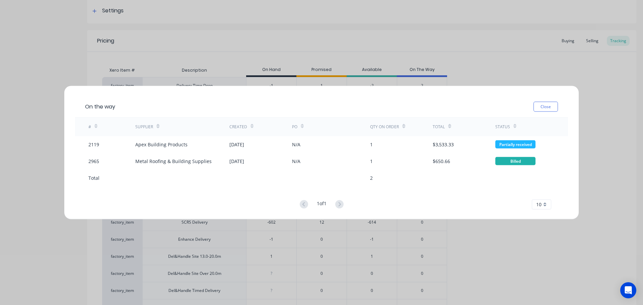
click at [538, 205] on span "10" at bounding box center [538, 204] width 5 height 7
click at [538, 190] on div "35" at bounding box center [541, 193] width 19 height 12
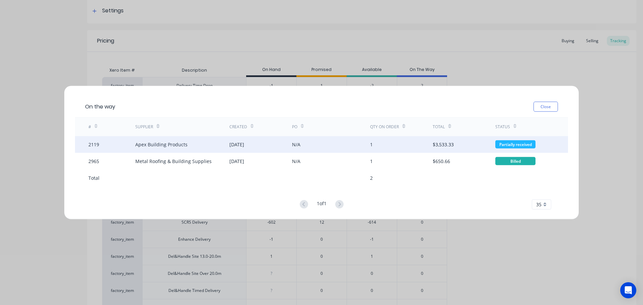
click at [362, 148] on div "N/A" at bounding box center [331, 144] width 78 height 17
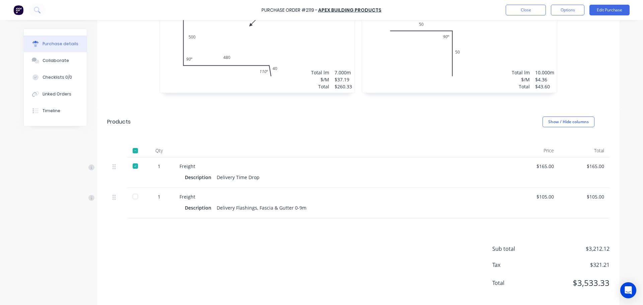
scroll to position [574, 0]
click at [528, 6] on button "Close" at bounding box center [525, 10] width 40 height 11
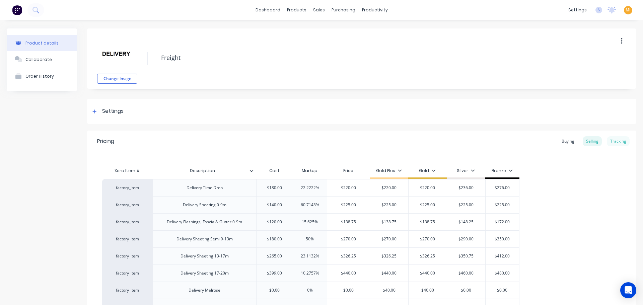
click at [606, 138] on div "Tracking" at bounding box center [617, 141] width 23 height 10
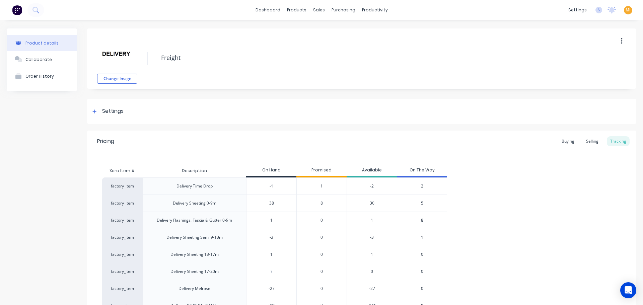
click at [421, 184] on span "2" at bounding box center [422, 186] width 2 height 6
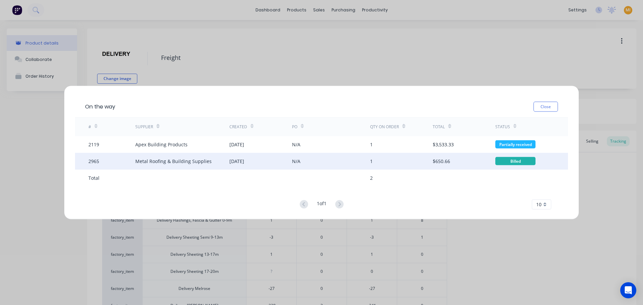
click at [417, 163] on div "1" at bounding box center [401, 161] width 63 height 17
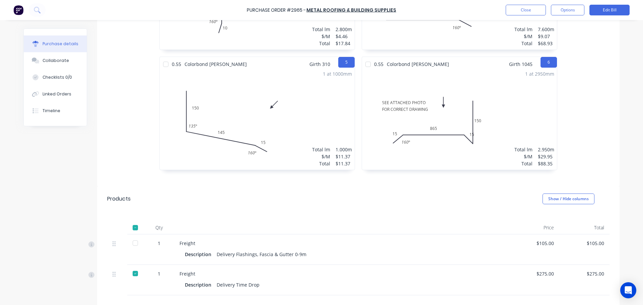
scroll to position [447, 0]
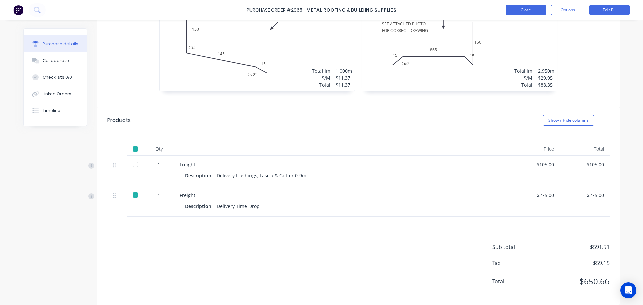
click at [534, 9] on button "Close" at bounding box center [525, 10] width 40 height 11
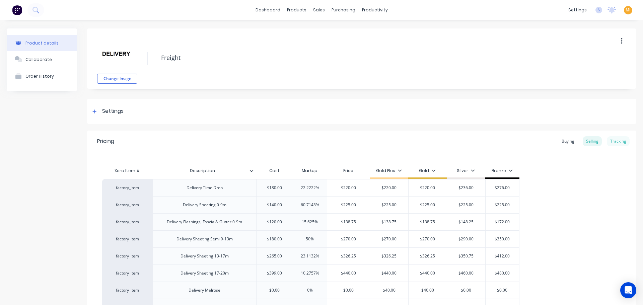
click at [616, 138] on div "Tracking" at bounding box center [617, 141] width 23 height 10
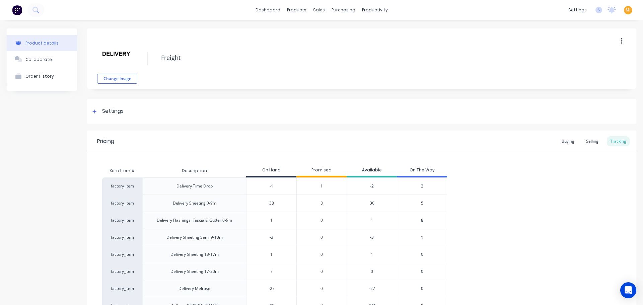
click at [373, 186] on div "-2" at bounding box center [371, 185] width 50 height 17
type input "-1"
drag, startPoint x: 278, startPoint y: 188, endPoint x: 269, endPoint y: 186, distance: 9.5
click at [269, 186] on input "-1" at bounding box center [271, 186] width 50 height 6
drag, startPoint x: 379, startPoint y: 184, endPoint x: 358, endPoint y: 186, distance: 21.1
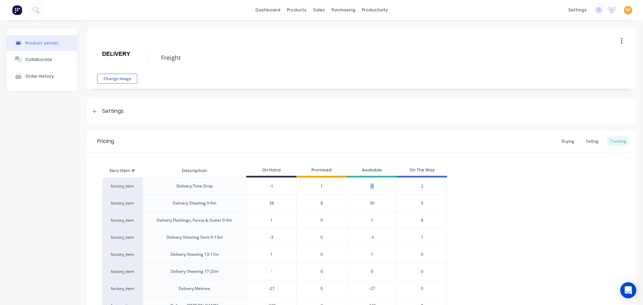
click at [358, 186] on div "-2" at bounding box center [371, 185] width 50 height 17
click at [50, 83] on button "Order History" at bounding box center [42, 76] width 70 height 17
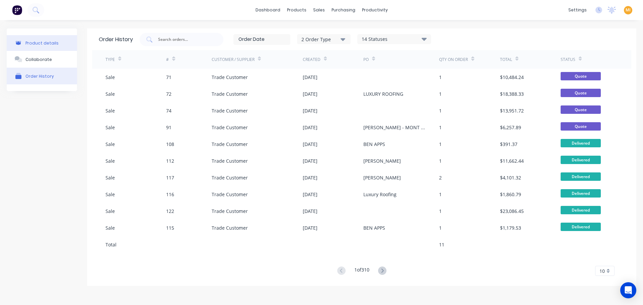
click at [49, 44] on div "Product details" at bounding box center [41, 42] width 33 height 5
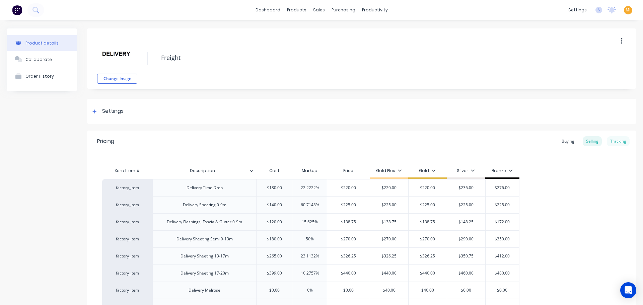
click at [609, 140] on div "Tracking" at bounding box center [617, 141] width 23 height 10
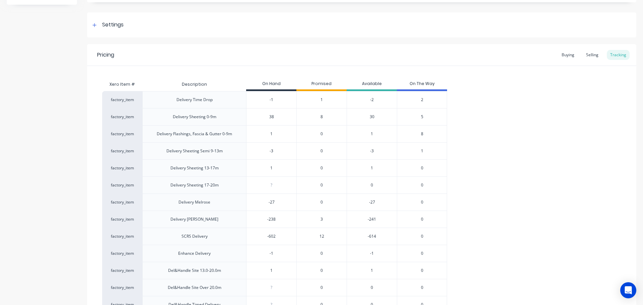
scroll to position [100, 0]
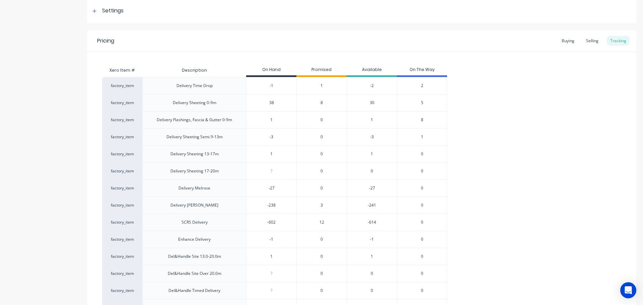
type input "-1"
click at [271, 86] on input "-1" at bounding box center [271, 86] width 50 height 6
click at [278, 87] on input "-1" at bounding box center [271, 86] width 50 height 6
click at [327, 85] on div "1" at bounding box center [321, 85] width 50 height 17
drag, startPoint x: 374, startPoint y: 86, endPoint x: 366, endPoint y: 87, distance: 7.7
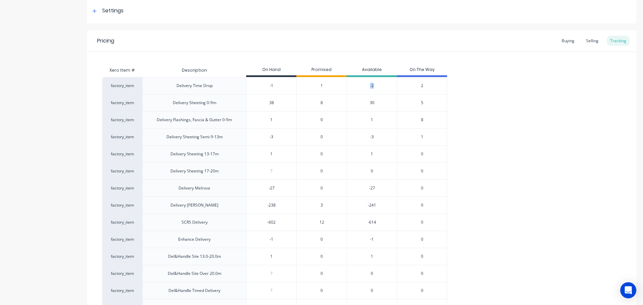
click at [366, 87] on div "-2" at bounding box center [371, 85] width 50 height 17
click at [359, 91] on div "-2" at bounding box center [371, 85] width 50 height 17
click at [423, 87] on span "2" at bounding box center [422, 86] width 2 height 6
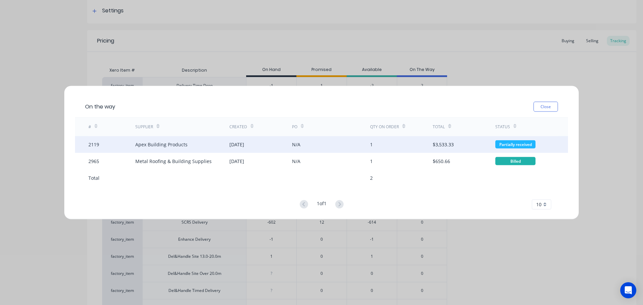
click at [123, 148] on div "2119" at bounding box center [111, 144] width 47 height 17
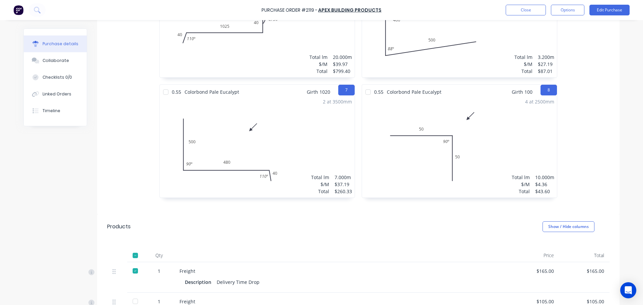
scroll to position [574, 0]
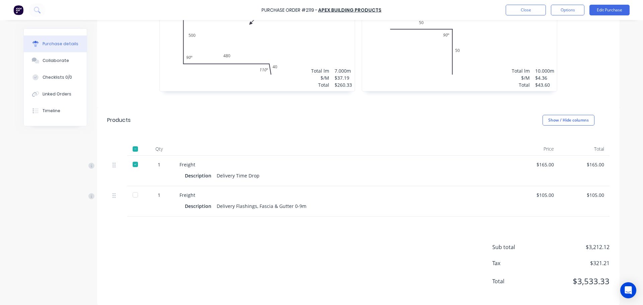
click at [135, 158] on div at bounding box center [135, 164] width 13 height 13
click at [131, 158] on div at bounding box center [135, 164] width 13 height 13
click at [135, 158] on div at bounding box center [135, 164] width 13 height 13
click at [16, 181] on div "Purchase Order #2119 - Apex Building Products Close Options Edit Purchase Purch…" at bounding box center [321, 152] width 643 height 305
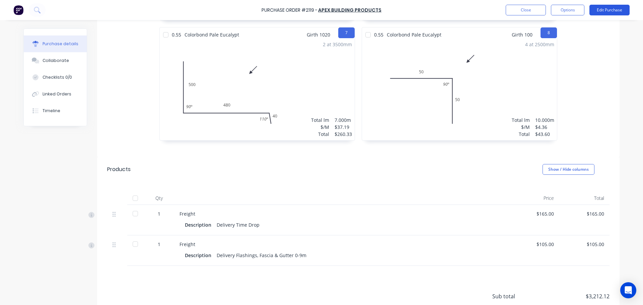
scroll to position [474, 0]
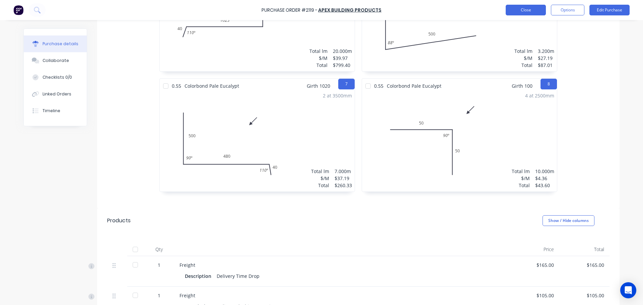
click at [524, 10] on button "Close" at bounding box center [525, 10] width 40 height 11
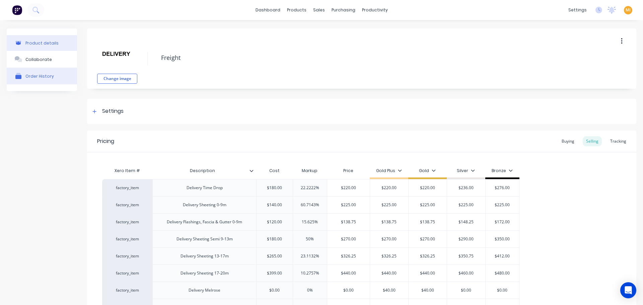
click at [51, 78] on div "Order History" at bounding box center [39, 76] width 28 height 5
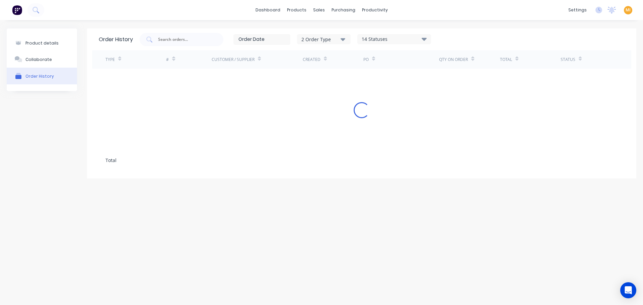
click at [380, 34] on div "14 Statuses Sales Order Status All Archived Draft Quote Submitted Waiting on Su…" at bounding box center [394, 39] width 74 height 10
click at [326, 39] on div "2 Order Type" at bounding box center [323, 38] width 45 height 7
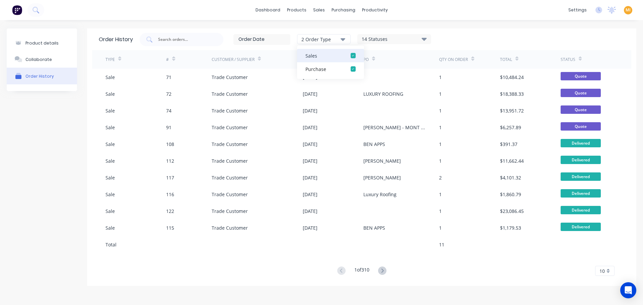
click at [350, 55] on div "button" at bounding box center [352, 55] width 13 height 13
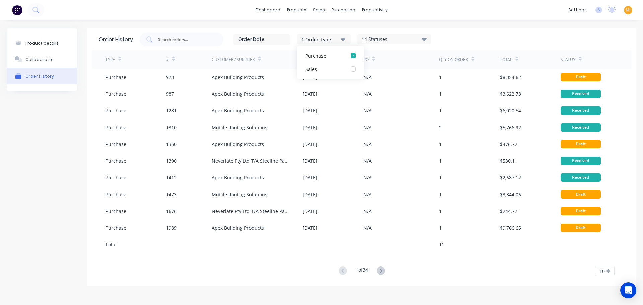
click at [406, 37] on div "14 Statuses" at bounding box center [393, 38] width 73 height 7
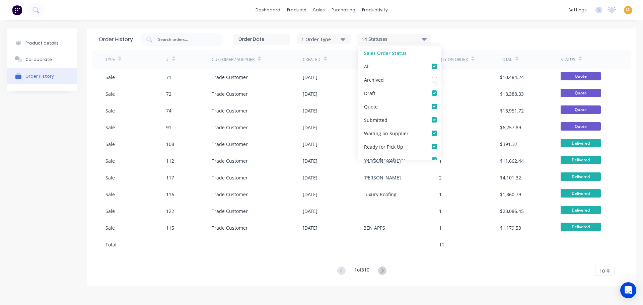
click at [441, 63] on label at bounding box center [441, 63] width 0 height 0
click at [441, 68] on input "checkbox" at bounding box center [443, 66] width 5 height 6
checkbox input "false"
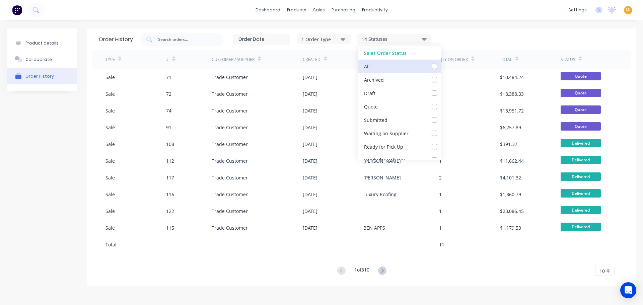
checkbox input "false"
checkbox Supplier_checkbox_f2b6d637-b3bc-471a-a10e-f9c8c6f3d3ceorder-history "false"
checkbox Up_checkbox_3bf1f83a-5f99-48d6-94c0-8552a712b96forder-history "false"
checkbox Delivery_checkbox_a4758a8c-3ad9-4f9c-b4d7-d18e71aa6697order-history "false"
checkbox Delivery_checkbox_a3debab5-8335-4c44-9349-aac29780014forder-history "false"
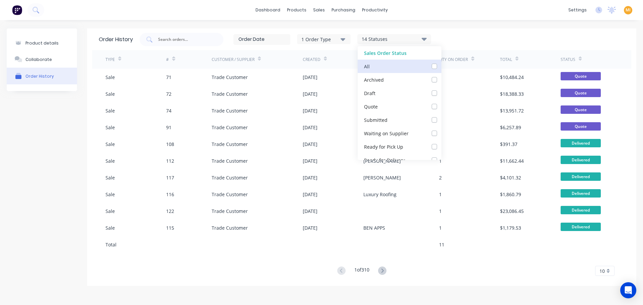
checkbox input "false"
checkbox Up_checkbox_0fvd2border-history "false"
click at [441, 63] on label at bounding box center [441, 63] width 0 height 0
click at [441, 68] on input "checkbox" at bounding box center [443, 66] width 5 height 6
checkbox input "true"
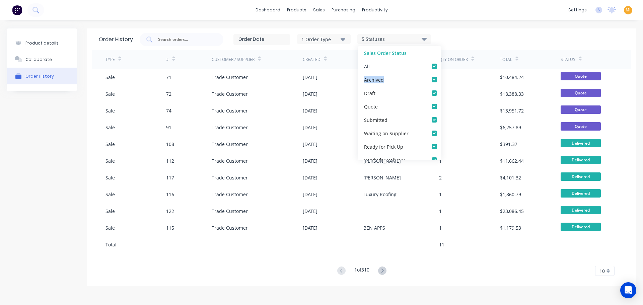
checkbox input "true"
checkbox Supplier_checkbox_f2b6d637-b3bc-471a-a10e-f9c8c6f3d3ceorder-history "true"
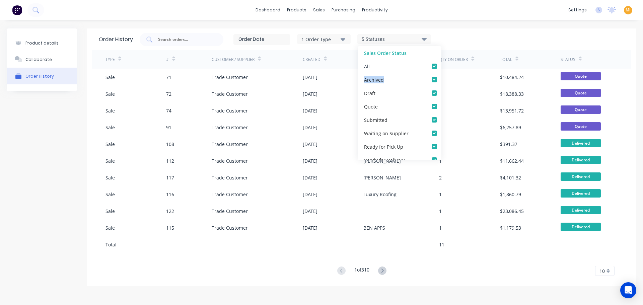
checkbox Up_checkbox_3bf1f83a-5f99-48d6-94c0-8552a712b96forder-history "true"
checkbox Delivery_checkbox_a4758a8c-3ad9-4f9c-b4d7-d18e71aa6697order-history "true"
checkbox Delivery_checkbox_a3debab5-8335-4c44-9349-aac29780014forder-history "true"
checkbox input "true"
checkbox Up_checkbox_0fvd2border-history "true"
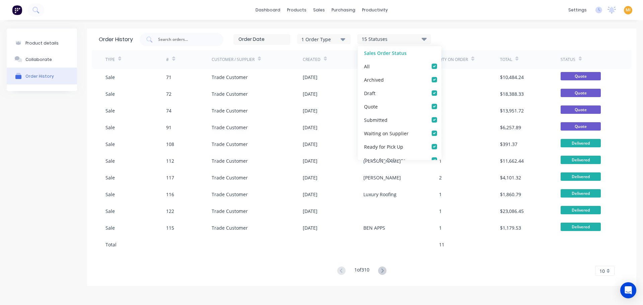
click at [471, 36] on div "1 Order Type 15 Statuses Sales Order Status All Archived Draft Quote Submitted …" at bounding box center [382, 39] width 485 height 13
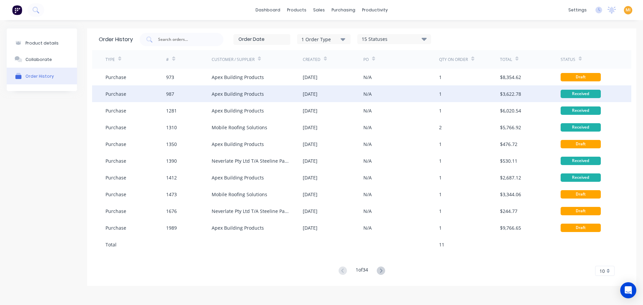
click at [188, 95] on div "987" at bounding box center [189, 93] width 46 height 17
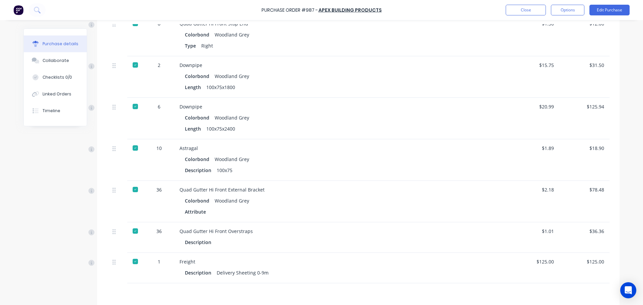
scroll to position [507, 0]
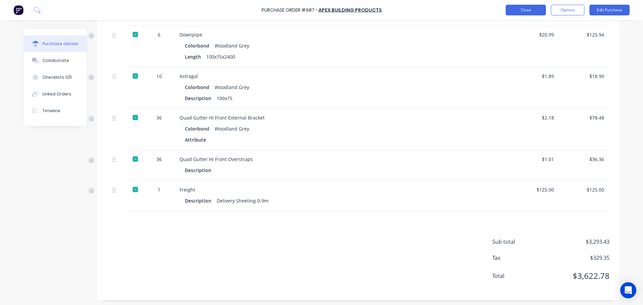
click at [524, 6] on button "Close" at bounding box center [525, 10] width 40 height 11
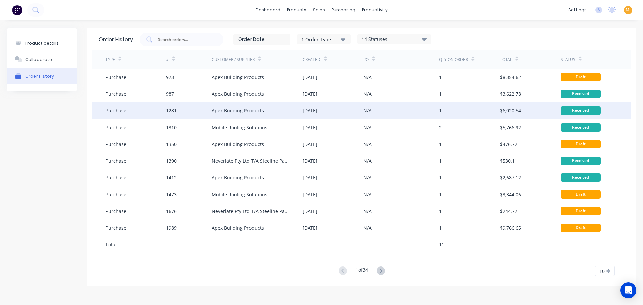
click at [330, 108] on div "09 Feb 2024" at bounding box center [333, 110] width 61 height 17
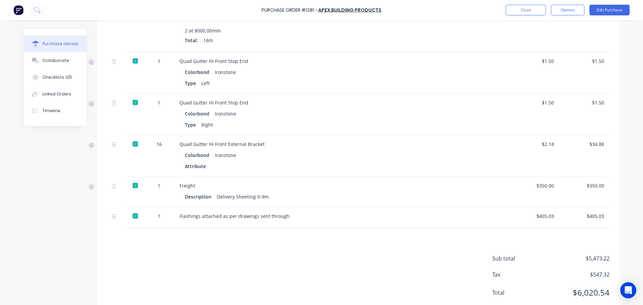
scroll to position [619, 0]
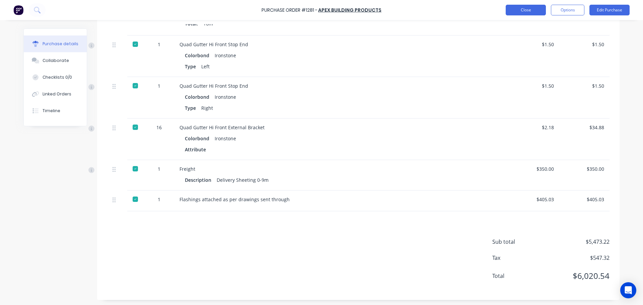
click at [534, 12] on button "Close" at bounding box center [525, 10] width 40 height 11
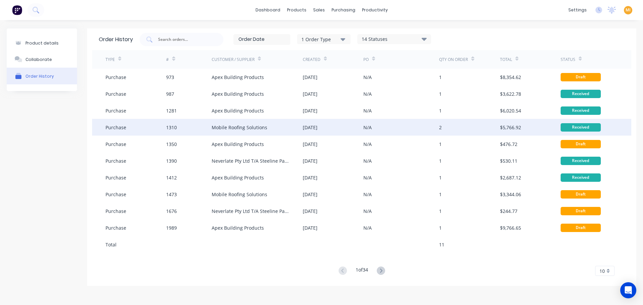
click at [529, 127] on div "$5,766.92" at bounding box center [530, 127] width 61 height 17
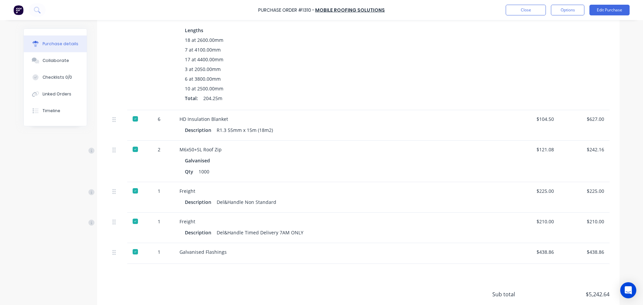
scroll to position [716, 0]
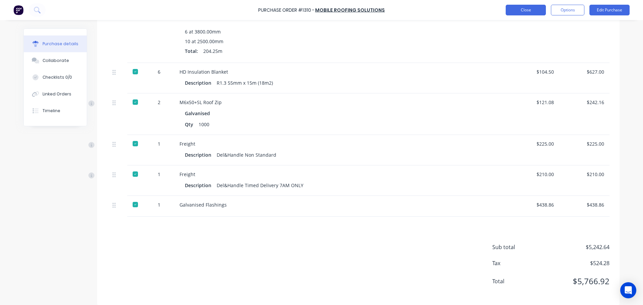
click at [528, 7] on button "Close" at bounding box center [525, 10] width 40 height 11
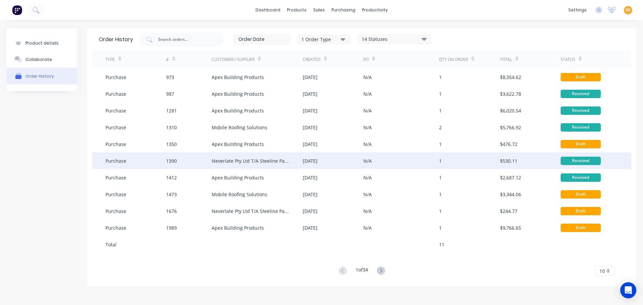
click at [552, 162] on div "$530.11" at bounding box center [530, 160] width 61 height 17
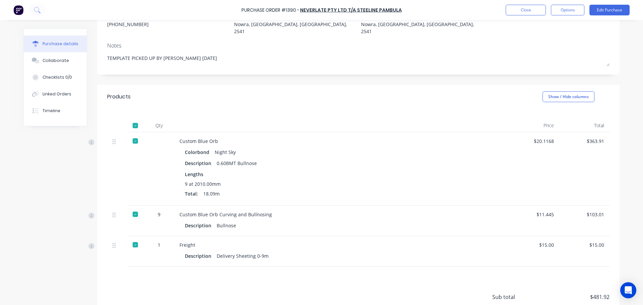
scroll to position [128, 0]
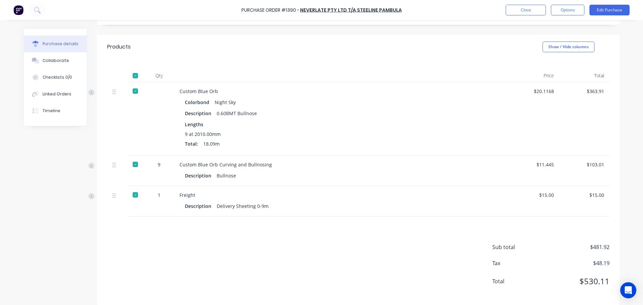
click at [528, 16] on div "Purchase Order #1390 - Neverlate Pty Ltd T/A Steeline Pambula Close Options Edi…" at bounding box center [321, 10] width 643 height 20
click at [528, 11] on button "Close" at bounding box center [525, 10] width 40 height 11
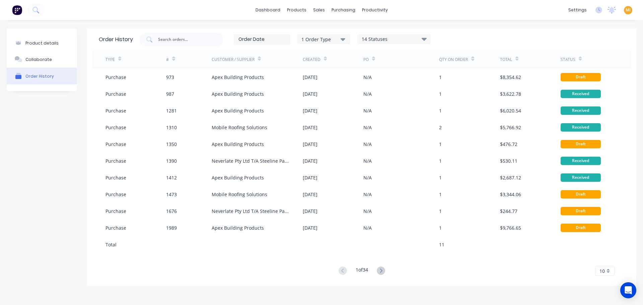
click at [397, 33] on div "1 Order Type 14 Statuses Sales Order Status All Archived Draft Quote Submitted …" at bounding box center [285, 39] width 291 height 13
click at [401, 40] on div "14 Statuses" at bounding box center [393, 38] width 73 height 7
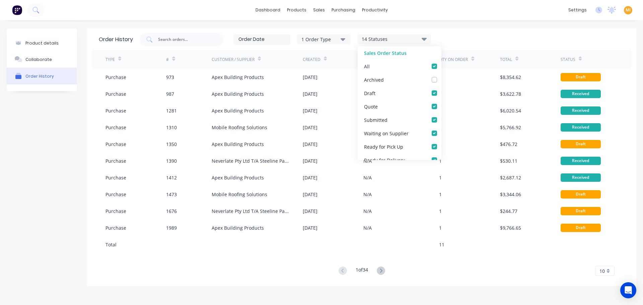
click at [441, 63] on label at bounding box center [441, 63] width 0 height 0
click at [441, 65] on input "checkbox" at bounding box center [443, 66] width 5 height 6
checkbox input "false"
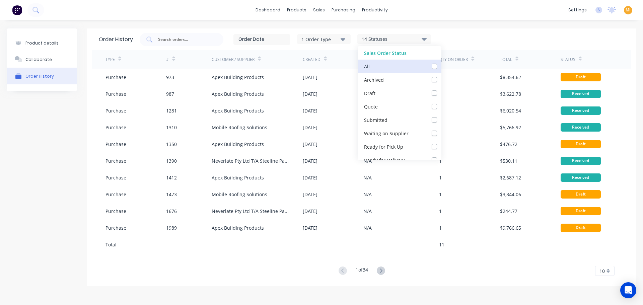
checkbox input "false"
checkbox Supplier_checkbox_f2b6d637-b3bc-471a-a10e-f9c8c6f3d3ceorder-history "false"
checkbox Up_checkbox_3bf1f83a-5f99-48d6-94c0-8552a712b96forder-history "false"
checkbox Delivery_checkbox_a4758a8c-3ad9-4f9c-b4d7-d18e71aa6697order-history "false"
checkbox Delivery_checkbox_a3debab5-8335-4c44-9349-aac29780014forder-history "false"
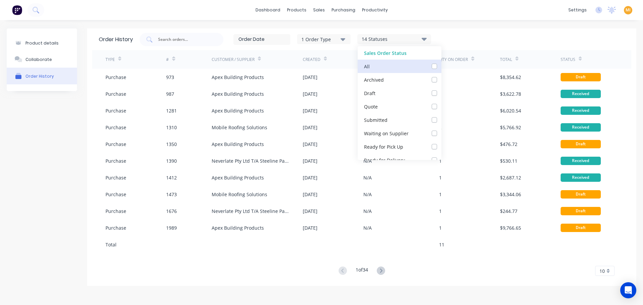
checkbox input "false"
checkbox Up_checkbox_fezq1forder-history "false"
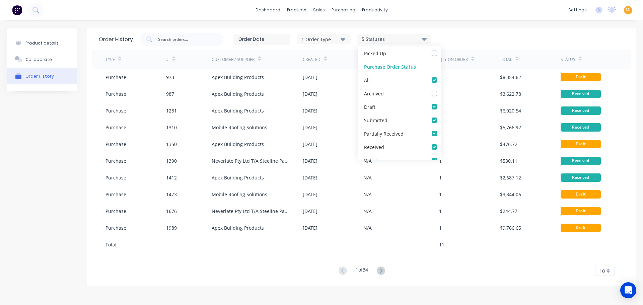
scroll to position [154, 0]
click at [441, 69] on label at bounding box center [441, 69] width 0 height 0
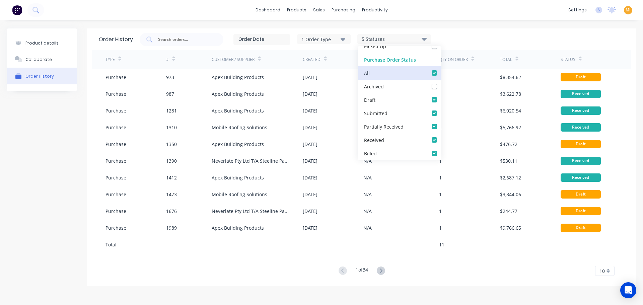
click at [441, 73] on input "checkbox" at bounding box center [443, 72] width 5 height 6
checkbox input "false"
checkbox Received_checkbox_partiallyReceived_purchaseorder-history "false"
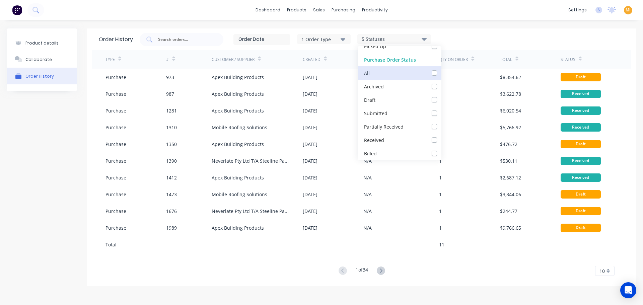
checkbox input "false"
click at [441, 83] on label at bounding box center [441, 83] width 0 height 0
click at [441, 86] on input "checkbox" at bounding box center [443, 86] width 5 height 6
checkbox input "true"
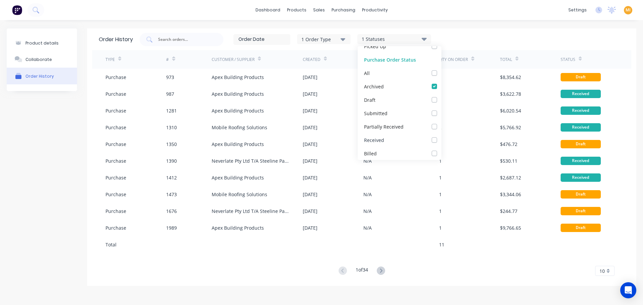
click at [441, 136] on label at bounding box center [441, 136] width 0 height 0
click at [441, 141] on input "checkbox" at bounding box center [443, 139] width 5 height 6
checkbox input "true"
click at [441, 150] on label at bounding box center [441, 150] width 0 height 0
click at [441, 153] on input "checkbox" at bounding box center [443, 153] width 5 height 6
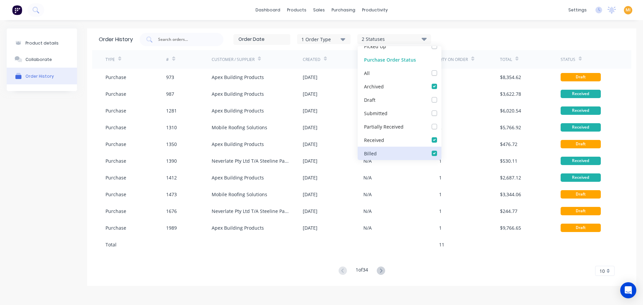
checkbox input "true"
click at [441, 123] on label at bounding box center [441, 123] width 0 height 0
click at [441, 129] on Received_checkbox_partiallyReceived_purchaseorder-history "checkbox" at bounding box center [443, 126] width 5 height 6
checkbox Received_checkbox_partiallyReceived_purchaseorder-history "true"
click at [441, 109] on label at bounding box center [441, 109] width 0 height 0
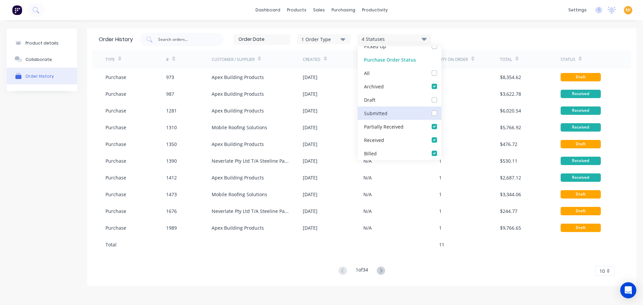
click at [441, 113] on input "checkbox" at bounding box center [443, 112] width 5 height 6
checkbox input "true"
click at [473, 29] on div "Order History 1 Order Type 5 Statuses Sales Order Status All Archived Draft Quo…" at bounding box center [361, 39] width 539 height 22
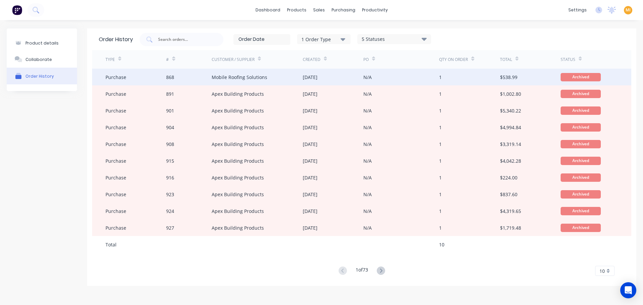
click at [186, 78] on div "868" at bounding box center [189, 77] width 46 height 17
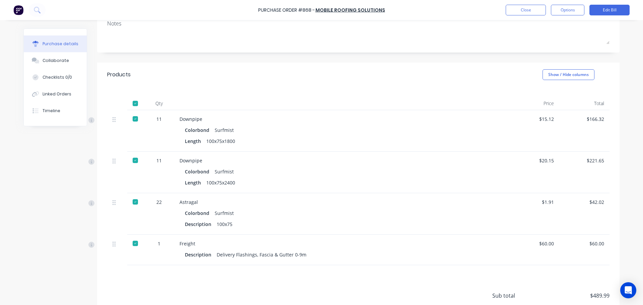
scroll to position [154, 0]
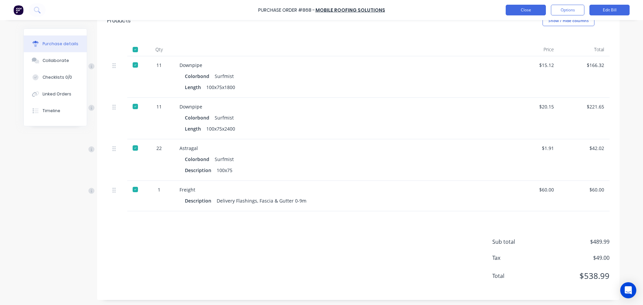
click at [525, 5] on button "Close" at bounding box center [525, 10] width 40 height 11
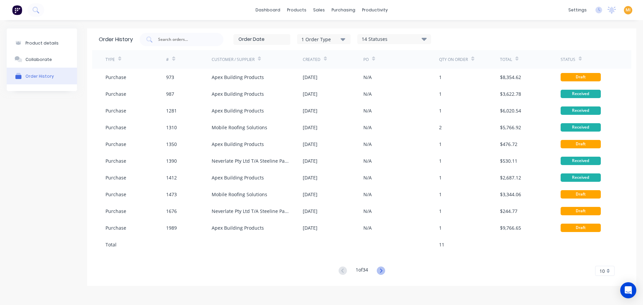
click at [383, 271] on icon at bounding box center [380, 270] width 8 height 8
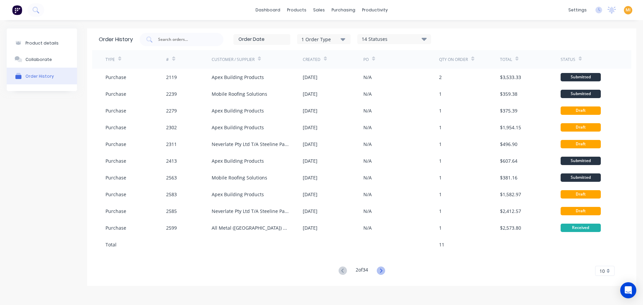
click at [383, 269] on icon at bounding box center [380, 270] width 8 height 8
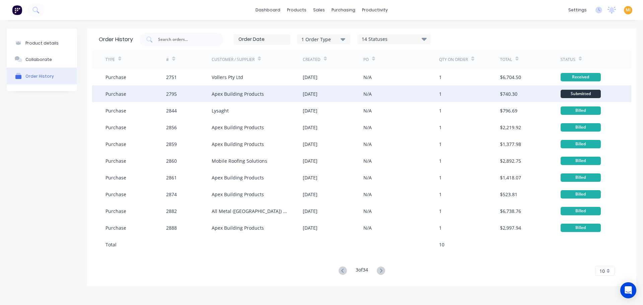
click at [464, 92] on div "1" at bounding box center [469, 93] width 61 height 17
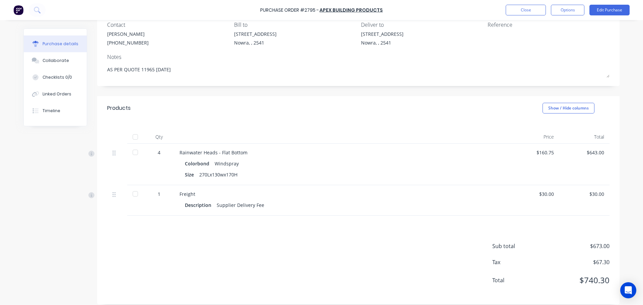
scroll to position [66, 0]
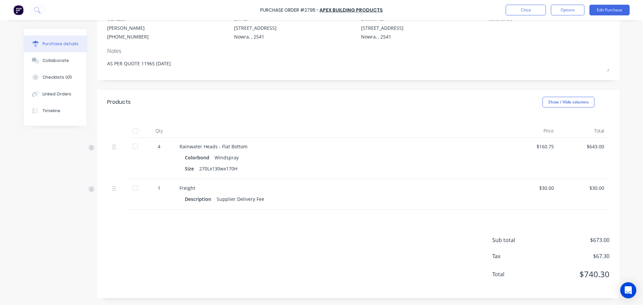
click at [134, 131] on div at bounding box center [135, 130] width 13 height 13
click at [518, 4] on div "Purchase Order #2795 - Apex Building Products Close Options Edit Purchase" at bounding box center [321, 10] width 643 height 20
click at [516, 12] on button "Close" at bounding box center [525, 10] width 40 height 11
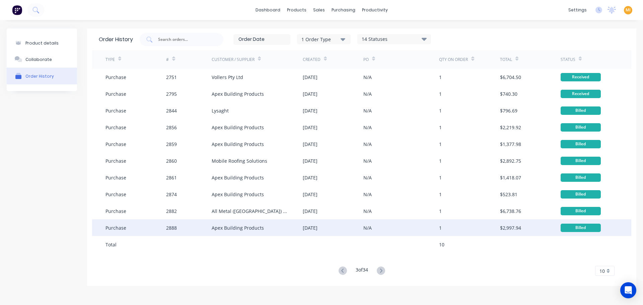
click at [376, 229] on div "N/A" at bounding box center [401, 227] width 76 height 17
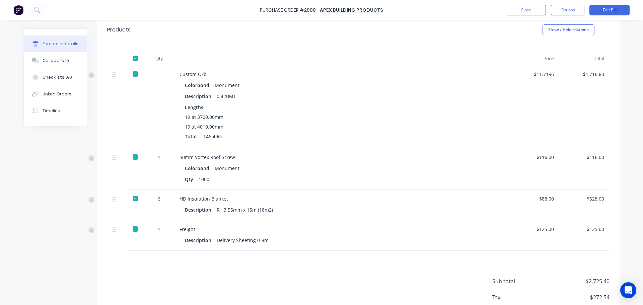
scroll to position [297, 0]
click at [513, 10] on button "Close" at bounding box center [525, 10] width 40 height 11
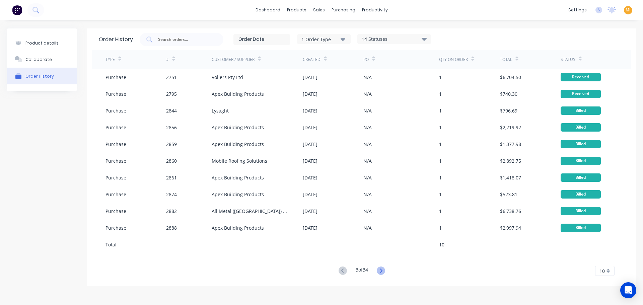
click at [379, 269] on icon at bounding box center [380, 270] width 8 height 8
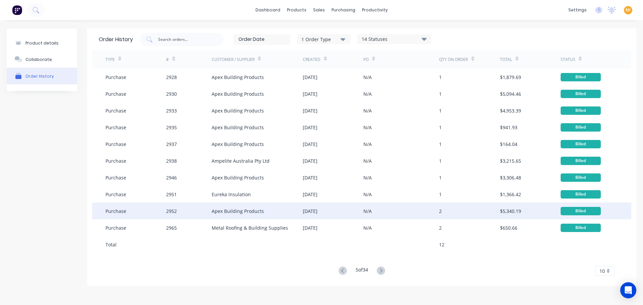
click at [222, 204] on div "Apex Building Products" at bounding box center [256, 210] width 91 height 17
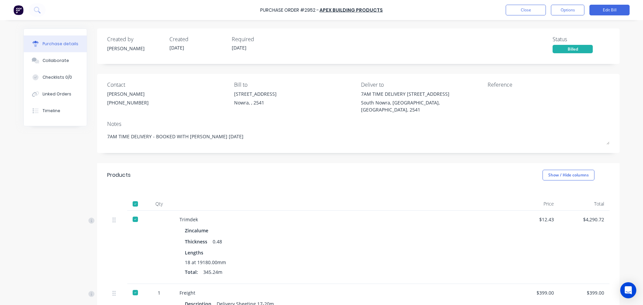
scroll to position [128, 0]
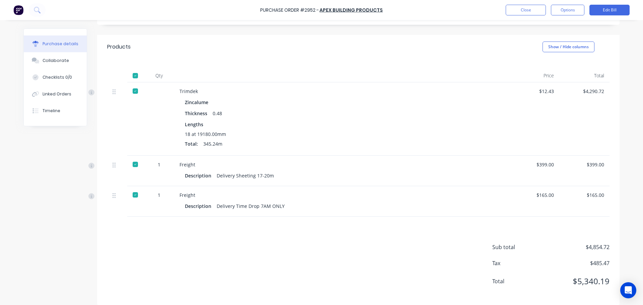
click at [524, 16] on div "Purchase Order #2952 - Apex Building Products Close Options Edit Bill" at bounding box center [321, 10] width 643 height 20
click at [523, 15] on div "Purchase Order #2952 - Apex Building Products Close Options Edit Bill" at bounding box center [321, 10] width 643 height 20
click at [526, 10] on button "Close" at bounding box center [525, 10] width 40 height 11
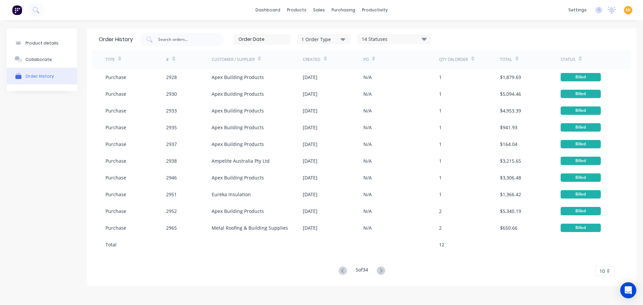
click at [383, 266] on button at bounding box center [380, 271] width 12 height 10
click at [383, 267] on icon at bounding box center [380, 270] width 8 height 8
click at [403, 225] on div "N/A" at bounding box center [401, 227] width 76 height 17
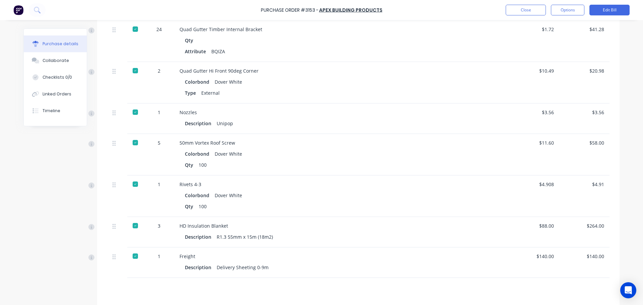
scroll to position [508, 0]
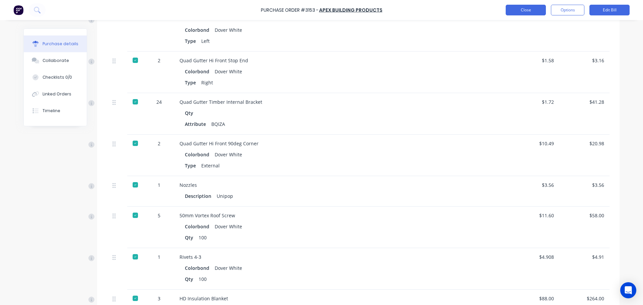
click at [523, 12] on button "Close" at bounding box center [525, 10] width 40 height 11
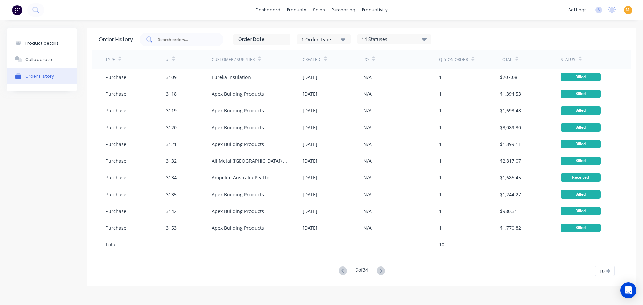
click at [193, 38] on input "text" at bounding box center [185, 39] width 56 height 7
click at [308, 32] on div "Product Catalogue" at bounding box center [325, 32] width 41 height 6
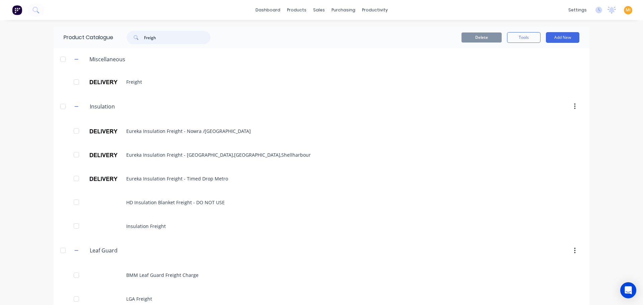
drag, startPoint x: 162, startPoint y: 37, endPoint x: 114, endPoint y: 37, distance: 48.2
click at [114, 37] on div "Freigh" at bounding box center [166, 37] width 107 height 13
paste input "Quad Gutter Hi Front Stop End"
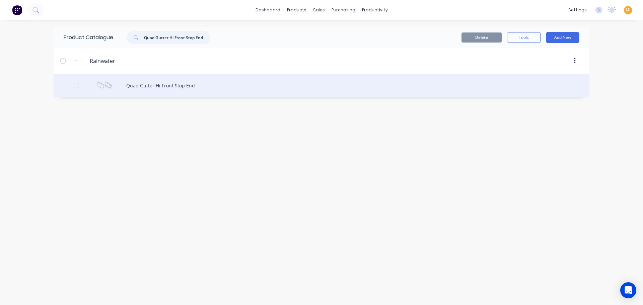
type input "Quad Gutter Hi Front Stop End"
click at [164, 88] on div "Quad Gutter Hi Front Stop End" at bounding box center [321, 86] width 535 height 24
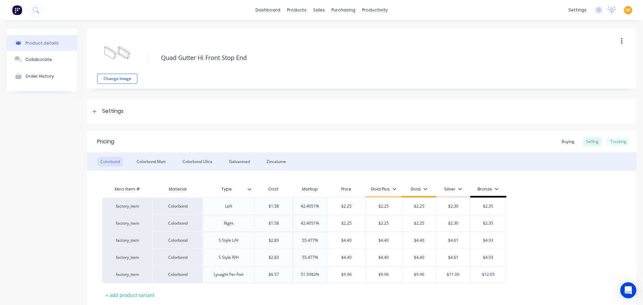
click at [610, 144] on div "Tracking" at bounding box center [617, 142] width 23 height 10
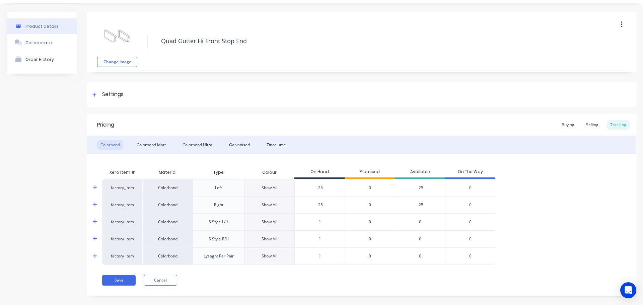
scroll to position [26, 0]
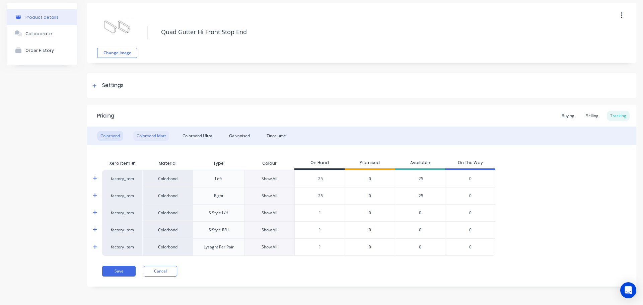
click at [146, 134] on div "Colorbond Matt" at bounding box center [151, 136] width 36 height 10
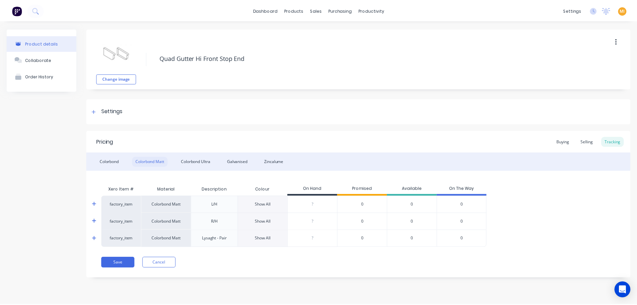
scroll to position [0, 0]
click at [189, 156] on div "Colorbond Colorbond Matt Colorbond Ultra Galvanised Zincalume" at bounding box center [361, 161] width 549 height 18
click at [190, 157] on div "Colorbond Ultra" at bounding box center [197, 162] width 36 height 10
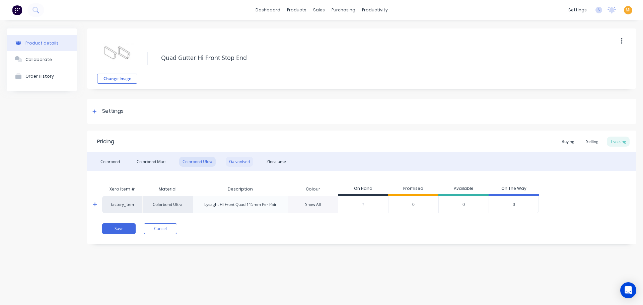
click at [249, 162] on div "Galvanised" at bounding box center [239, 162] width 27 height 10
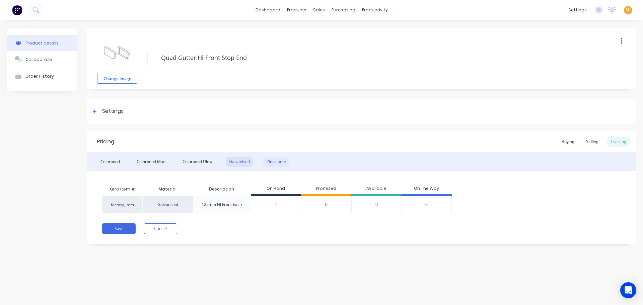
click at [274, 160] on div "Zincalume" at bounding box center [276, 162] width 26 height 10
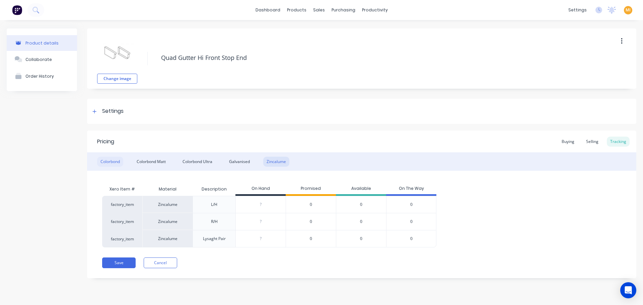
click at [116, 161] on div "Colorbond" at bounding box center [110, 162] width 26 height 10
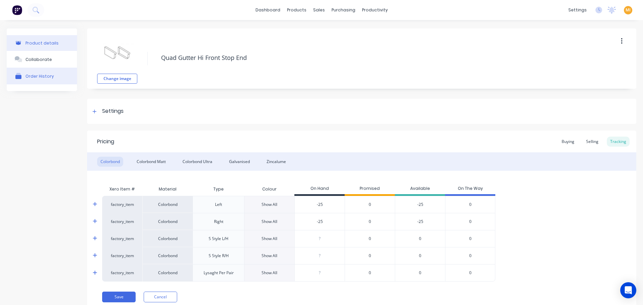
click at [50, 82] on button "Order History" at bounding box center [42, 76] width 70 height 17
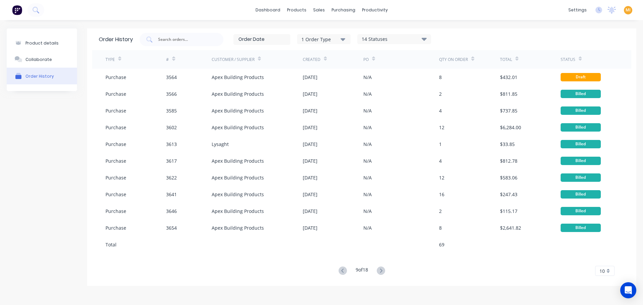
click at [394, 36] on div "14 Statuses" at bounding box center [393, 38] width 73 height 7
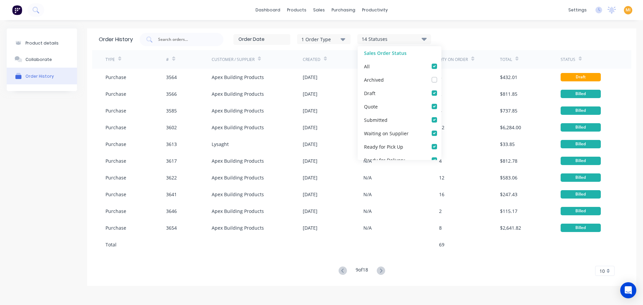
click at [324, 38] on div "1 Order Type" at bounding box center [323, 38] width 45 height 7
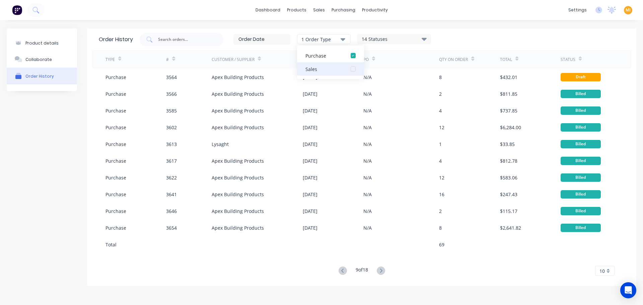
click at [353, 68] on div "button" at bounding box center [352, 68] width 13 height 13
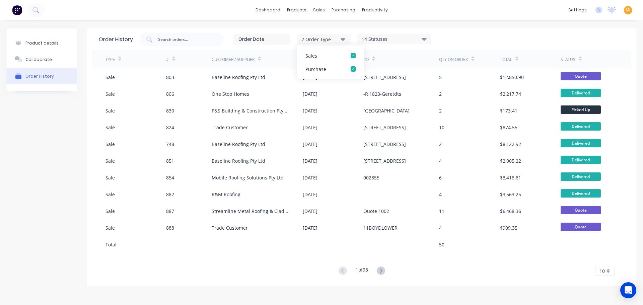
click at [383, 39] on div "14 Statuses" at bounding box center [393, 38] width 73 height 7
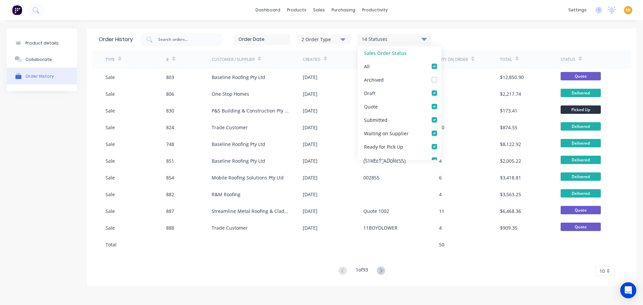
click at [441, 89] on label at bounding box center [441, 89] width 0 height 0
click at [441, 94] on input "checkbox" at bounding box center [443, 92] width 5 height 6
checkbox input "false"
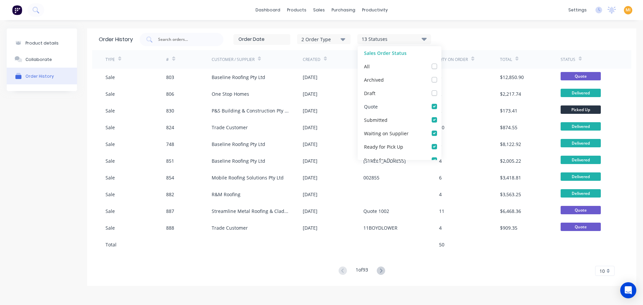
click at [441, 103] on label at bounding box center [441, 103] width 0 height 0
click at [441, 106] on input "checkbox" at bounding box center [443, 106] width 5 height 6
checkbox input "false"
click at [475, 33] on div "2 Order Type 12 Statuses Sales Order Status All Archived Draft Quote Submitted …" at bounding box center [382, 39] width 485 height 13
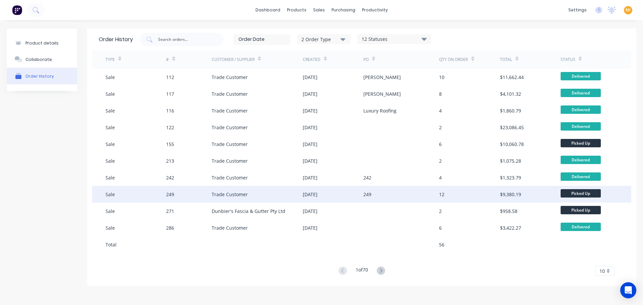
click at [391, 198] on div "249" at bounding box center [401, 194] width 76 height 17
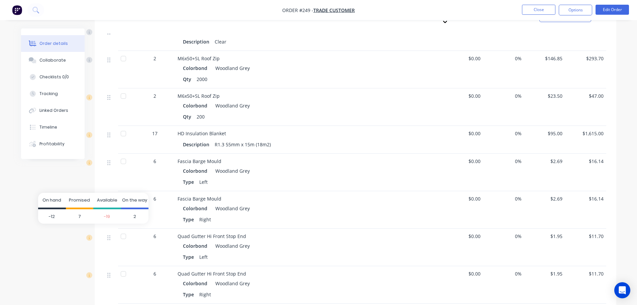
scroll to position [837, 0]
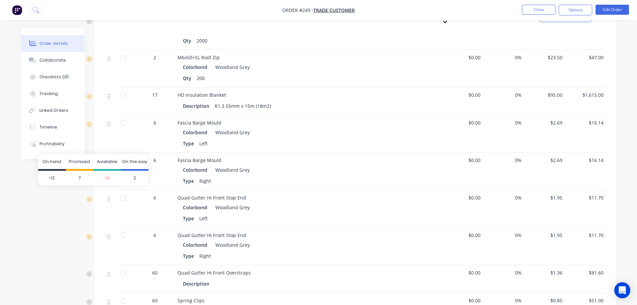
click at [135, 177] on span "2" at bounding box center [135, 178] width 28 height 15
drag, startPoint x: 249, startPoint y: 188, endPoint x: 174, endPoint y: 188, distance: 74.3
click at [174, 190] on div "6 Quad Gutter Hi Front Stop End Colorbond Woodland Grey Type Left $0.00 0% $1.9…" at bounding box center [356, 208] width 502 height 37
copy div "Quad Gutter Hi Front Stop End"
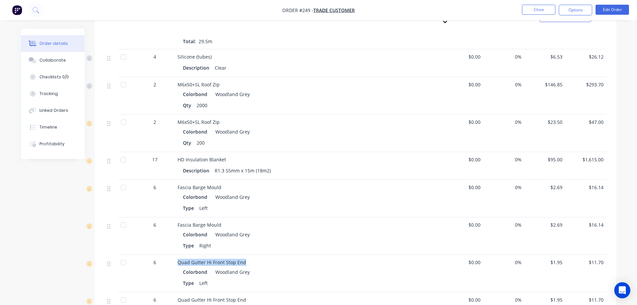
scroll to position [703, 0]
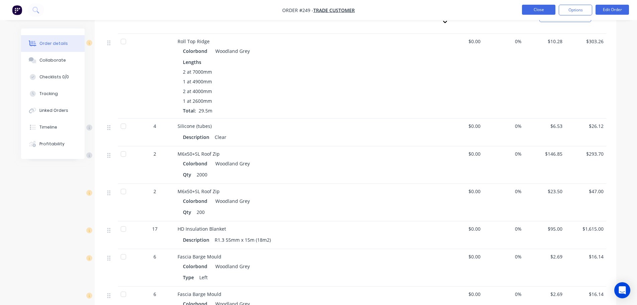
click at [547, 14] on button "Close" at bounding box center [538, 10] width 33 height 10
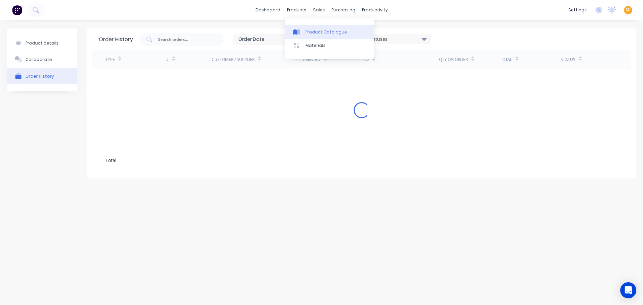
click at [317, 30] on div "Product Catalogue" at bounding box center [325, 32] width 41 height 6
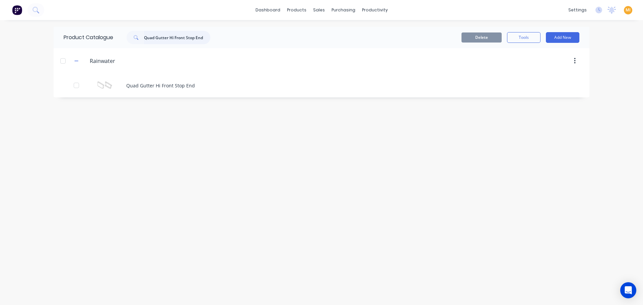
click at [184, 40] on input "Quad Gutter Hi Front Stop End" at bounding box center [177, 37] width 66 height 13
paste input "text"
click at [145, 36] on input "Quad Gutter Hi Front Stop End" at bounding box center [177, 37] width 66 height 13
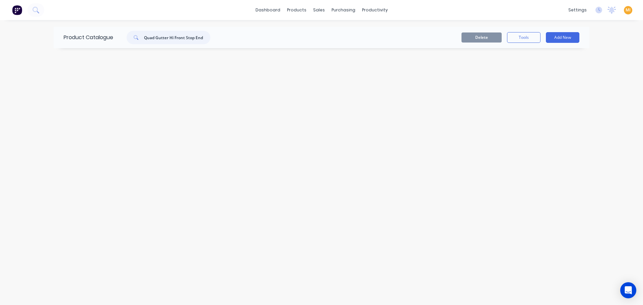
type input "Quad Gutter Hi Front Stop End"
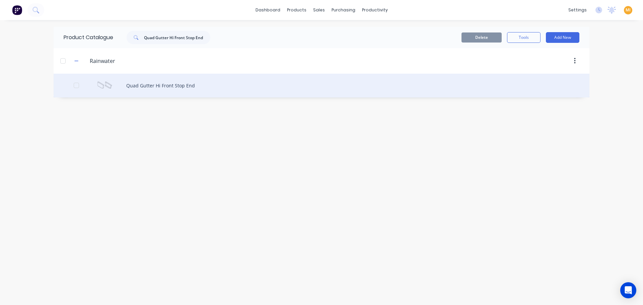
click at [156, 74] on div "Quad Gutter Hi Front Stop End" at bounding box center [321, 86] width 535 height 24
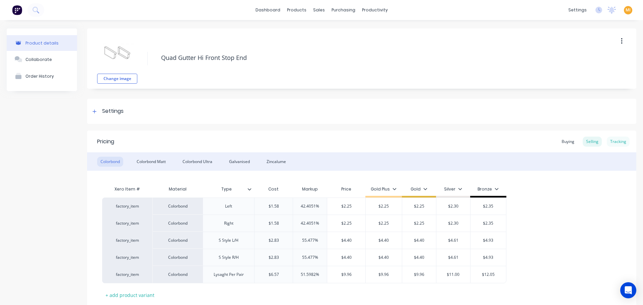
click at [620, 144] on div "Tracking" at bounding box center [617, 142] width 23 height 10
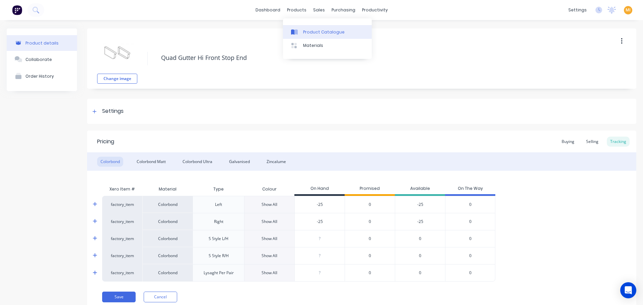
click at [303, 26] on link "Product Catalogue" at bounding box center [327, 31] width 89 height 13
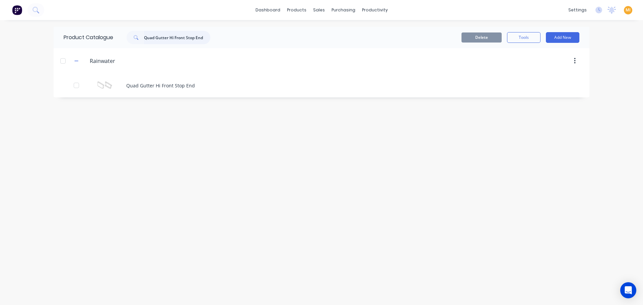
click at [176, 36] on input "Quad Gutter Hi Front Stop End" at bounding box center [177, 37] width 66 height 13
paste input "Overstraps"
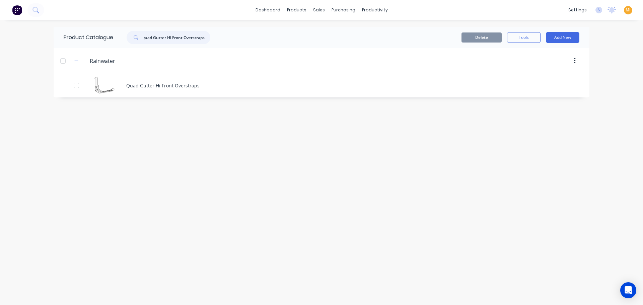
type input "Quad Gutter Hi Front Overstraps"
click at [170, 77] on div "Quad Gutter Hi Front Overstraps" at bounding box center [321, 86] width 535 height 24
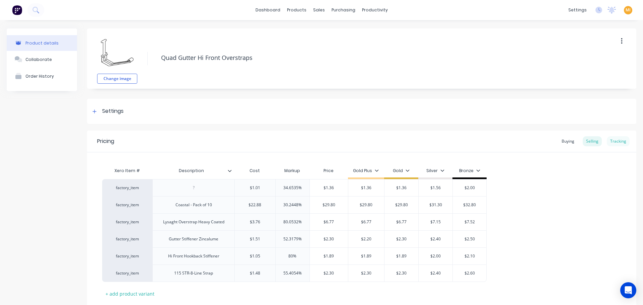
click at [618, 144] on div "Tracking" at bounding box center [617, 141] width 23 height 10
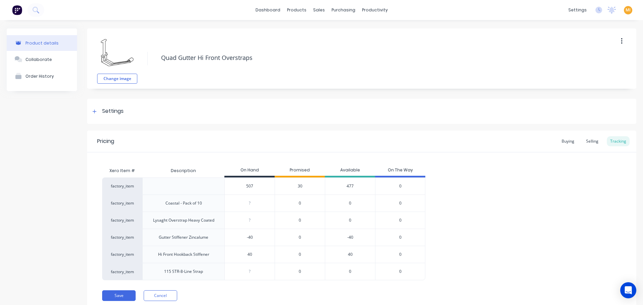
scroll to position [24, 0]
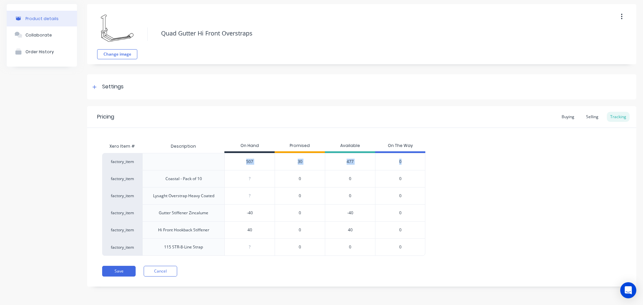
drag, startPoint x: 417, startPoint y: 160, endPoint x: 232, endPoint y: 165, distance: 184.5
click at [232, 165] on div "factory_item 507 30 477 0" at bounding box center [263, 161] width 323 height 17
click at [44, 53] on div "Order History" at bounding box center [39, 51] width 28 height 5
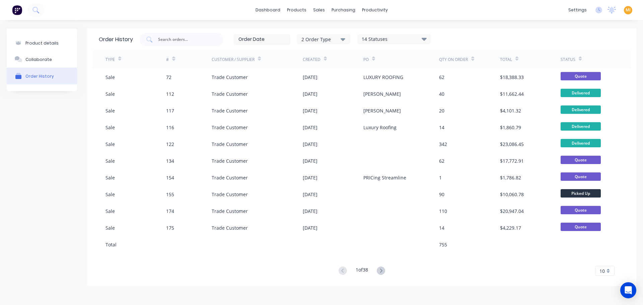
click at [415, 39] on div "14 Statuses" at bounding box center [393, 38] width 73 height 7
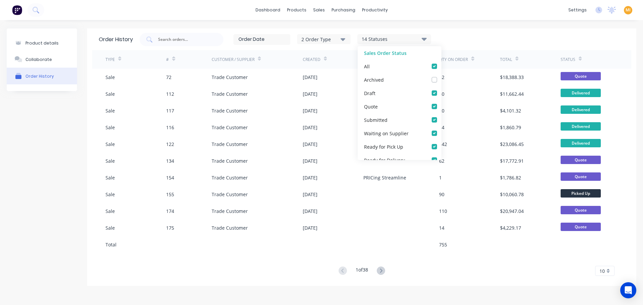
click at [322, 41] on div "2 Order Type" at bounding box center [323, 38] width 45 height 7
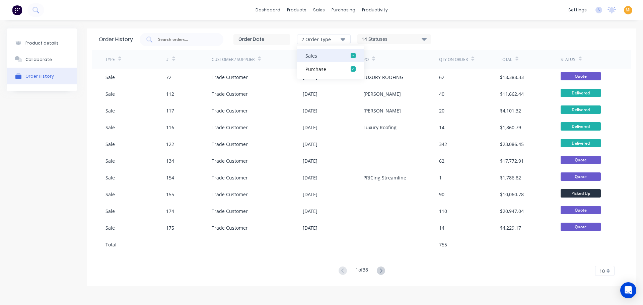
click at [351, 56] on div "button" at bounding box center [352, 55] width 13 height 13
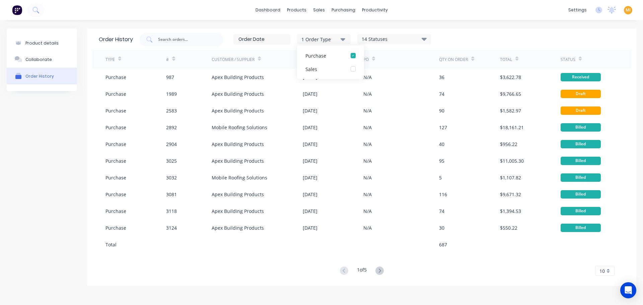
click at [478, 33] on div "1 Order Type Purchase Sales 14 Statuses Sales Order Status All Archived Draft Q…" at bounding box center [382, 39] width 485 height 13
click at [605, 270] on div "10" at bounding box center [604, 271] width 19 height 10
click at [602, 261] on div "35" at bounding box center [604, 260] width 19 height 12
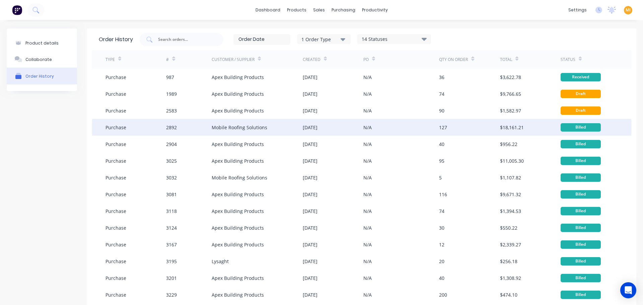
click at [213, 122] on div "Mobile Roofing Solutions" at bounding box center [256, 127] width 91 height 17
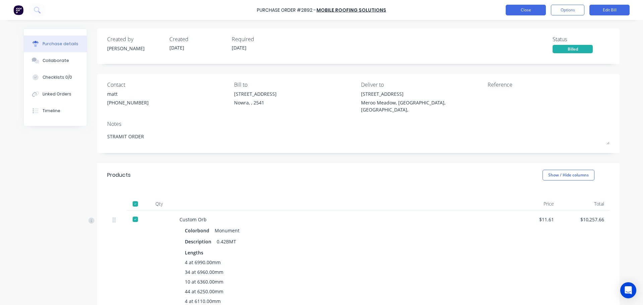
click at [534, 10] on button "Close" at bounding box center [525, 10] width 40 height 11
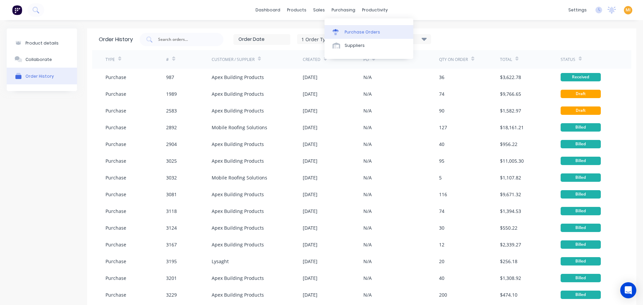
click at [356, 31] on div "Purchase Orders" at bounding box center [361, 32] width 35 height 6
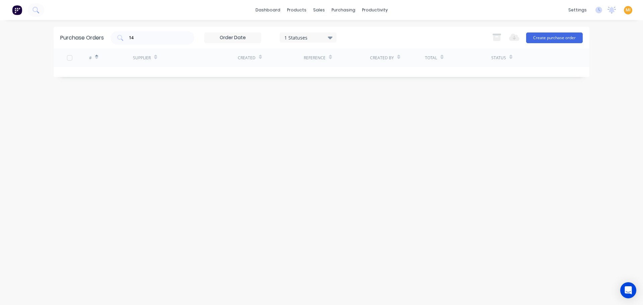
click at [309, 37] on div "1 Statuses" at bounding box center [308, 37] width 48 height 7
click at [167, 112] on div "Purchase Orders 14 1 Statuses 1 Statuses Export to Excel (XLSX) Create purchase…" at bounding box center [321, 162] width 535 height 271
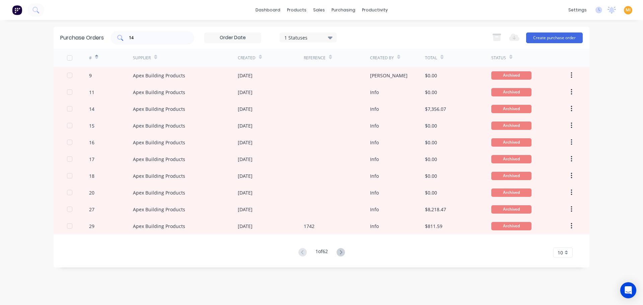
click at [154, 37] on input "14" at bounding box center [156, 37] width 56 height 7
click at [349, 254] on div "1 of 62 10 5 10 15 20 25 30 35" at bounding box center [321, 253] width 535 height 10
click at [345, 252] on icon at bounding box center [340, 252] width 8 height 8
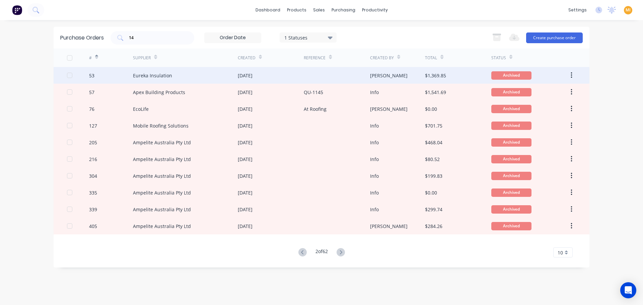
click at [107, 78] on div "53" at bounding box center [111, 75] width 44 height 17
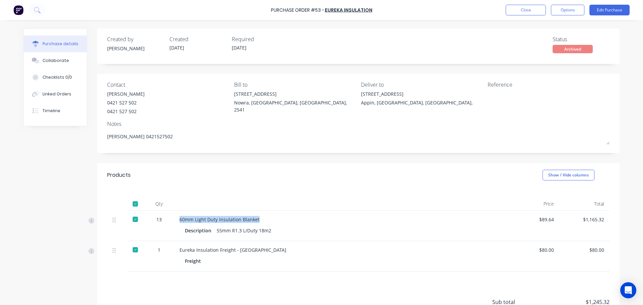
drag, startPoint x: 260, startPoint y: 217, endPoint x: 175, endPoint y: 220, distance: 85.7
click at [175, 220] on div "60mm Light Duty Insulation Blanket Description 55mm R1.3 L/Duty 18m2" at bounding box center [341, 225] width 335 height 30
copy div "60mm Light Duty Insulation Blanket"
click at [531, 13] on button "Close" at bounding box center [525, 10] width 40 height 11
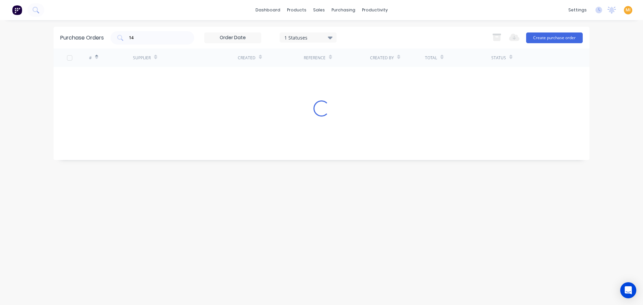
click at [627, 11] on span "MI" at bounding box center [627, 10] width 5 height 6
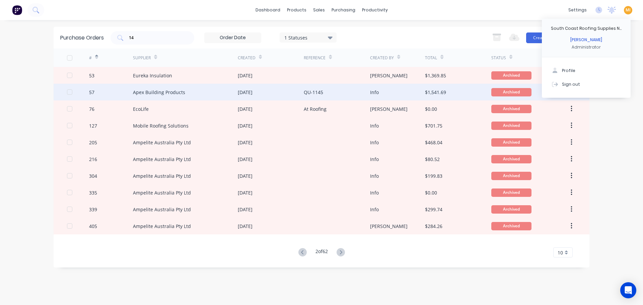
click at [147, 90] on div "Apex Building Products" at bounding box center [159, 92] width 52 height 7
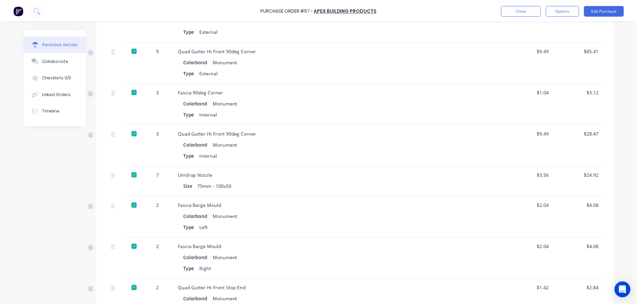
scroll to position [937, 0]
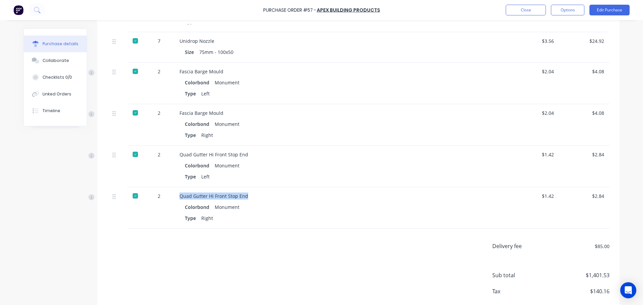
drag, startPoint x: 255, startPoint y: 189, endPoint x: 174, endPoint y: 192, distance: 81.7
click at [174, 192] on div "Quad Gutter Hi Front Stop End Colorbond Monument Type Right" at bounding box center [341, 207] width 335 height 41
copy div "Quad Gutter Hi Front Stop End"
click at [520, 7] on button "Close" at bounding box center [525, 10] width 40 height 11
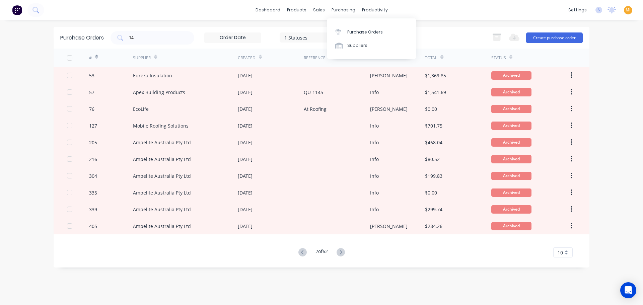
click at [356, 30] on div "Purchase Orders" at bounding box center [364, 32] width 35 height 6
drag, startPoint x: 133, startPoint y: 38, endPoint x: 80, endPoint y: 38, distance: 52.5
click at [80, 38] on div "Purchase Orders 14 1 Statuses 1 Statuses Export to Excel (XLSX) Create purchase…" at bounding box center [321, 38] width 535 height 22
paste input "3199"
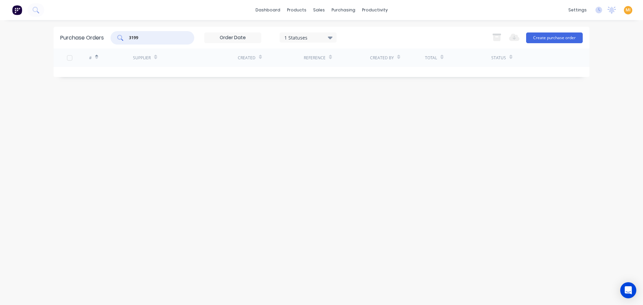
type input "3199"
click at [325, 38] on div "1 Statuses" at bounding box center [308, 37] width 48 height 7
click at [353, 55] on div at bounding box center [352, 54] width 13 height 13
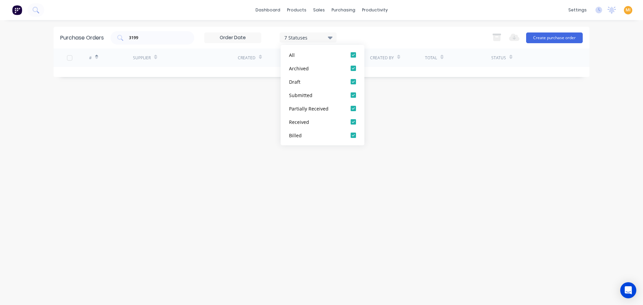
click at [223, 125] on div "Purchase Orders 3199 7 Statuses 7 Statuses Export to Excel (XLSX) Create purcha…" at bounding box center [321, 162] width 535 height 271
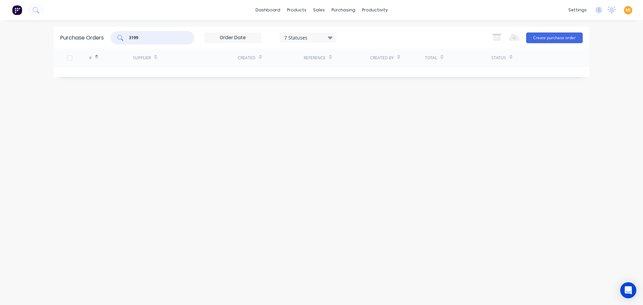
drag, startPoint x: 130, startPoint y: 38, endPoint x: 137, endPoint y: 55, distance: 17.8
click at [130, 38] on input "3199" at bounding box center [156, 37] width 56 height 7
click at [336, 32] on div "Sales Orders" at bounding box center [343, 32] width 27 height 6
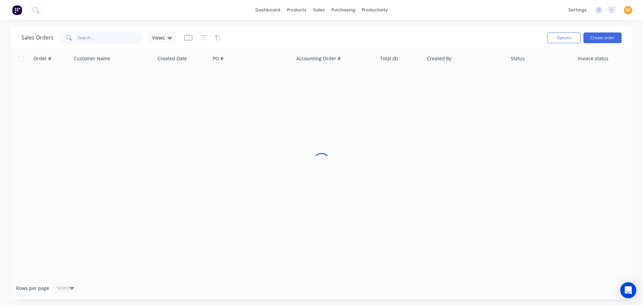
click at [98, 38] on input "text" at bounding box center [110, 37] width 65 height 13
paste input "3199"
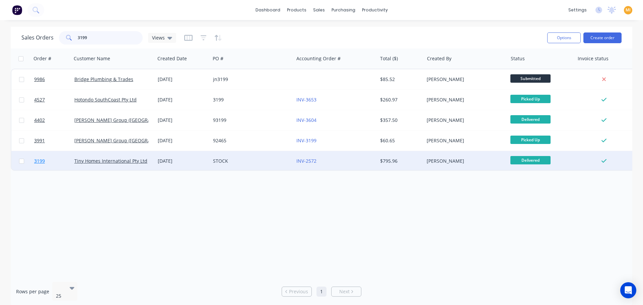
type input "3199"
click at [62, 158] on link "3199" at bounding box center [54, 161] width 40 height 20
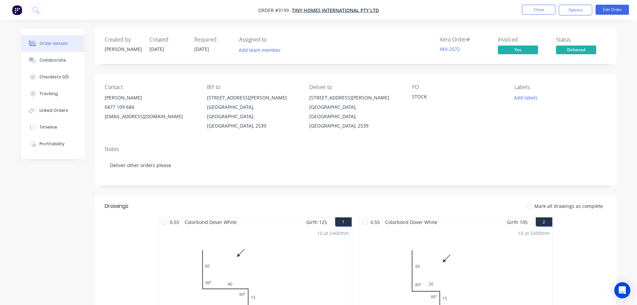
scroll to position [141, 0]
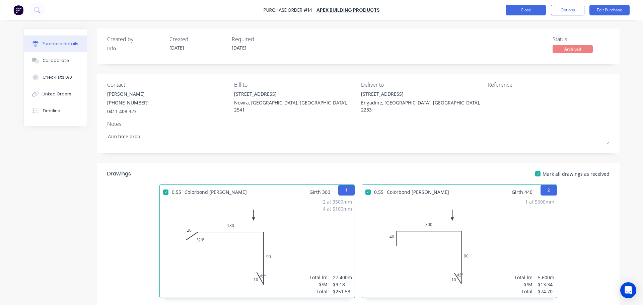
click at [526, 11] on button "Close" at bounding box center [525, 10] width 40 height 11
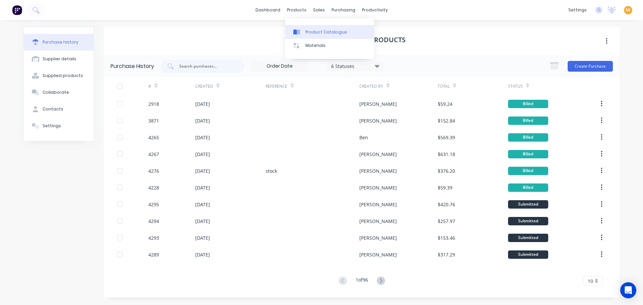
drag, startPoint x: 320, startPoint y: 34, endPoint x: 302, endPoint y: 34, distance: 18.1
click at [320, 34] on div "Product Catalogue" at bounding box center [325, 32] width 41 height 6
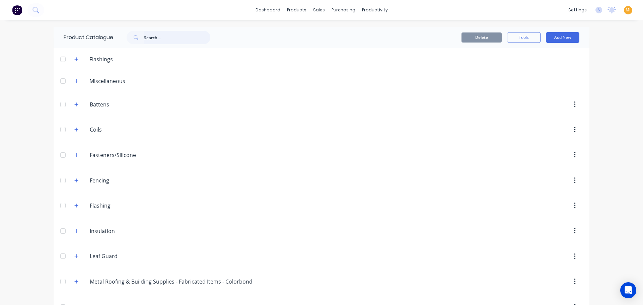
click at [146, 37] on input "text" at bounding box center [177, 37] width 66 height 13
paste input "Fascia Rafter Brackets"
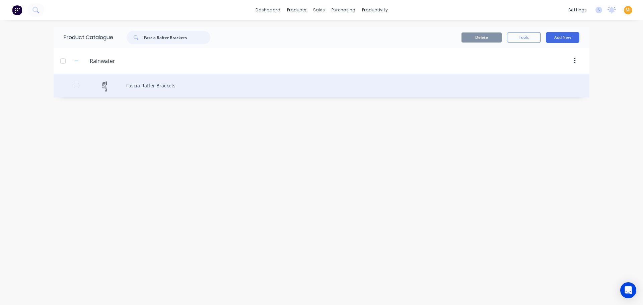
type input "Fascia Rafter Brackets"
click at [128, 80] on div "Fascia Rafter Brackets" at bounding box center [321, 86] width 535 height 24
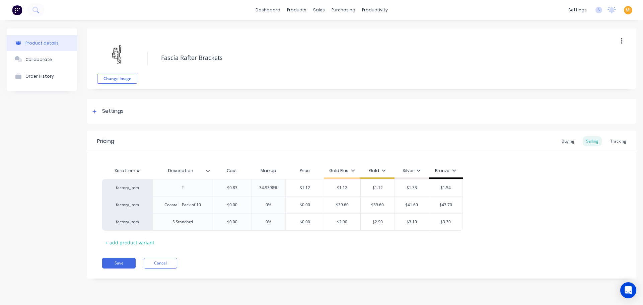
type textarea "x"
click at [617, 142] on div "Tracking" at bounding box center [617, 141] width 23 height 10
type textarea "x"
click at [616, 145] on div "Tracking" at bounding box center [617, 141] width 23 height 10
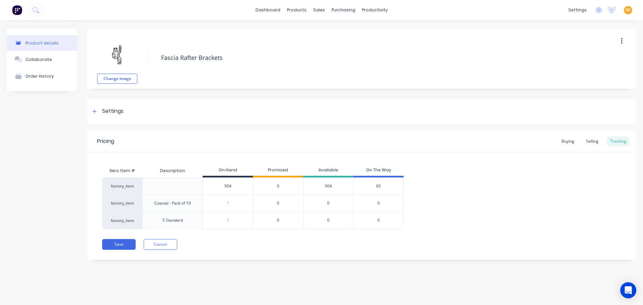
click at [377, 184] on span "65" at bounding box center [378, 186] width 5 height 6
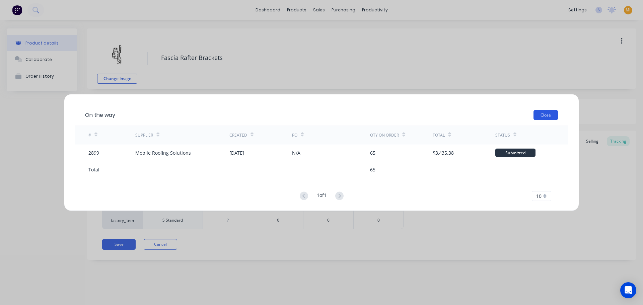
click at [546, 119] on button "Close" at bounding box center [545, 115] width 24 height 10
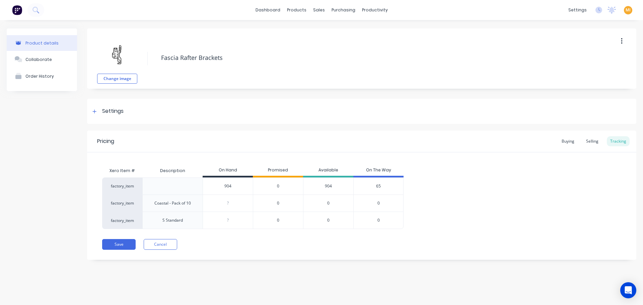
click at [329, 184] on div "904" at bounding box center [328, 185] width 50 height 17
click at [327, 189] on div "904" at bounding box center [328, 185] width 50 height 17
type input "904"
click at [228, 186] on input "904" at bounding box center [228, 186] width 50 height 6
click at [330, 182] on div "904" at bounding box center [328, 185] width 50 height 17
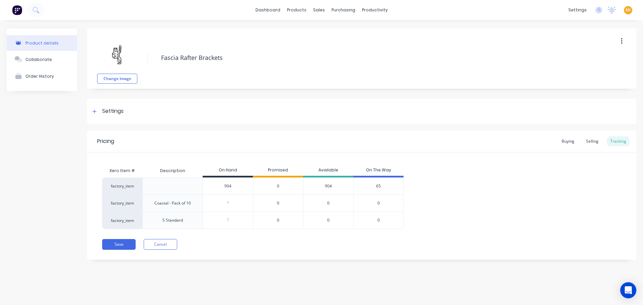
click at [330, 186] on div "904" at bounding box center [328, 185] width 50 height 17
click at [238, 254] on div "Pricing Buying Selling Tracking Xero Item # Description On Hand Promised Availa…" at bounding box center [361, 195] width 549 height 129
click at [227, 185] on input "904" at bounding box center [228, 186] width 50 height 6
click at [327, 185] on div "904" at bounding box center [328, 185] width 50 height 17
drag, startPoint x: 336, startPoint y: 186, endPoint x: 317, endPoint y: 187, distance: 19.1
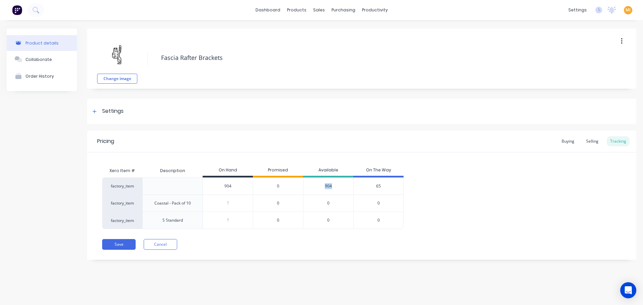
click at [317, 187] on div "904" at bounding box center [328, 185] width 50 height 17
click at [324, 205] on div "0" at bounding box center [328, 202] width 50 height 17
click at [44, 69] on button "Order History" at bounding box center [42, 76] width 70 height 17
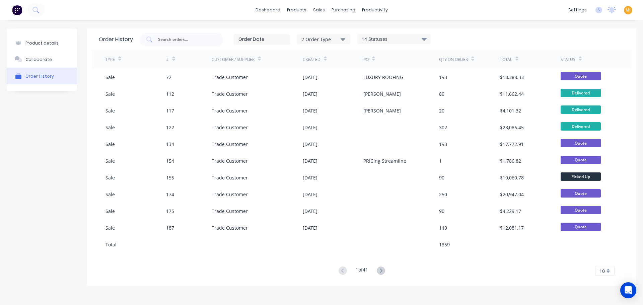
click at [409, 33] on div "2 Order Type 14 Statuses Sales Order Status All Archived Draft Quote Submitted …" at bounding box center [285, 39] width 291 height 13
click at [411, 44] on div "14 Statuses Sales Order Status All Archived Draft Quote Submitted Waiting on Su…" at bounding box center [394, 39] width 74 height 10
drag, startPoint x: 416, startPoint y: 37, endPoint x: 417, endPoint y: 44, distance: 6.5
click at [414, 37] on div "14 Statuses" at bounding box center [393, 38] width 73 height 7
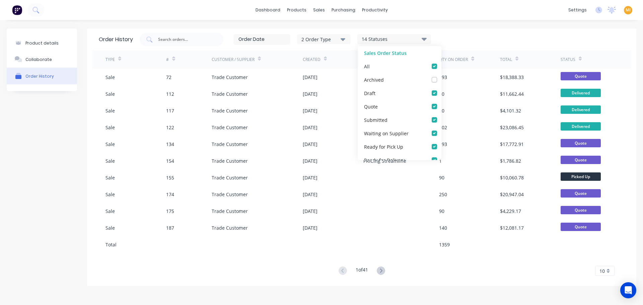
click at [441, 63] on label at bounding box center [441, 63] width 0 height 0
click at [441, 68] on input "checkbox" at bounding box center [443, 66] width 5 height 6
checkbox input "false"
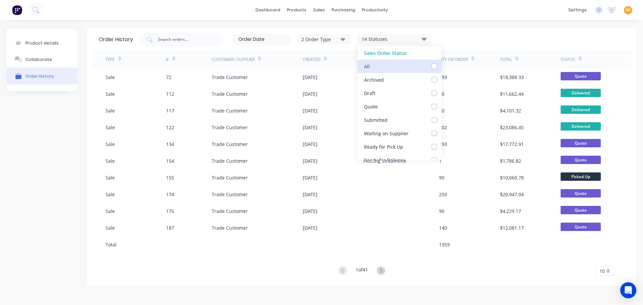
checkbox input "false"
checkbox Supplier_checkbox_f2b6d637-b3bc-471a-a10e-f9c8c6f3d3ceorder-history "false"
checkbox Up_checkbox_3bf1f83a-5f99-48d6-94c0-8552a712b96forder-history "false"
checkbox Delivery_checkbox_a4758a8c-3ad9-4f9c-b4d7-d18e71aa6697order-history "false"
checkbox Delivery_checkbox_a3debab5-8335-4c44-9349-aac29780014forder-history "false"
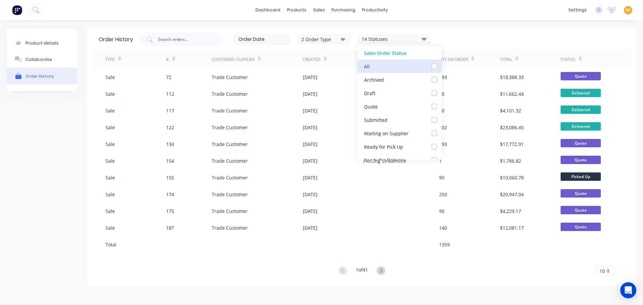
checkbox input "false"
checkbox Up_checkbox_0963voorder-history "false"
click at [441, 63] on label at bounding box center [441, 63] width 0 height 0
click at [441, 68] on input "checkbox" at bounding box center [443, 66] width 5 height 6
checkbox input "true"
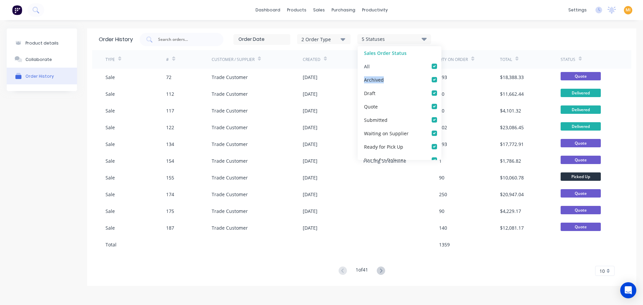
checkbox input "true"
checkbox Supplier_checkbox_f2b6d637-b3bc-471a-a10e-f9c8c6f3d3ceorder-history "true"
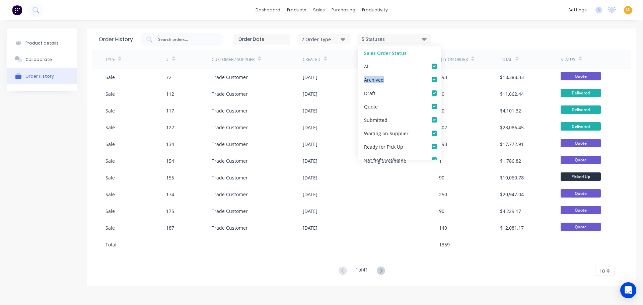
checkbox Up_checkbox_3bf1f83a-5f99-48d6-94c0-8552a712b96forder-history "true"
checkbox Delivery_checkbox_a4758a8c-3ad9-4f9c-b4d7-d18e71aa6697order-history "true"
checkbox Delivery_checkbox_a3debab5-8335-4c44-9349-aac29780014forder-history "true"
checkbox input "true"
checkbox Up_checkbox_0963voorder-history "true"
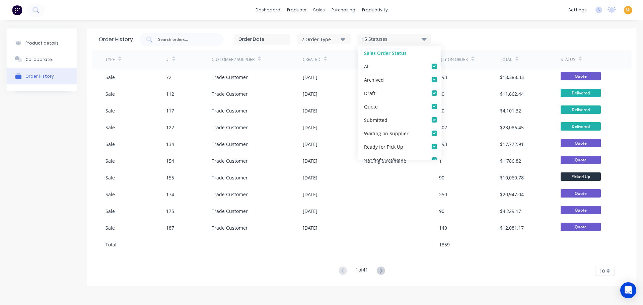
click at [430, 63] on div "All" at bounding box center [399, 66] width 84 height 13
click at [441, 63] on label at bounding box center [441, 63] width 0 height 0
click at [441, 68] on input "checkbox" at bounding box center [443, 66] width 5 height 6
checkbox input "false"
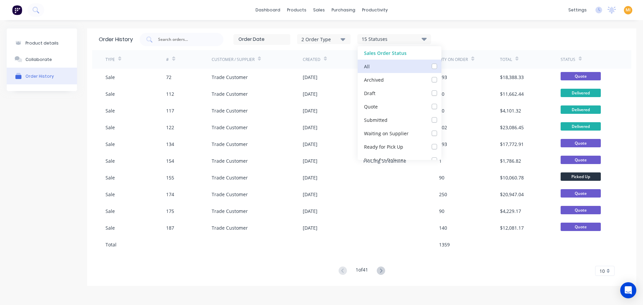
checkbox input "false"
checkbox Supplier_checkbox_f2b6d637-b3bc-471a-a10e-f9c8c6f3d3ceorder-history "false"
checkbox Up_checkbox_3bf1f83a-5f99-48d6-94c0-8552a712b96forder-history "false"
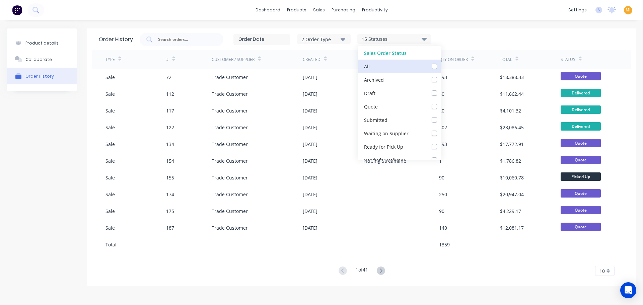
checkbox Delivery_checkbox_a4758a8c-3ad9-4f9c-b4d7-d18e71aa6697order-history "false"
checkbox Delivery_checkbox_a3debab5-8335-4c44-9349-aac29780014forder-history "false"
checkbox input "false"
checkbox Up_checkbox_0963voorder-history "false"
click at [441, 76] on label at bounding box center [441, 76] width 0 height 0
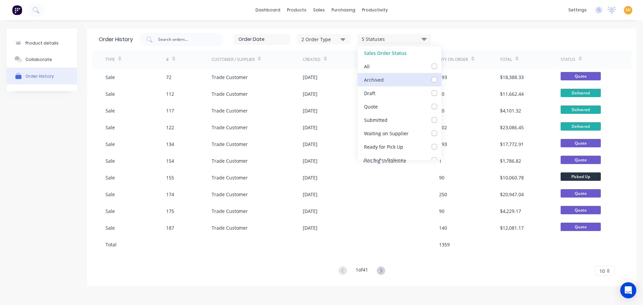
click at [441, 78] on input "checkbox" at bounding box center [443, 79] width 5 height 6
checkbox input "true"
click at [478, 41] on div "2 Order Type 6 Statuses Sales Order Status All Archived Draft Quote Submitted W…" at bounding box center [382, 39] width 485 height 13
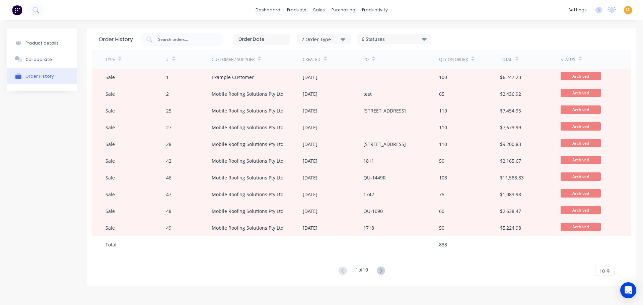
click at [601, 271] on span "10" at bounding box center [601, 270] width 5 height 7
click at [602, 271] on span "10" at bounding box center [601, 270] width 5 height 7
click at [601, 270] on span "10" at bounding box center [601, 270] width 5 height 7
click at [601, 264] on div "35" at bounding box center [604, 260] width 19 height 12
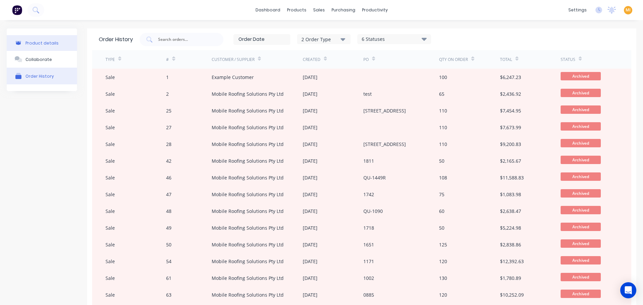
click at [32, 48] on button "Product details" at bounding box center [42, 43] width 70 height 16
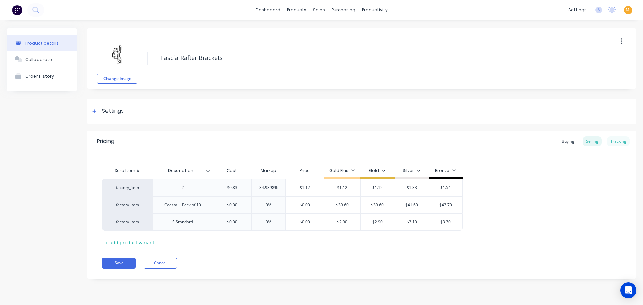
click at [624, 141] on div "Tracking" at bounding box center [617, 141] width 23 height 10
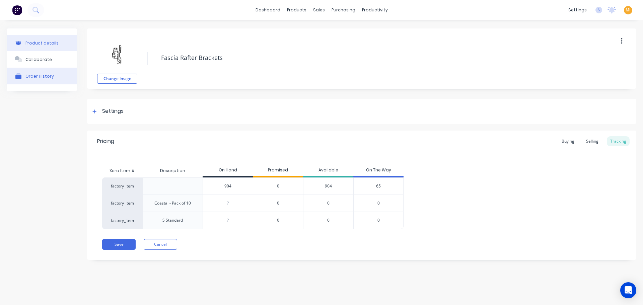
click at [31, 76] on div "Order History" at bounding box center [39, 76] width 28 height 5
type textarea "x"
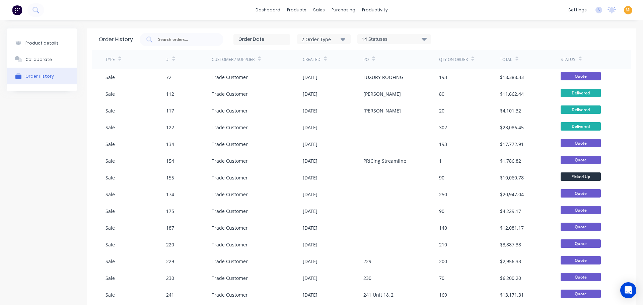
click at [376, 41] on div "14 Statuses" at bounding box center [393, 38] width 73 height 7
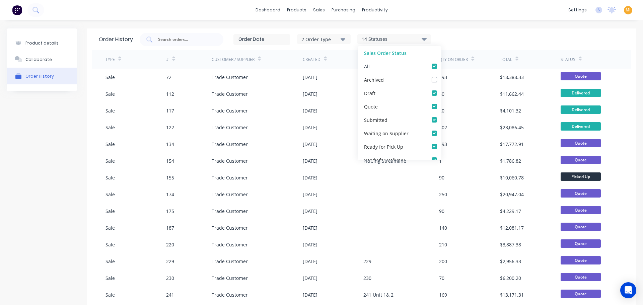
click at [441, 63] on label at bounding box center [441, 63] width 0 height 0
click at [441, 66] on input "checkbox" at bounding box center [443, 66] width 5 height 6
checkbox input "false"
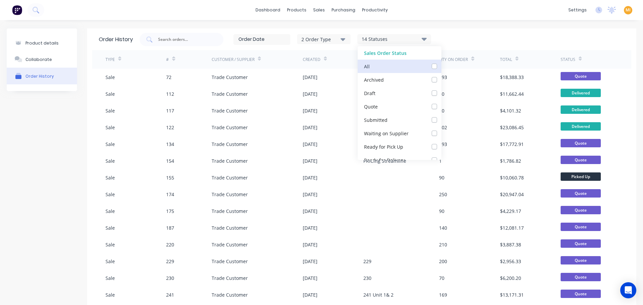
checkbox input "false"
checkbox Supplier_checkbox_f2b6d637-b3bc-471a-a10e-f9c8c6f3d3ceorder-history "false"
checkbox Up_checkbox_3bf1f83a-5f99-48d6-94c0-8552a712b96forder-history "false"
checkbox Delivery_checkbox_a4758a8c-3ad9-4f9c-b4d7-d18e71aa6697order-history "false"
checkbox Delivery_checkbox_a3debab5-8335-4c44-9349-aac29780014forder-history "false"
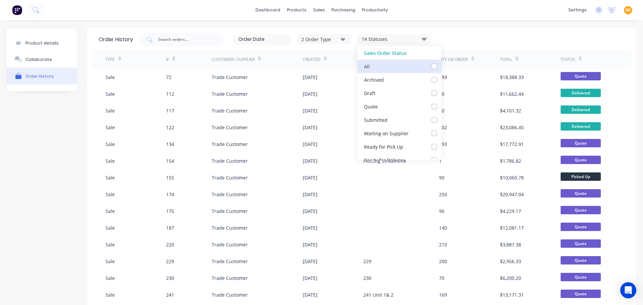
checkbox input "false"
checkbox Up_checkbox_u1hlxorder-history "false"
click at [441, 63] on label at bounding box center [441, 63] width 0 height 0
click at [441, 66] on input "checkbox" at bounding box center [443, 66] width 5 height 6
checkbox input "true"
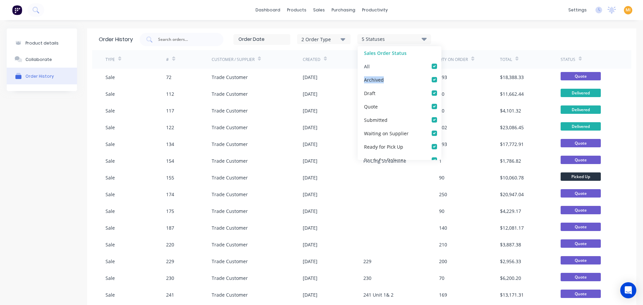
checkbox input "true"
checkbox Supplier_checkbox_f2b6d637-b3bc-471a-a10e-f9c8c6f3d3ceorder-history "true"
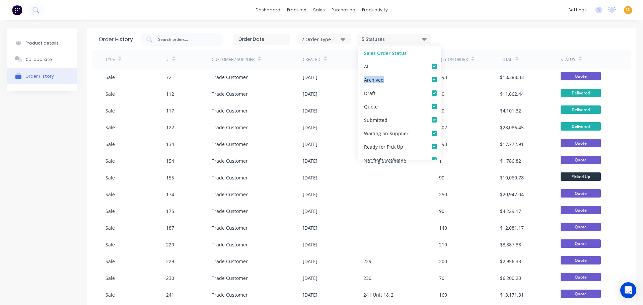
checkbox Up_checkbox_3bf1f83a-5f99-48d6-94c0-8552a712b96forder-history "true"
checkbox Delivery_checkbox_a4758a8c-3ad9-4f9c-b4d7-d18e71aa6697order-history "true"
checkbox Delivery_checkbox_a3debab5-8335-4c44-9349-aac29780014forder-history "true"
checkbox input "true"
checkbox Up_checkbox_u1hlxorder-history "true"
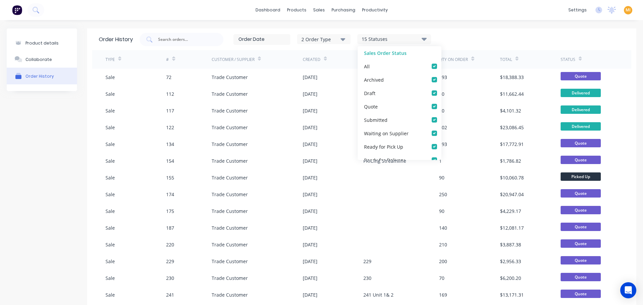
click at [458, 39] on div "2 Order Type 15 Statuses Sales Order Status All Archived Draft Quote Submitted …" at bounding box center [382, 39] width 485 height 13
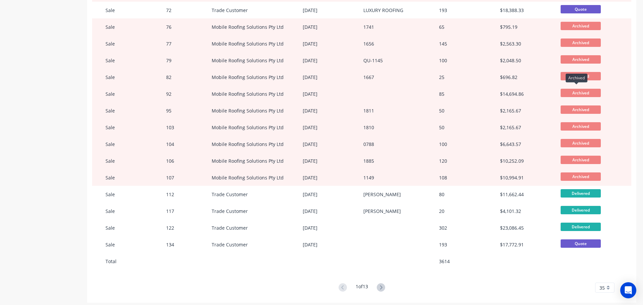
scroll to position [408, 0]
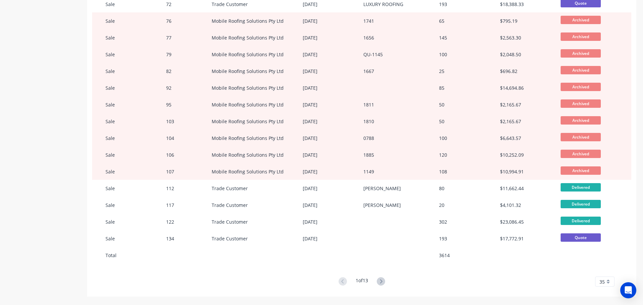
click at [595, 277] on div "35" at bounding box center [604, 281] width 19 height 10
click at [520, 277] on div "1 of 13 35 5 10 15 20 25 30 35" at bounding box center [361, 282] width 539 height 10
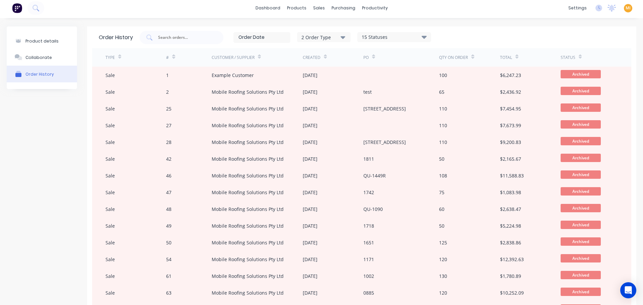
scroll to position [0, 0]
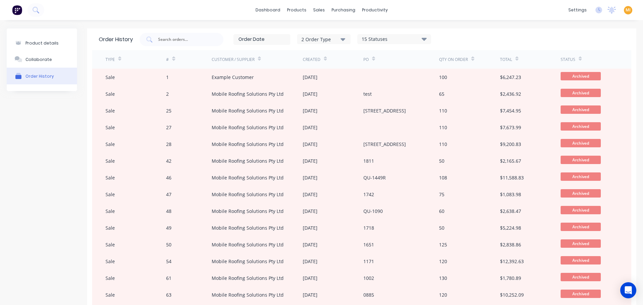
click at [401, 38] on div "15 Statuses" at bounding box center [393, 38] width 73 height 7
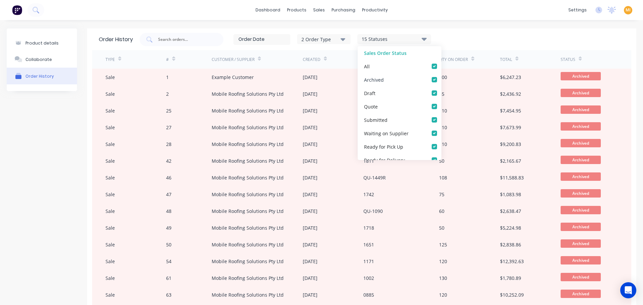
click at [411, 78] on div "Archived" at bounding box center [399, 79] width 84 height 13
click at [441, 76] on label at bounding box center [441, 76] width 0 height 0
click at [441, 79] on input "checkbox" at bounding box center [443, 79] width 5 height 6
checkbox input "false"
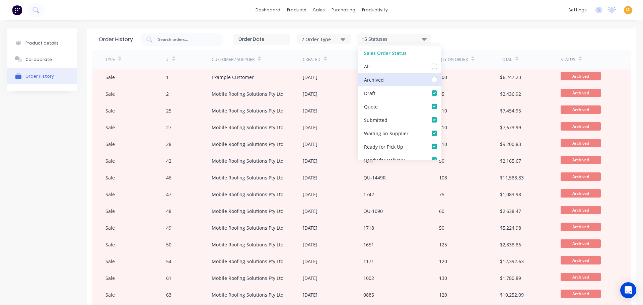
checkbox input "false"
click at [455, 39] on div "2 Order Type 14 Statuses Sales Order Status All Archived Draft Quote Submitted …" at bounding box center [382, 39] width 485 height 13
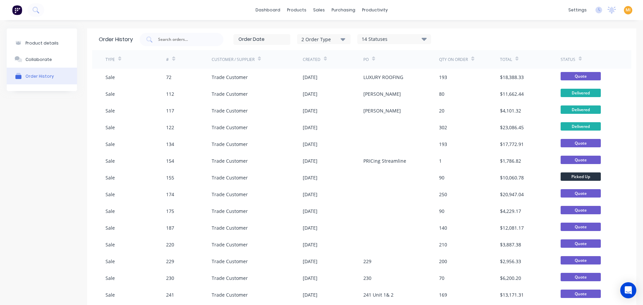
click at [422, 37] on icon at bounding box center [423, 39] width 5 height 8
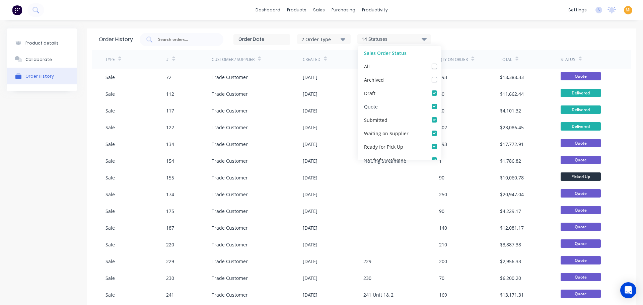
click at [400, 111] on div "Quote" at bounding box center [399, 106] width 84 height 13
click at [441, 103] on label at bounding box center [441, 103] width 0 height 0
click at [441, 105] on input "checkbox" at bounding box center [443, 106] width 5 height 6
checkbox input "false"
click at [465, 35] on div "2 Order Type 13 Statuses Sales Order Status All Archived Draft Quote Submitted …" at bounding box center [382, 39] width 485 height 13
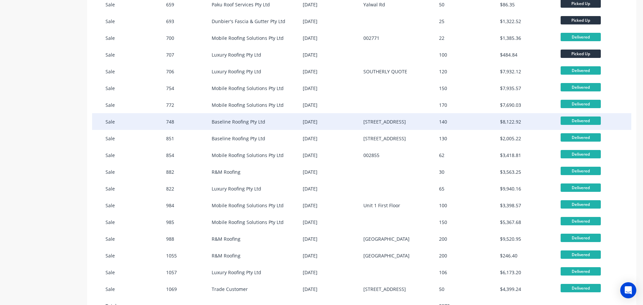
scroll to position [408, 0]
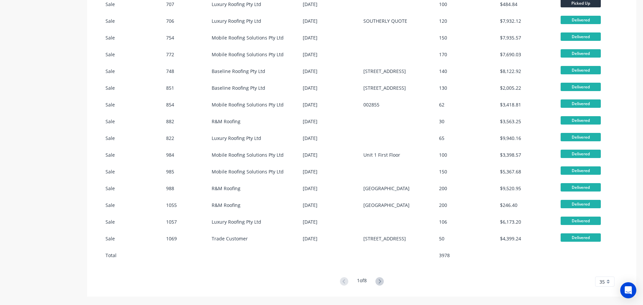
drag, startPoint x: 594, startPoint y: 278, endPoint x: 599, endPoint y: 276, distance: 5.3
click at [599, 278] on span "35" at bounding box center [601, 281] width 5 height 7
click at [599, 273] on div "35" at bounding box center [604, 270] width 19 height 12
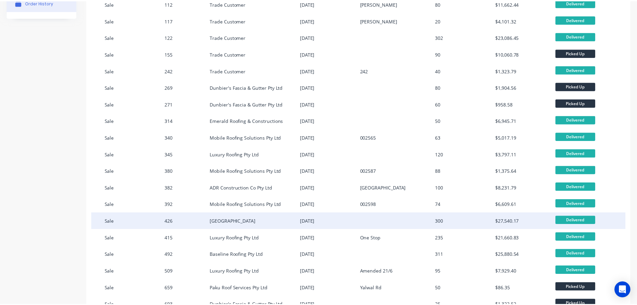
scroll to position [33, 0]
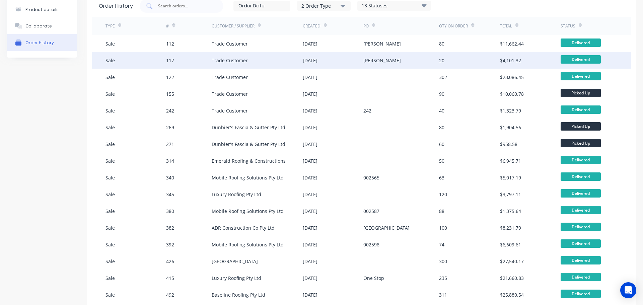
click at [421, 53] on div "[PERSON_NAME]" at bounding box center [401, 60] width 76 height 17
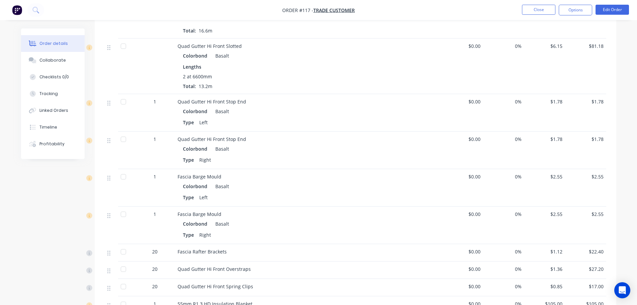
scroll to position [803, 0]
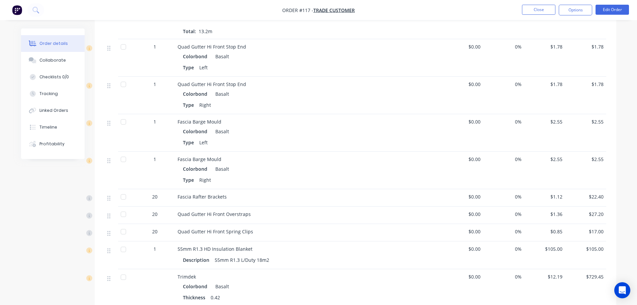
click at [247, 19] on nav "Order #117 - Trade Customer Close Options Edit Order" at bounding box center [318, 10] width 637 height 20
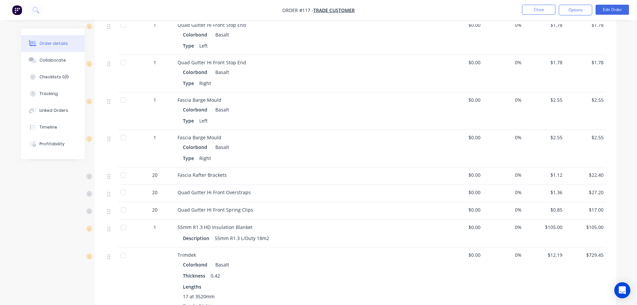
scroll to position [837, 0]
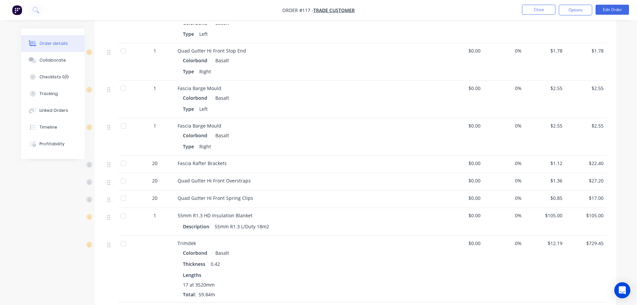
click at [124, 197] on div at bounding box center [123, 197] width 13 height 13
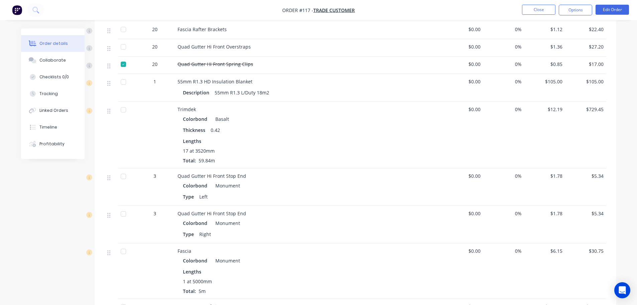
scroll to position [1104, 0]
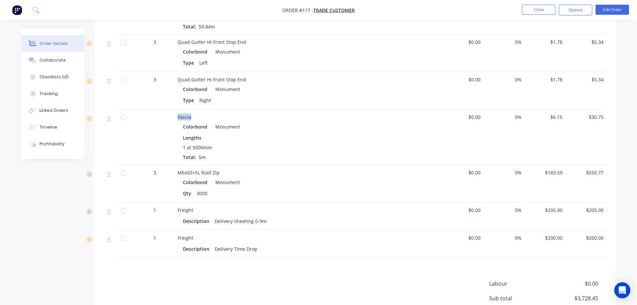
drag, startPoint x: 191, startPoint y: 117, endPoint x: 177, endPoint y: 116, distance: 13.7
click at [178, 116] on div "Fascia" at bounding box center [309, 116] width 262 height 7
copy span "Fascia"
click at [124, 117] on div at bounding box center [123, 117] width 13 height 13
click at [88, 119] on icon at bounding box center [89, 118] width 6 height 6
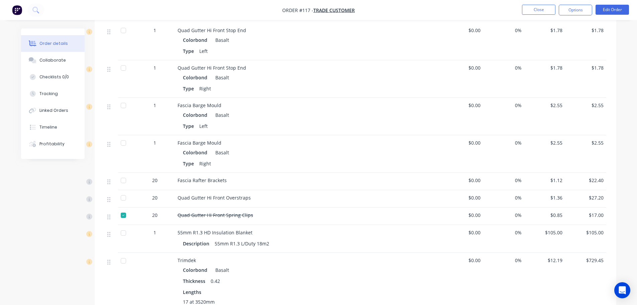
scroll to position [803, 0]
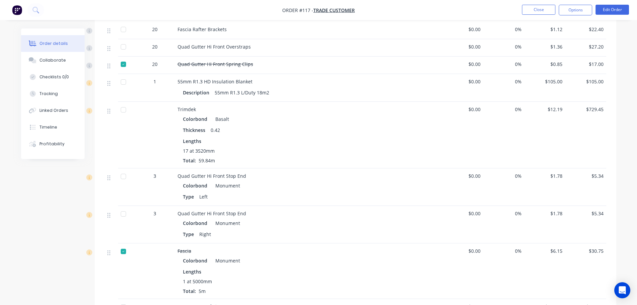
scroll to position [1138, 0]
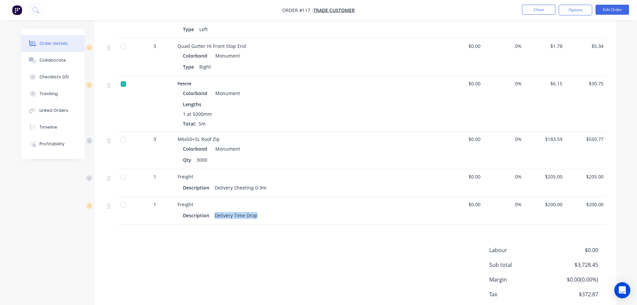
drag, startPoint x: 264, startPoint y: 216, endPoint x: 209, endPoint y: 218, distance: 55.6
click at [209, 218] on div "Description Delivery Time Drop" at bounding box center [309, 215] width 252 height 10
copy div "Delivery Time Drop"
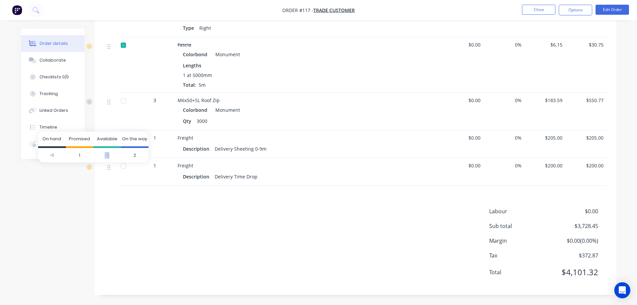
drag, startPoint x: 109, startPoint y: 155, endPoint x: 103, endPoint y: 155, distance: 6.4
click at [103, 155] on span "-2" at bounding box center [107, 155] width 28 height 15
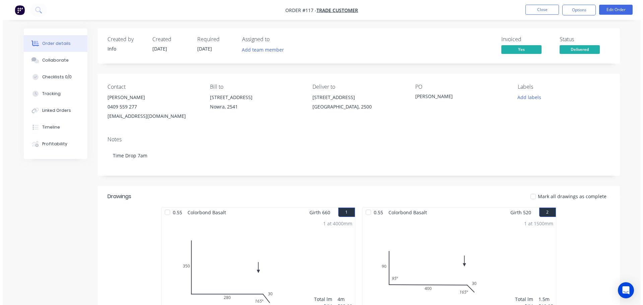
scroll to position [0, 0]
click at [541, 10] on button "Close" at bounding box center [538, 10] width 33 height 10
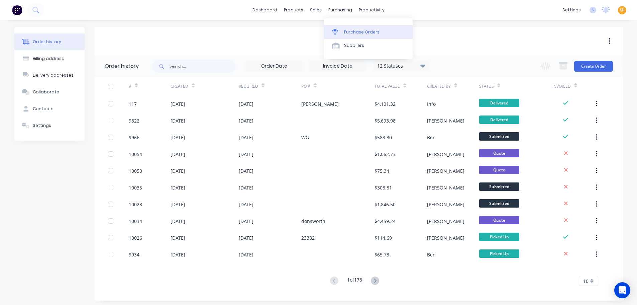
click at [340, 30] on div at bounding box center [337, 32] width 10 height 6
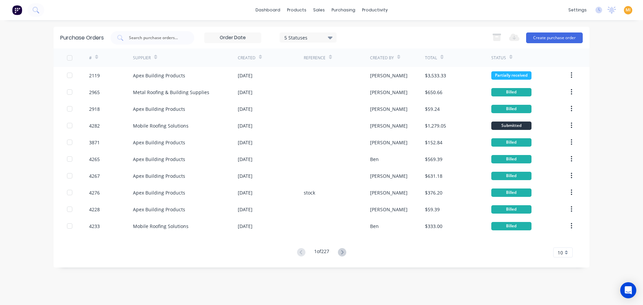
click at [311, 39] on div "5 Statuses" at bounding box center [308, 37] width 48 height 7
click at [354, 53] on div at bounding box center [352, 54] width 13 height 13
click at [398, 29] on div "Purchase Orders 7 Statuses 7 Statuses Export to Excel (XLSX) Create purchase or…" at bounding box center [321, 38] width 535 height 22
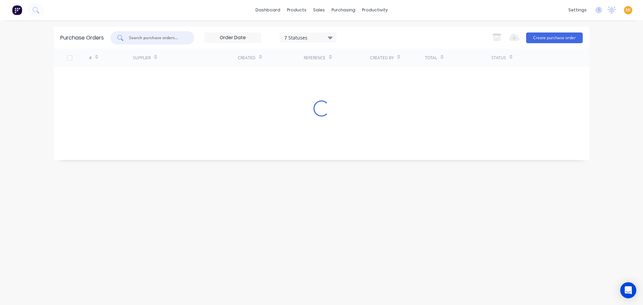
click at [144, 39] on input "text" at bounding box center [156, 37] width 56 height 7
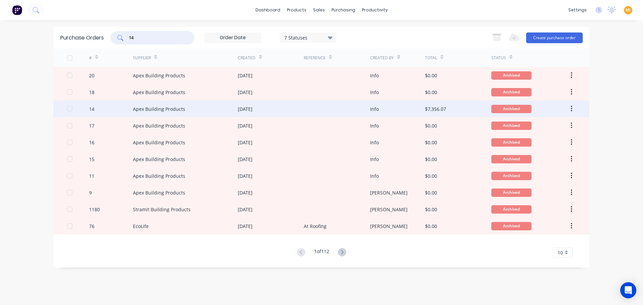
type input "14"
click at [119, 109] on div "14" at bounding box center [111, 108] width 44 height 17
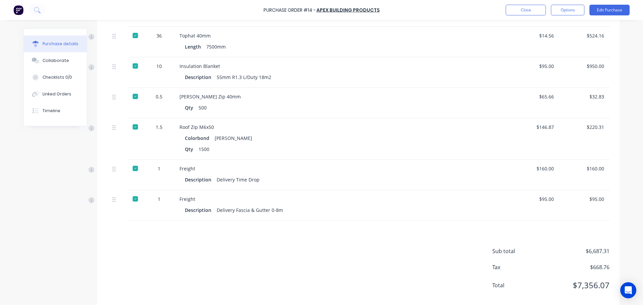
scroll to position [1455, 0]
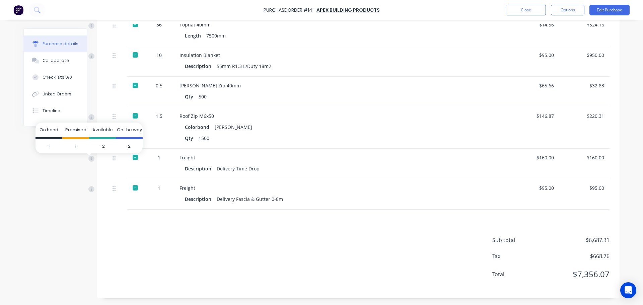
click at [128, 145] on span "2" at bounding box center [129, 146] width 27 height 15
drag, startPoint x: 133, startPoint y: 146, endPoint x: 125, endPoint y: 146, distance: 8.4
click at [125, 146] on span "2" at bounding box center [129, 146] width 27 height 15
drag, startPoint x: 106, startPoint y: 145, endPoint x: 100, endPoint y: 145, distance: 6.0
click at [100, 145] on span "-2" at bounding box center [102, 146] width 27 height 15
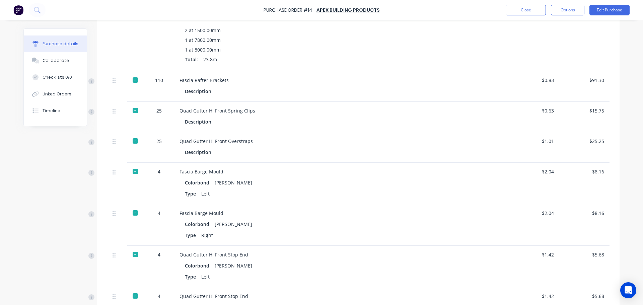
scroll to position [820, 0]
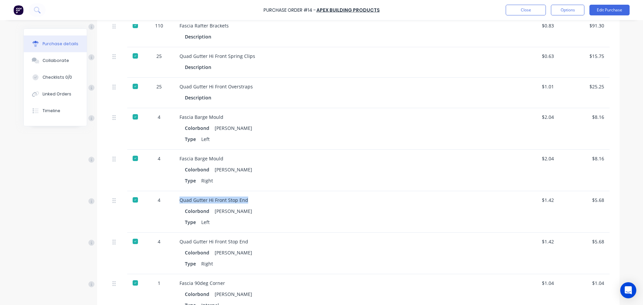
drag, startPoint x: 247, startPoint y: 201, endPoint x: 177, endPoint y: 198, distance: 70.7
click at [179, 198] on div "Quad Gutter Hi Front Stop End" at bounding box center [341, 199] width 324 height 7
copy div "Quad Gutter Hi Front Stop End"
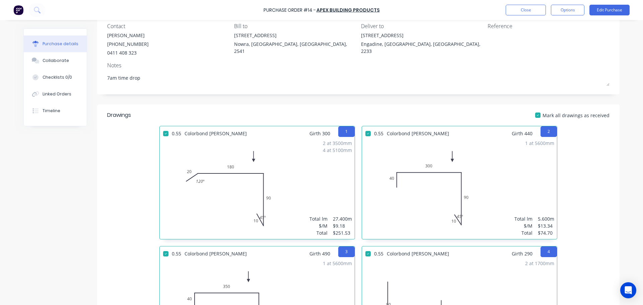
scroll to position [0, 0]
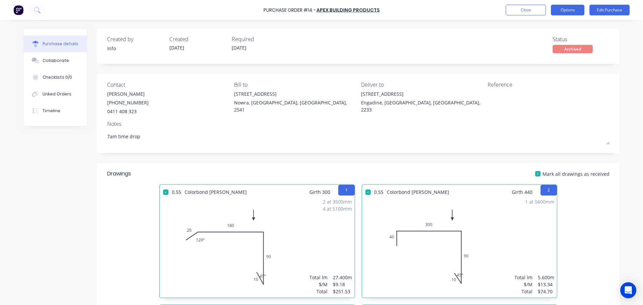
click at [575, 10] on button "Options" at bounding box center [566, 10] width 33 height 11
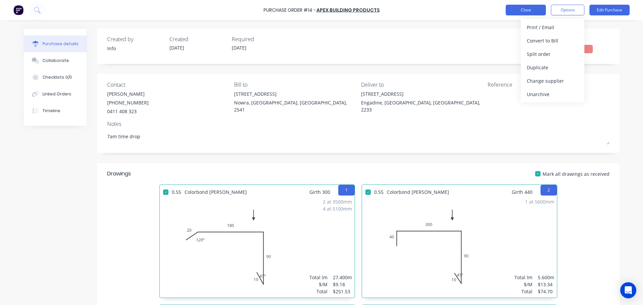
drag, startPoint x: 532, startPoint y: 2, endPoint x: 532, endPoint y: 13, distance: 11.4
click at [532, 12] on div "Purchase Order #14 - Apex Building Products Close Options Print / Email Convert…" at bounding box center [321, 10] width 643 height 20
click at [532, 13] on button "Close" at bounding box center [525, 10] width 40 height 11
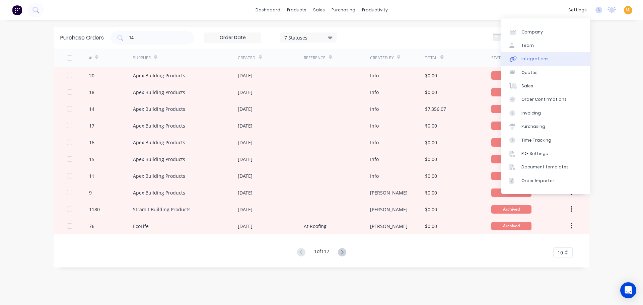
click at [534, 59] on div "Integrations" at bounding box center [534, 59] width 27 height 6
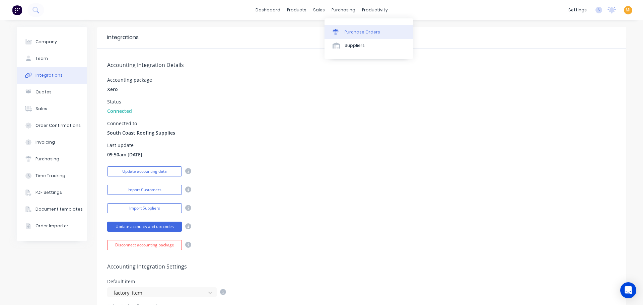
click at [358, 31] on div "Purchase Orders" at bounding box center [361, 32] width 35 height 6
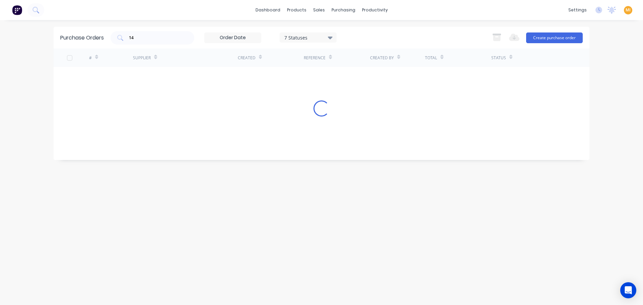
click at [310, 41] on div "7 Statuses" at bounding box center [307, 37] width 57 height 10
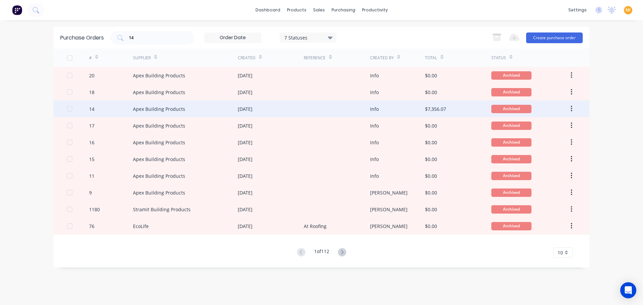
click at [105, 109] on div "14" at bounding box center [111, 108] width 44 height 17
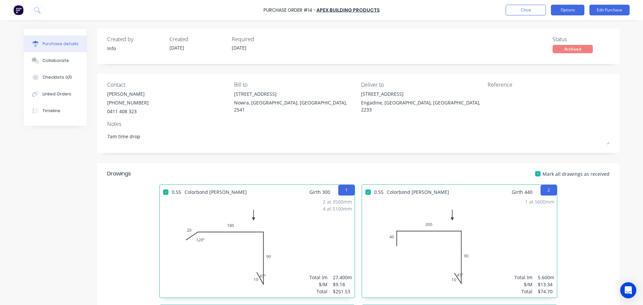
click at [576, 11] on button "Options" at bounding box center [566, 10] width 33 height 11
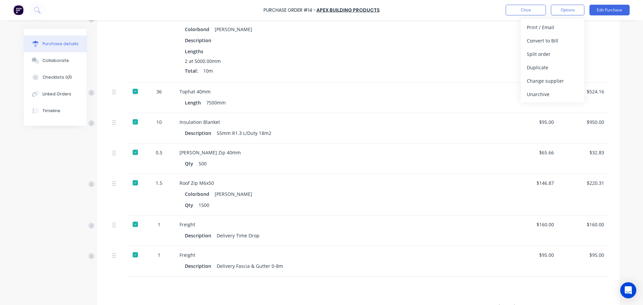
scroll to position [1455, 0]
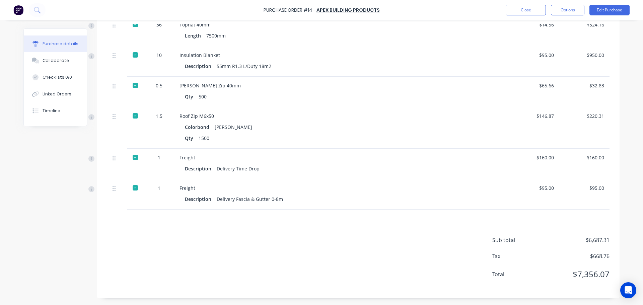
drag, startPoint x: 131, startPoint y: 158, endPoint x: 114, endPoint y: 163, distance: 17.9
click at [132, 158] on div at bounding box center [135, 157] width 13 height 13
type textarea "x"
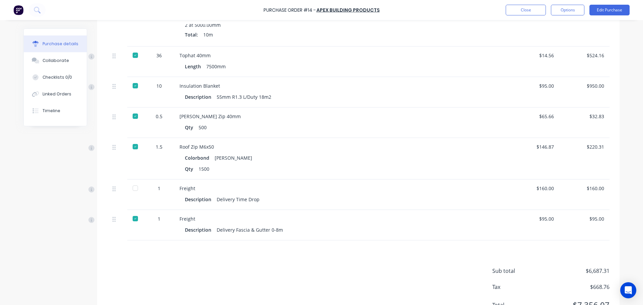
scroll to position [1455, 0]
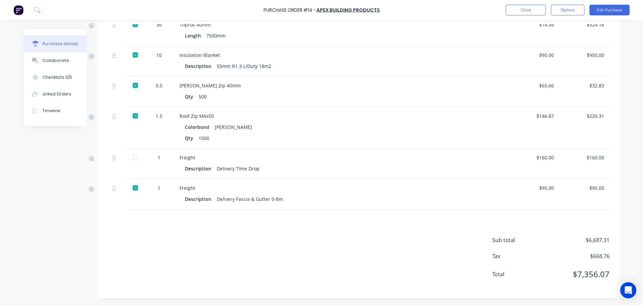
click at [134, 188] on div at bounding box center [135, 187] width 13 height 13
type textarea "x"
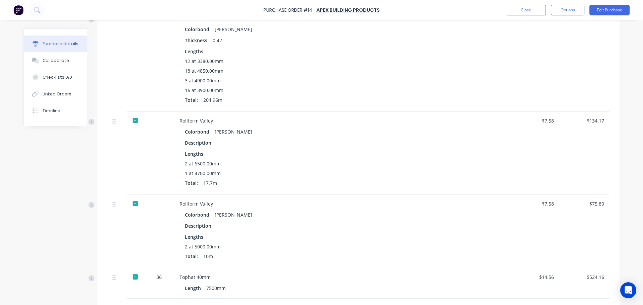
scroll to position [1455, 0]
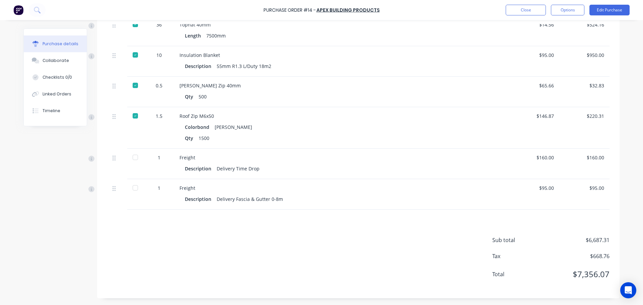
click at [133, 154] on div at bounding box center [135, 157] width 13 height 13
click at [133, 187] on div at bounding box center [135, 187] width 13 height 13
type textarea "x"
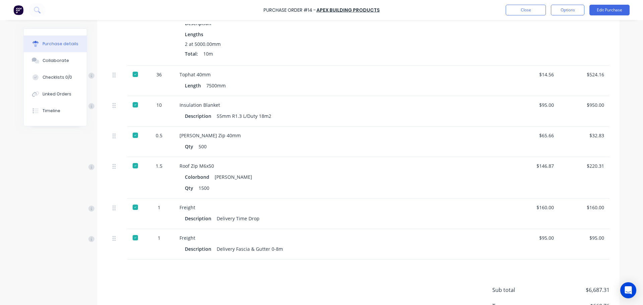
scroll to position [1455, 0]
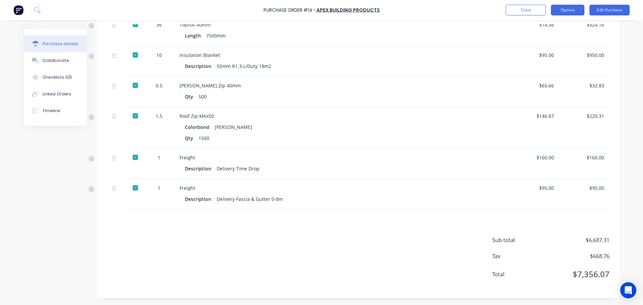
click at [569, 11] on button "Options" at bounding box center [566, 10] width 33 height 11
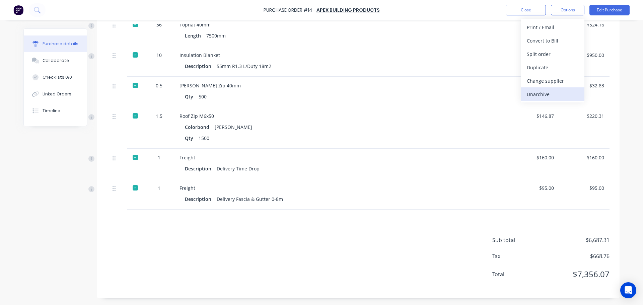
click at [545, 93] on div "Unarchive" at bounding box center [552, 94] width 52 height 10
drag, startPoint x: 132, startPoint y: 186, endPoint x: 128, endPoint y: 161, distance: 25.4
click at [132, 186] on div at bounding box center [135, 187] width 13 height 13
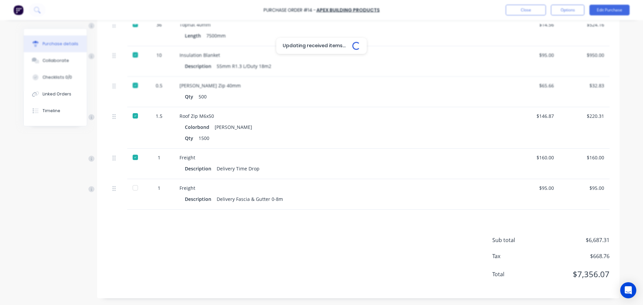
click at [131, 154] on div at bounding box center [135, 157] width 13 height 13
type textarea "x"
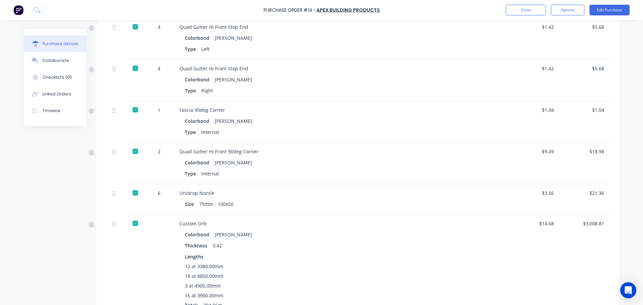
scroll to position [1455, 0]
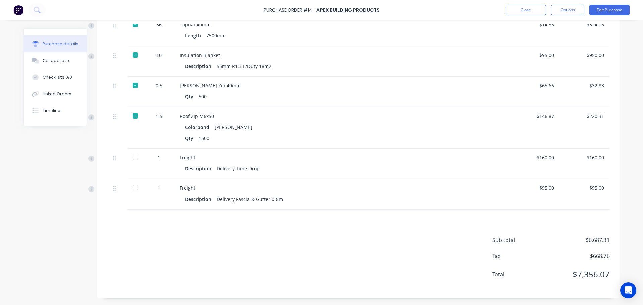
click at [132, 157] on div at bounding box center [135, 157] width 13 height 13
click at [134, 187] on div at bounding box center [135, 187] width 13 height 13
click at [523, 8] on button "Close" at bounding box center [525, 10] width 40 height 11
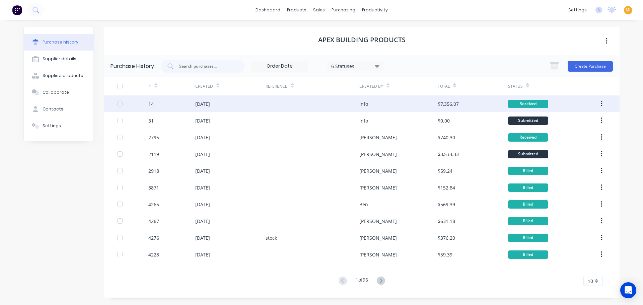
click at [175, 106] on div "14" at bounding box center [171, 103] width 47 height 17
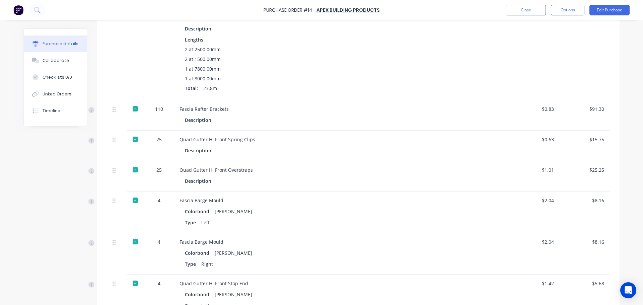
scroll to position [770, 0]
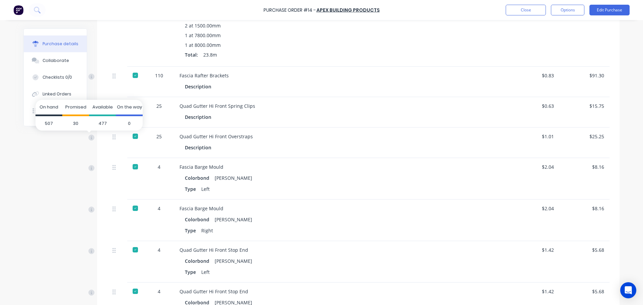
click at [104, 124] on span "477" at bounding box center [102, 123] width 27 height 15
drag, startPoint x: 256, startPoint y: 135, endPoint x: 175, endPoint y: 136, distance: 80.3
click at [175, 136] on div "Quad Gutter Hi Front Overstraps Description" at bounding box center [341, 142] width 335 height 30
copy div "Quad Gutter Hi Front Overstraps"
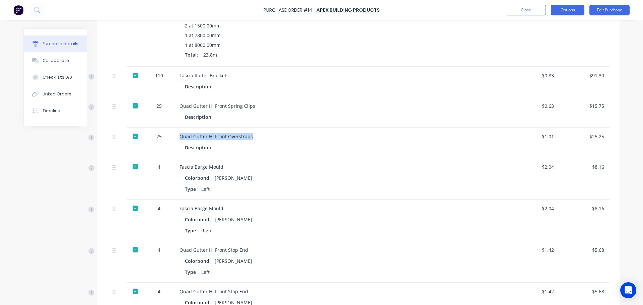
click at [567, 6] on button "Options" at bounding box center [566, 10] width 33 height 11
click at [549, 92] on div "Archive" at bounding box center [552, 94] width 52 height 10
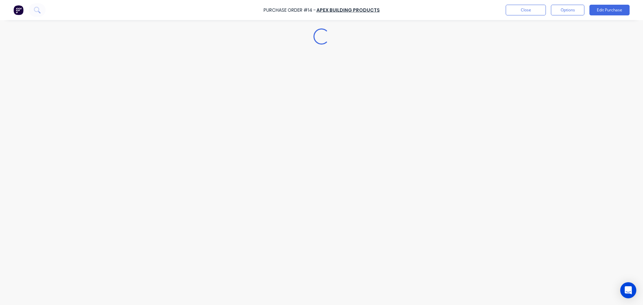
scroll to position [0, 0]
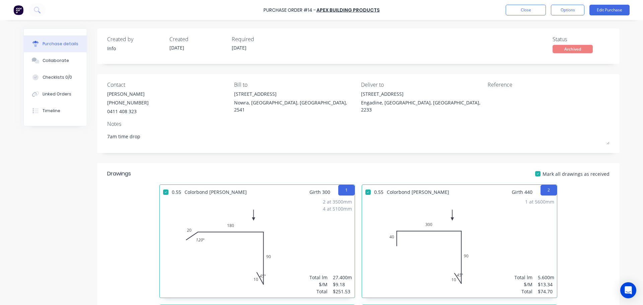
type textarea "x"
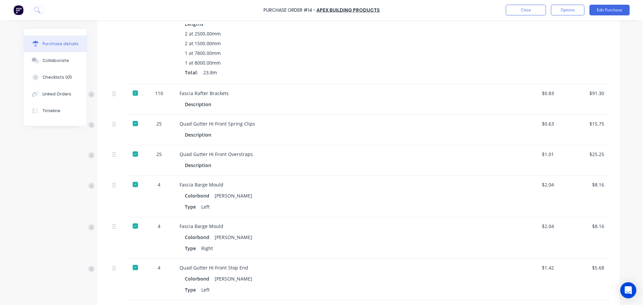
click at [219, 153] on div "Quad Gutter Hi Front Overstraps" at bounding box center [341, 154] width 324 height 7
click at [204, 164] on div "Description" at bounding box center [201, 165] width 32 height 10
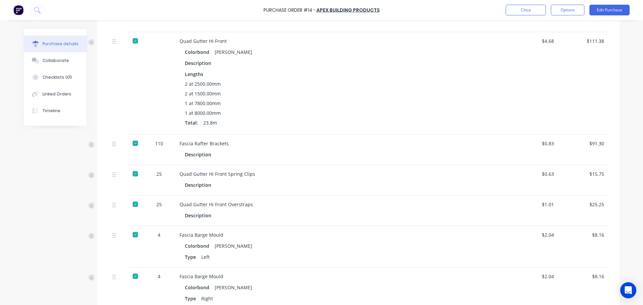
scroll to position [585, 0]
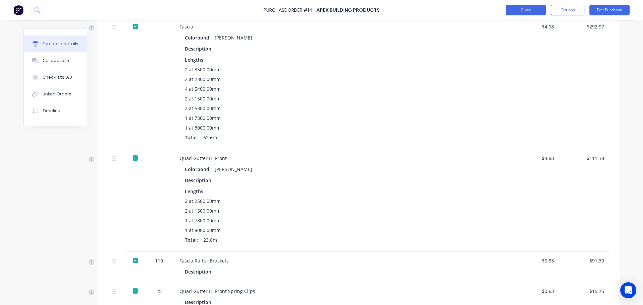
click at [536, 13] on button "Close" at bounding box center [525, 10] width 40 height 11
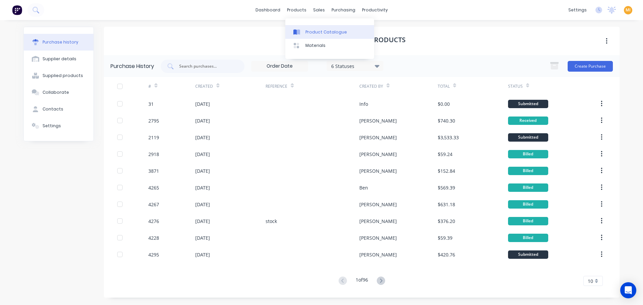
click at [327, 33] on div "Product Catalogue" at bounding box center [325, 32] width 41 height 6
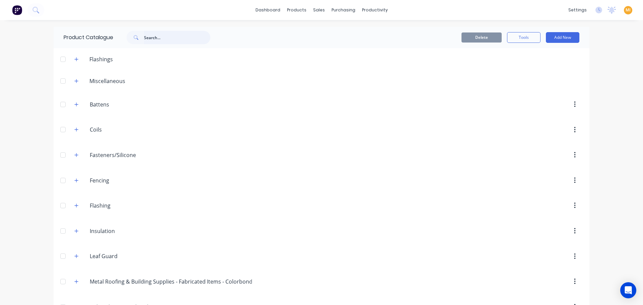
click at [156, 39] on input "text" at bounding box center [177, 37] width 66 height 13
paste input "60mm Light Duty Insulation Blanket"
type input "60mm Light Duty Insulation Blanket"
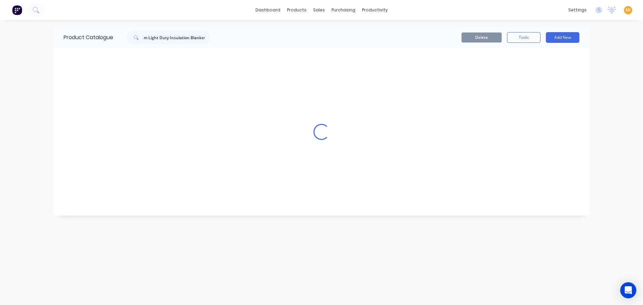
scroll to position [0, 0]
click at [146, 38] on input "60mm Light Duty Insulation Blanket" at bounding box center [177, 37] width 66 height 13
click at [176, 33] on input "60mm Light Duty Insulation Blanket" at bounding box center [177, 37] width 66 height 13
click at [34, 7] on icon at bounding box center [34, 9] width 5 height 5
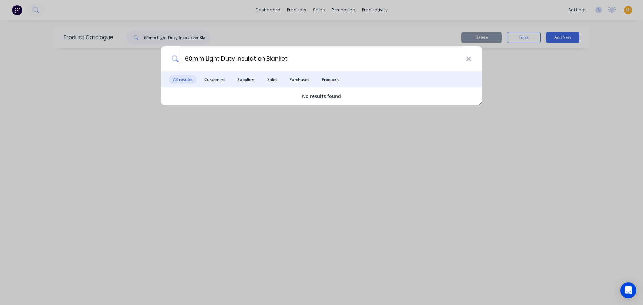
type input "60mm Light Duty Insulation Blanket"
click at [471, 60] on div "60mm Light Duty Insulation Blanket" at bounding box center [321, 58] width 321 height 25
click at [469, 56] on icon at bounding box center [467, 58] width 5 height 7
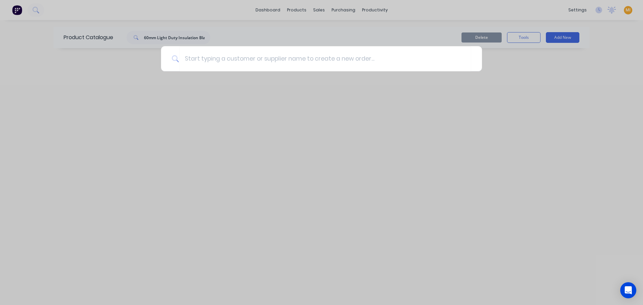
click at [119, 87] on div at bounding box center [321, 152] width 643 height 305
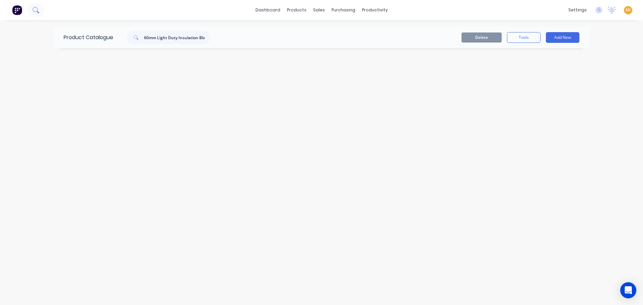
click at [37, 9] on icon at bounding box center [35, 10] width 6 height 6
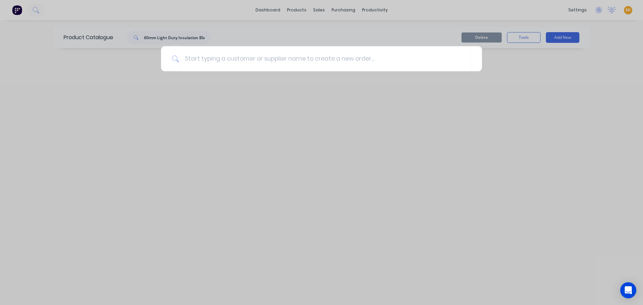
click at [531, 76] on div at bounding box center [321, 152] width 643 height 305
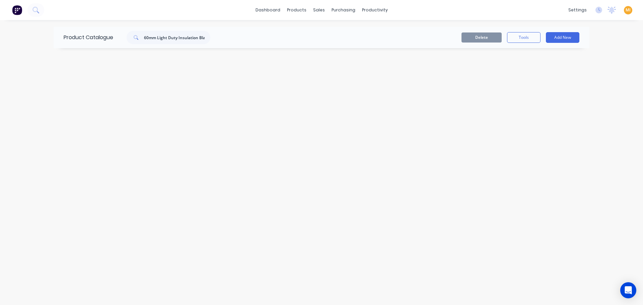
click at [627, 11] on span "MI" at bounding box center [627, 10] width 5 height 6
click at [172, 41] on input "60mm Light Duty Insulation Blanket" at bounding box center [177, 37] width 66 height 13
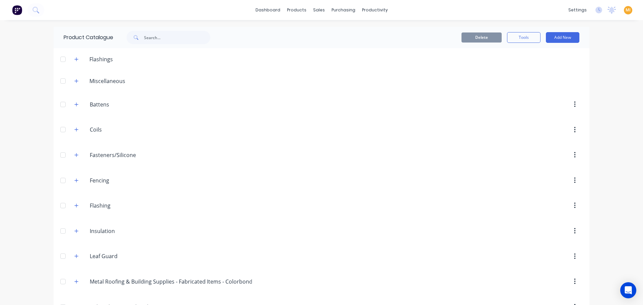
click at [141, 37] on span at bounding box center [134, 37] width 17 height 13
click at [150, 34] on input "text" at bounding box center [177, 37] width 66 height 13
paste input "60mm Light Duty Insulation Blanket"
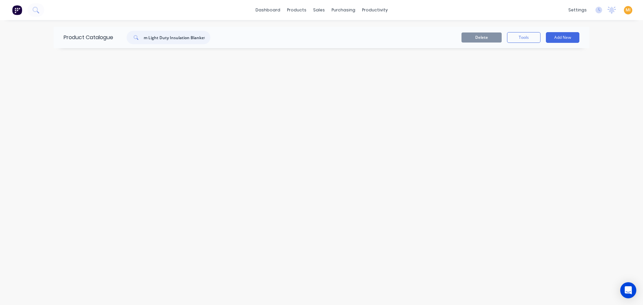
type input "60mm Light Duty Insulation Blanket"
click at [141, 40] on span at bounding box center [134, 37] width 17 height 13
click at [147, 37] on input "60mm Light Duty Insulation Blanket" at bounding box center [177, 37] width 66 height 13
click at [37, 12] on icon at bounding box center [35, 10] width 6 height 6
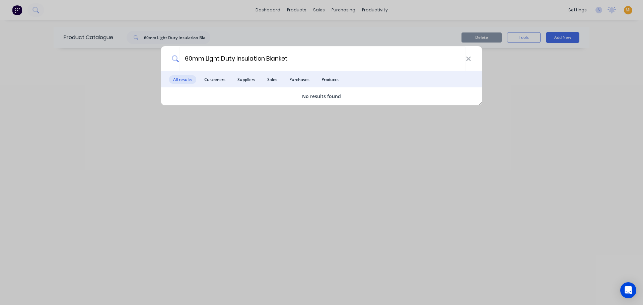
type input "60mm Light Duty Insulation Blanket"
click at [560, 62] on div "60mm Light Duty Insulation Blanket All results Customers Suppliers Sales Purcha…" at bounding box center [321, 152] width 643 height 305
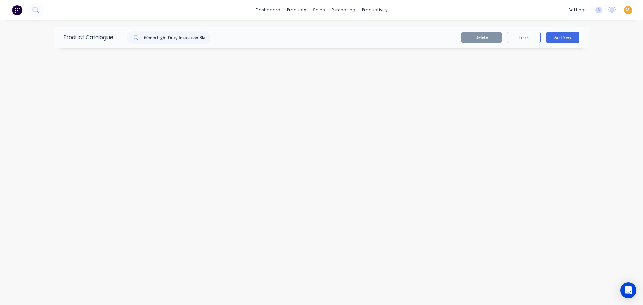
click at [627, 10] on span "MI" at bounding box center [627, 10] width 5 height 6
click at [175, 38] on input "60mm Light Duty Insulation Blanket" at bounding box center [177, 37] width 66 height 13
paste input "Quad Gutter Hi Front Stop End"
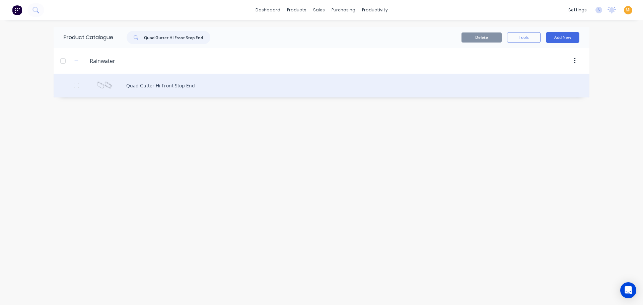
type input "Quad Gutter Hi Front Stop End"
click at [157, 80] on div "Quad Gutter Hi Front Stop End" at bounding box center [321, 86] width 535 height 24
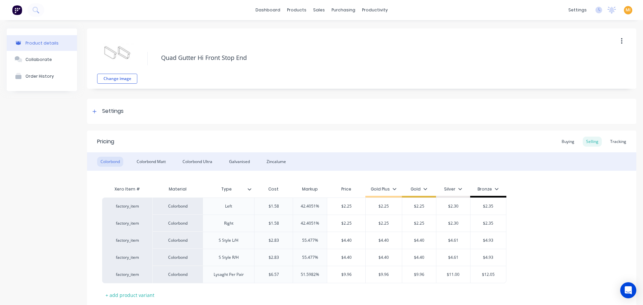
type textarea "x"
click at [613, 138] on div "Tracking" at bounding box center [617, 142] width 23 height 10
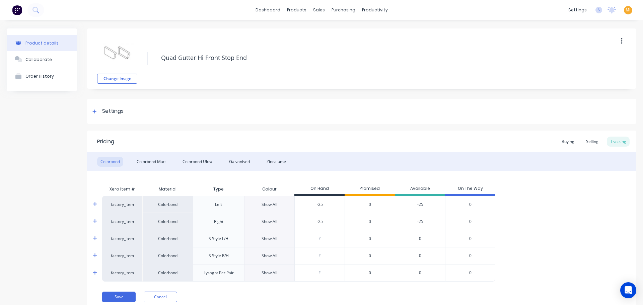
type input "-25"
drag, startPoint x: 323, startPoint y: 204, endPoint x: 314, endPoint y: 207, distance: 9.2
click at [314, 207] on div "-25 -25" at bounding box center [319, 204] width 50 height 17
click at [37, 79] on button "Order History" at bounding box center [42, 76] width 70 height 17
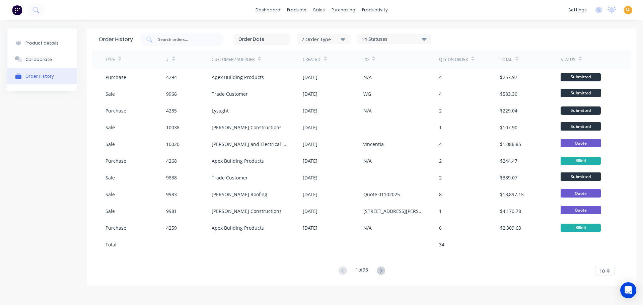
click at [321, 39] on div "2 Order Type" at bounding box center [323, 38] width 45 height 7
click at [342, 65] on button "Purchase" at bounding box center [330, 68] width 67 height 13
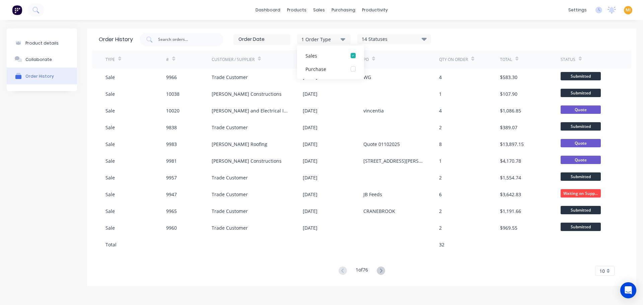
click at [400, 34] on div "14 Statuses Sales Order Status All Archived Draft Quote Submitted Waiting on Su…" at bounding box center [394, 39] width 74 height 10
click at [398, 39] on div "14 Statuses" at bounding box center [393, 38] width 73 height 7
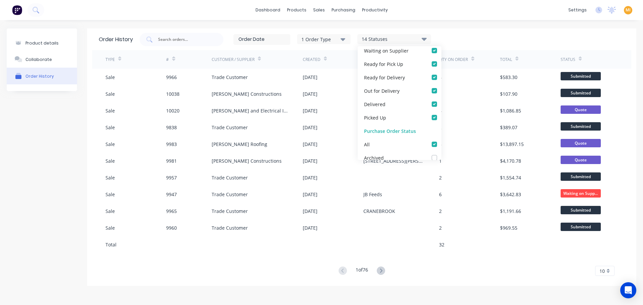
scroll to position [100, 0]
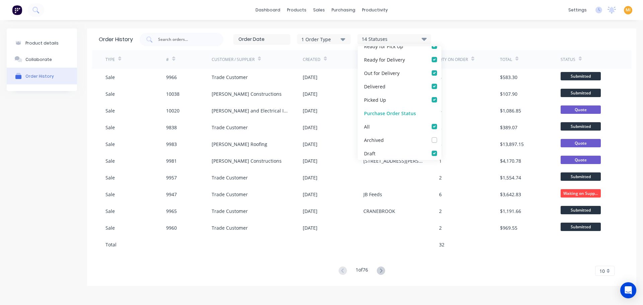
click at [321, 37] on div "1 Order Type" at bounding box center [323, 38] width 45 height 7
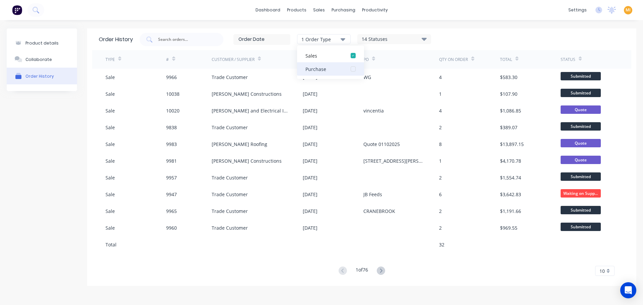
click at [351, 67] on div "button" at bounding box center [352, 68] width 13 height 13
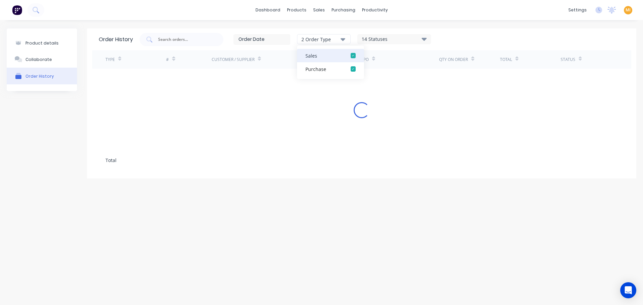
click at [356, 54] on div "button" at bounding box center [352, 55] width 13 height 13
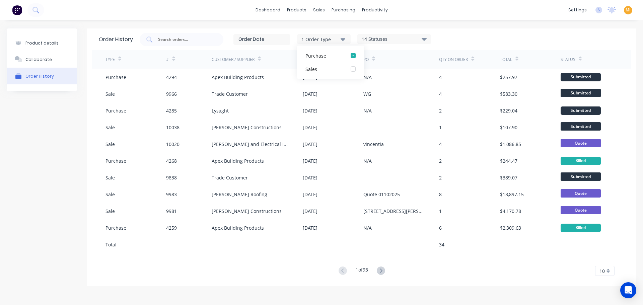
click at [601, 270] on span "10" at bounding box center [601, 270] width 5 height 7
click at [598, 259] on div "35" at bounding box center [604, 260] width 19 height 12
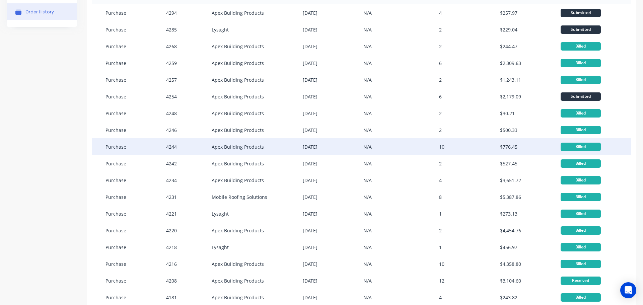
scroll to position [0, 0]
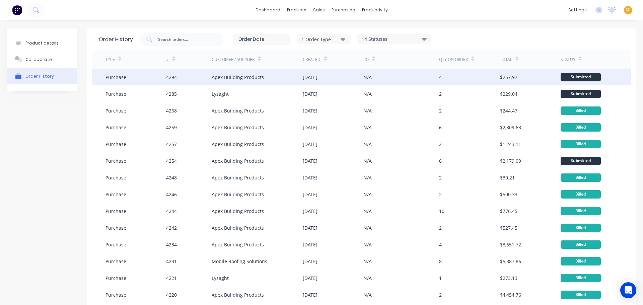
click at [260, 84] on div "Apex Building Products" at bounding box center [256, 77] width 91 height 17
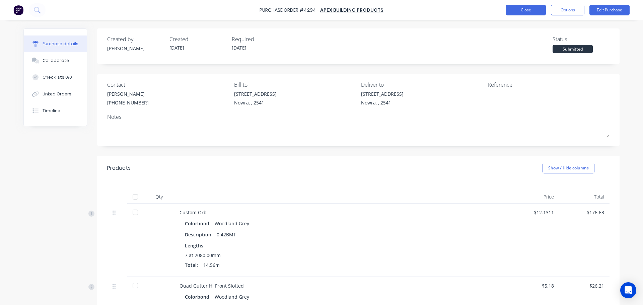
click at [522, 6] on button "Close" at bounding box center [525, 10] width 40 height 11
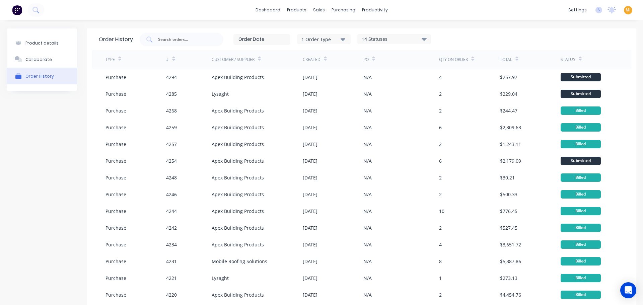
click at [396, 36] on div "14 Statuses" at bounding box center [393, 38] width 73 height 7
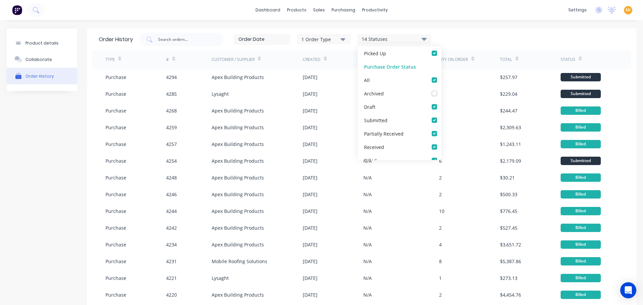
scroll to position [154, 0]
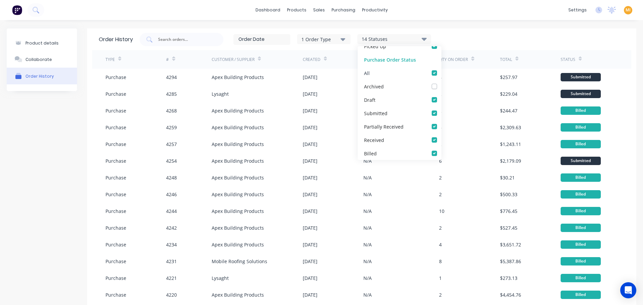
click at [441, 69] on label at bounding box center [441, 69] width 0 height 0
click at [441, 74] on input "checkbox" at bounding box center [443, 72] width 5 height 6
checkbox input "false"
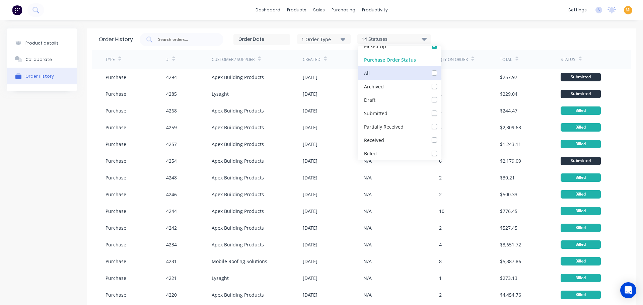
checkbox Received_checkbox_partiallyReceived_purchaseorder-history "false"
checkbox input "false"
click at [441, 83] on label at bounding box center [441, 83] width 0 height 0
click at [441, 87] on input "checkbox" at bounding box center [443, 86] width 5 height 6
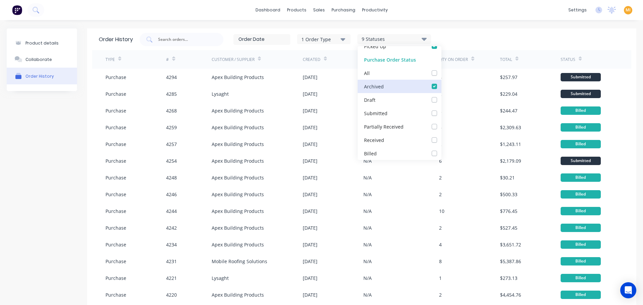
checkbox input "true"
click at [498, 41] on div "1 Order Type 10 Statuses Sales Order Status All Archived Draft Quote Submitted …" at bounding box center [382, 39] width 485 height 13
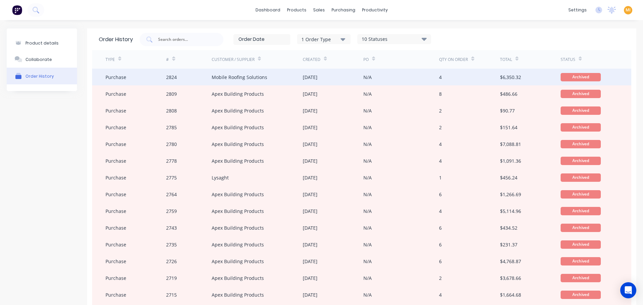
click at [294, 76] on div "Mobile Roofing Solutions" at bounding box center [256, 77] width 91 height 17
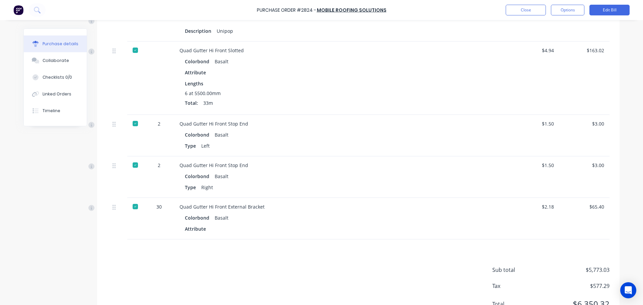
scroll to position [448, 0]
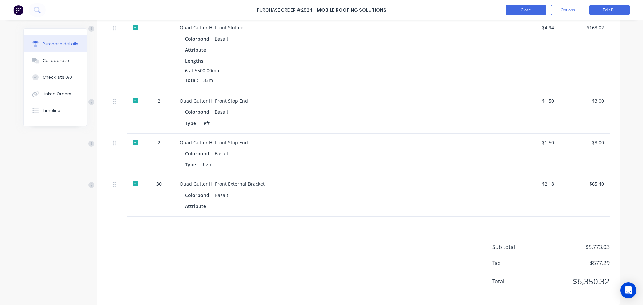
click at [530, 11] on button "Close" at bounding box center [525, 10] width 40 height 11
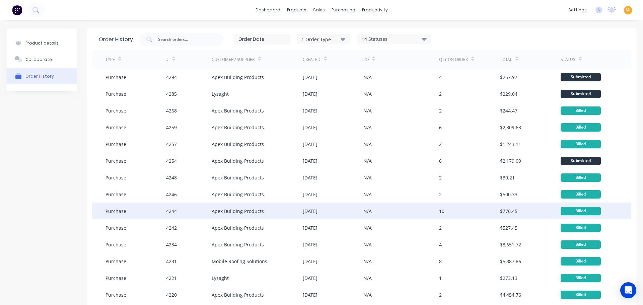
click at [379, 209] on div "N/A" at bounding box center [401, 210] width 76 height 17
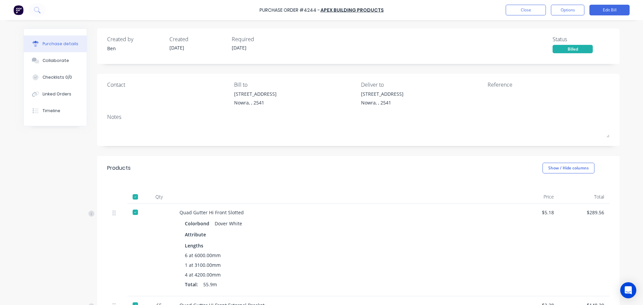
scroll to position [194, 0]
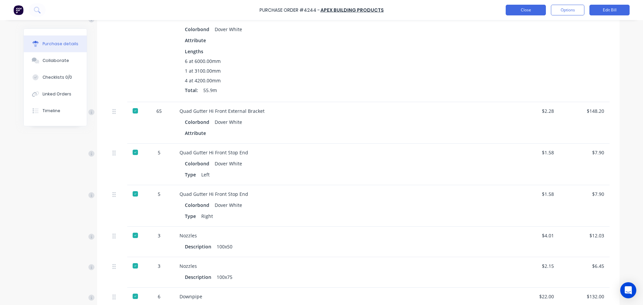
click at [527, 12] on button "Close" at bounding box center [525, 10] width 40 height 11
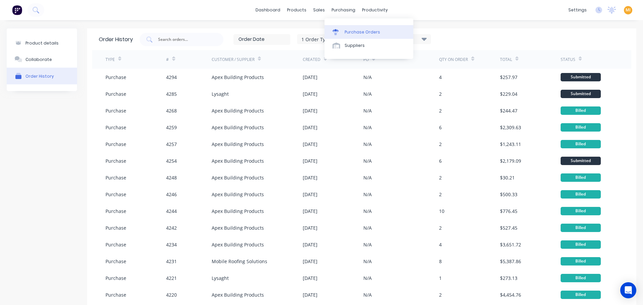
click at [352, 28] on link "Purchase Orders" at bounding box center [368, 31] width 89 height 13
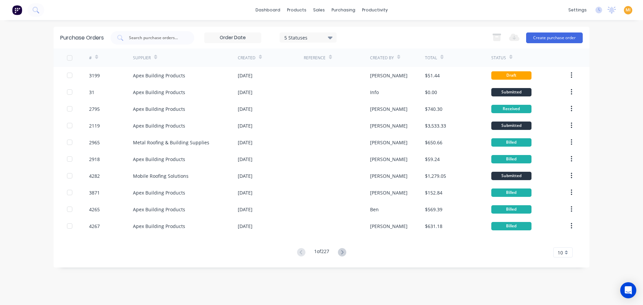
click at [324, 37] on div "5 Statuses" at bounding box center [308, 37] width 48 height 7
click at [354, 54] on div at bounding box center [352, 54] width 13 height 13
click at [172, 41] on input "text" at bounding box center [156, 37] width 56 height 7
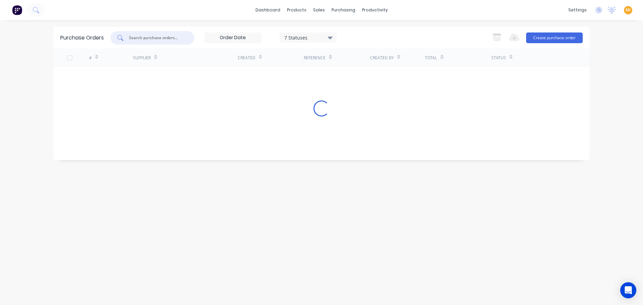
paste input "3199"
click at [131, 36] on input "3199" at bounding box center [156, 37] width 56 height 7
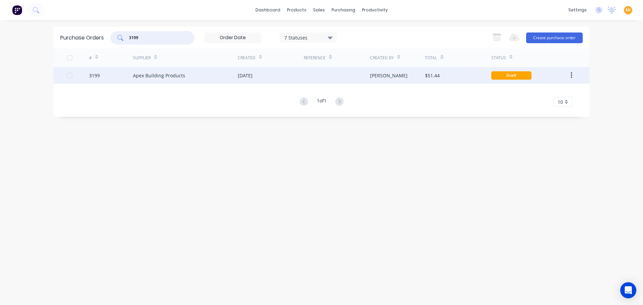
type input "3199"
click at [120, 72] on div "3199" at bounding box center [111, 75] width 44 height 17
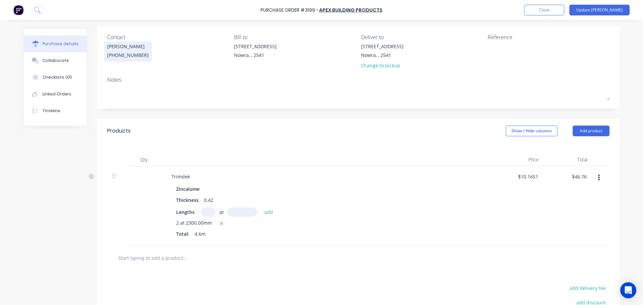
scroll to position [130, 0]
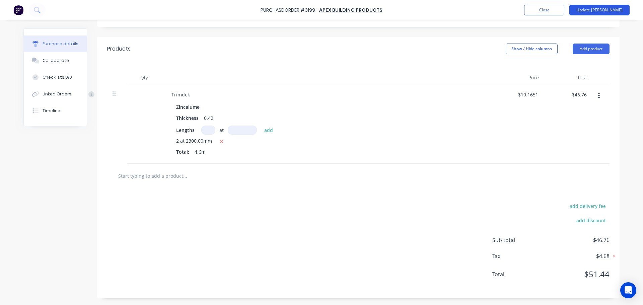
click at [610, 11] on button "Update [PERSON_NAME]" at bounding box center [599, 10] width 60 height 11
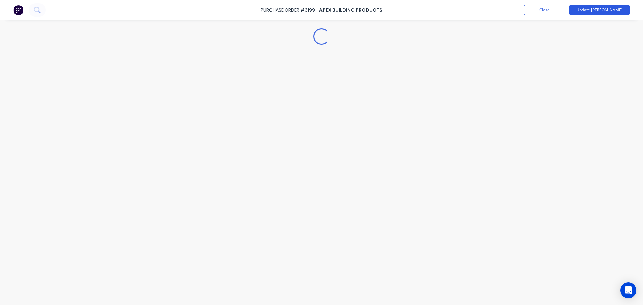
scroll to position [0, 0]
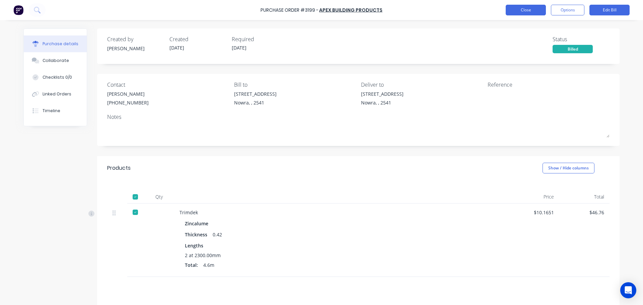
click at [514, 10] on button "Close" at bounding box center [525, 10] width 40 height 11
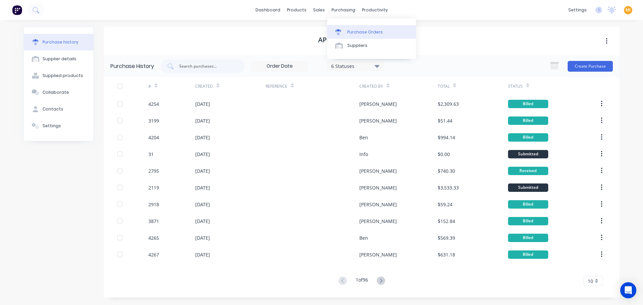
drag, startPoint x: 351, startPoint y: 28, endPoint x: 340, endPoint y: 31, distance: 11.8
click at [351, 28] on link "Purchase Orders" at bounding box center [371, 31] width 89 height 13
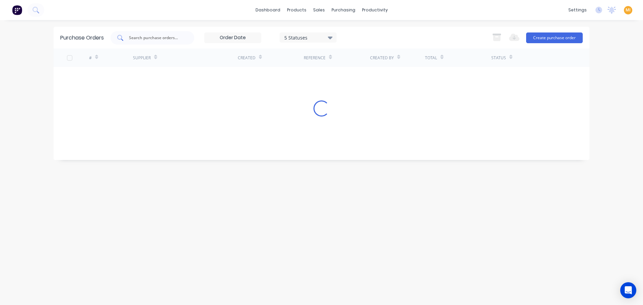
click at [147, 37] on input "text" at bounding box center [156, 37] width 56 height 7
paste input "3645"
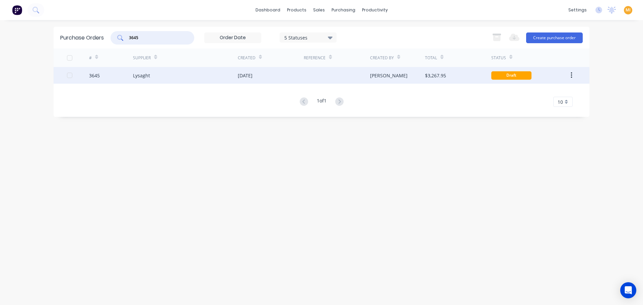
type input "3645"
click at [114, 78] on div "3645" at bounding box center [111, 75] width 44 height 17
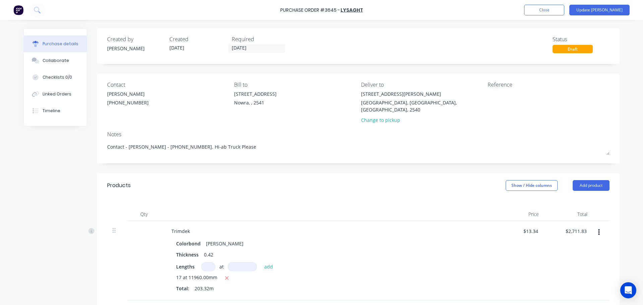
type textarea "x"
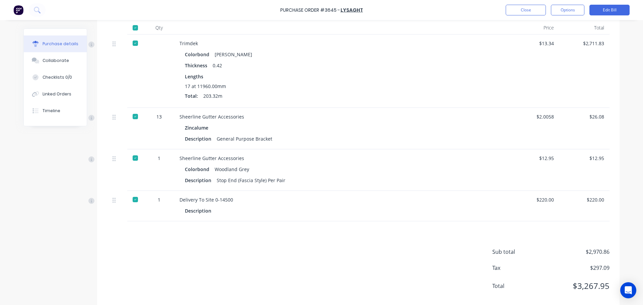
scroll to position [181, 0]
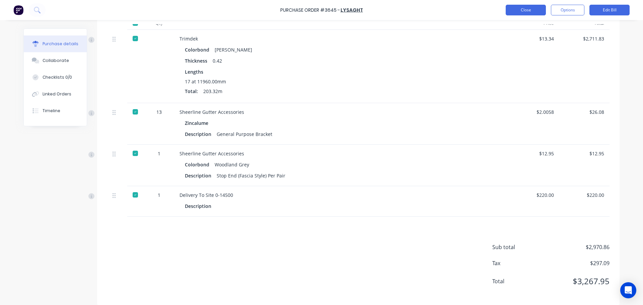
click at [532, 5] on button "Close" at bounding box center [525, 10] width 40 height 11
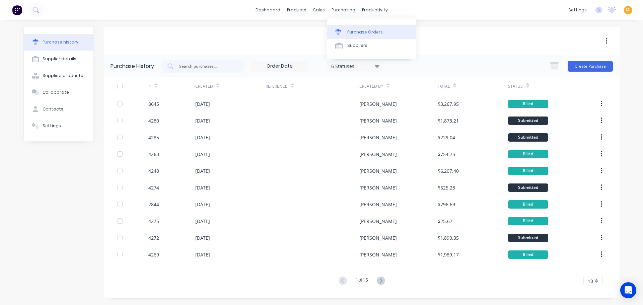
click at [349, 30] on div "Purchase Orders" at bounding box center [364, 32] width 35 height 6
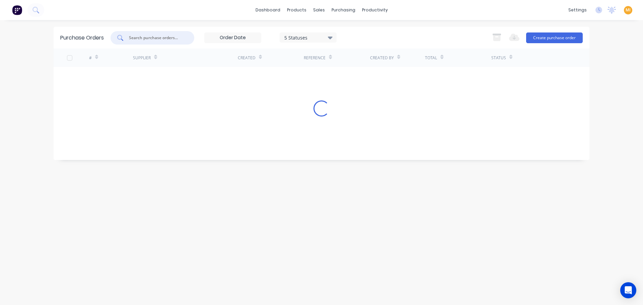
click at [138, 39] on input "text" at bounding box center [156, 37] width 56 height 7
paste input "3820"
click at [130, 37] on input "3820" at bounding box center [156, 37] width 56 height 7
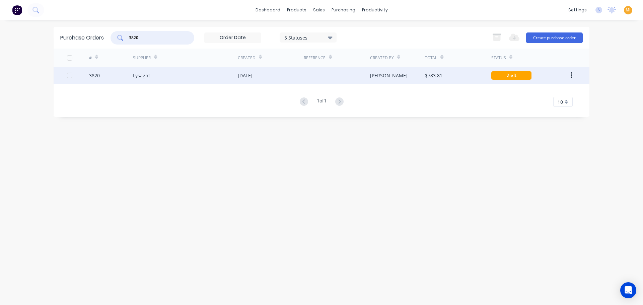
type input "3820"
click at [129, 74] on div "3820" at bounding box center [111, 75] width 44 height 17
